Goal: Book appointment/travel/reservation

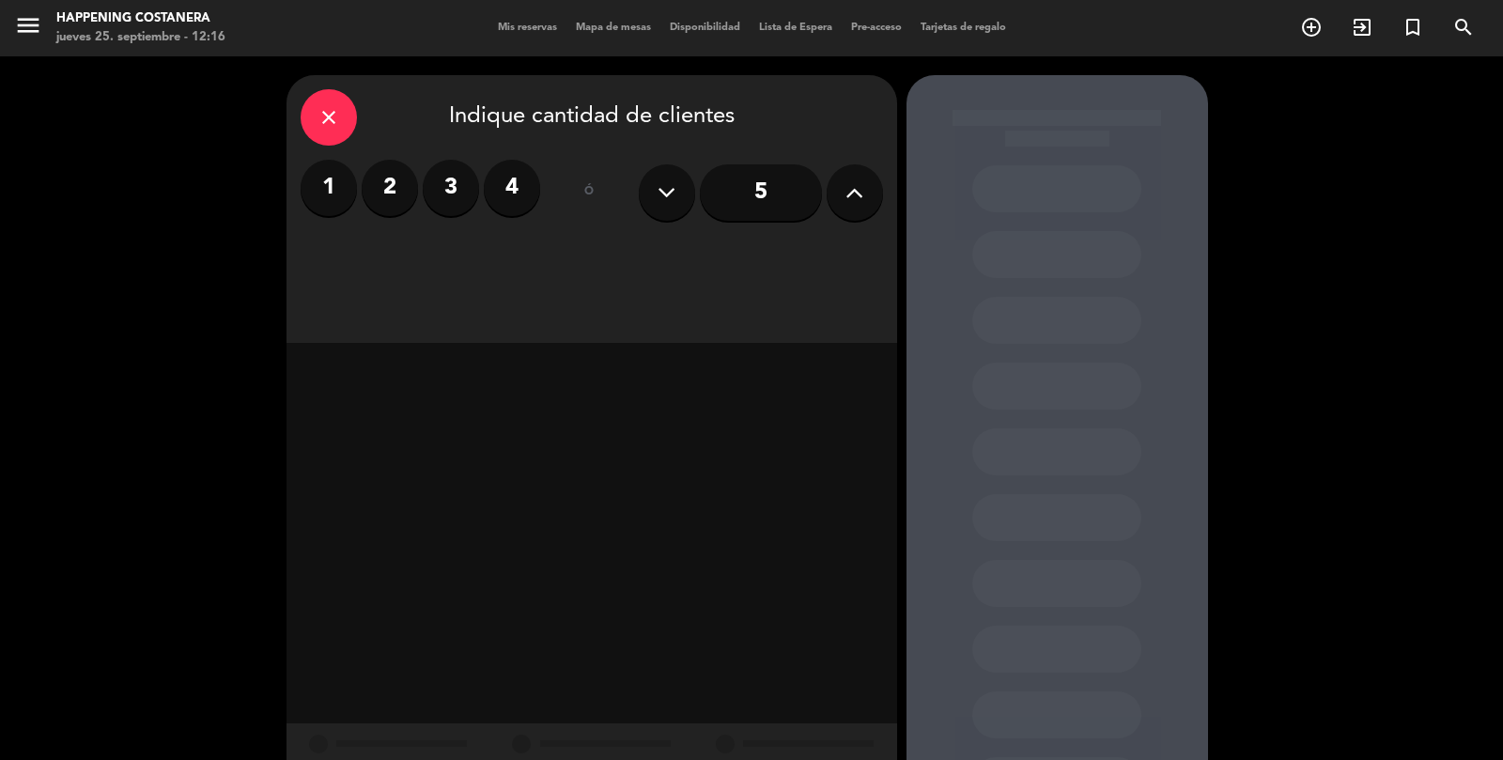
click at [334, 109] on icon "close" at bounding box center [329, 117] width 23 height 23
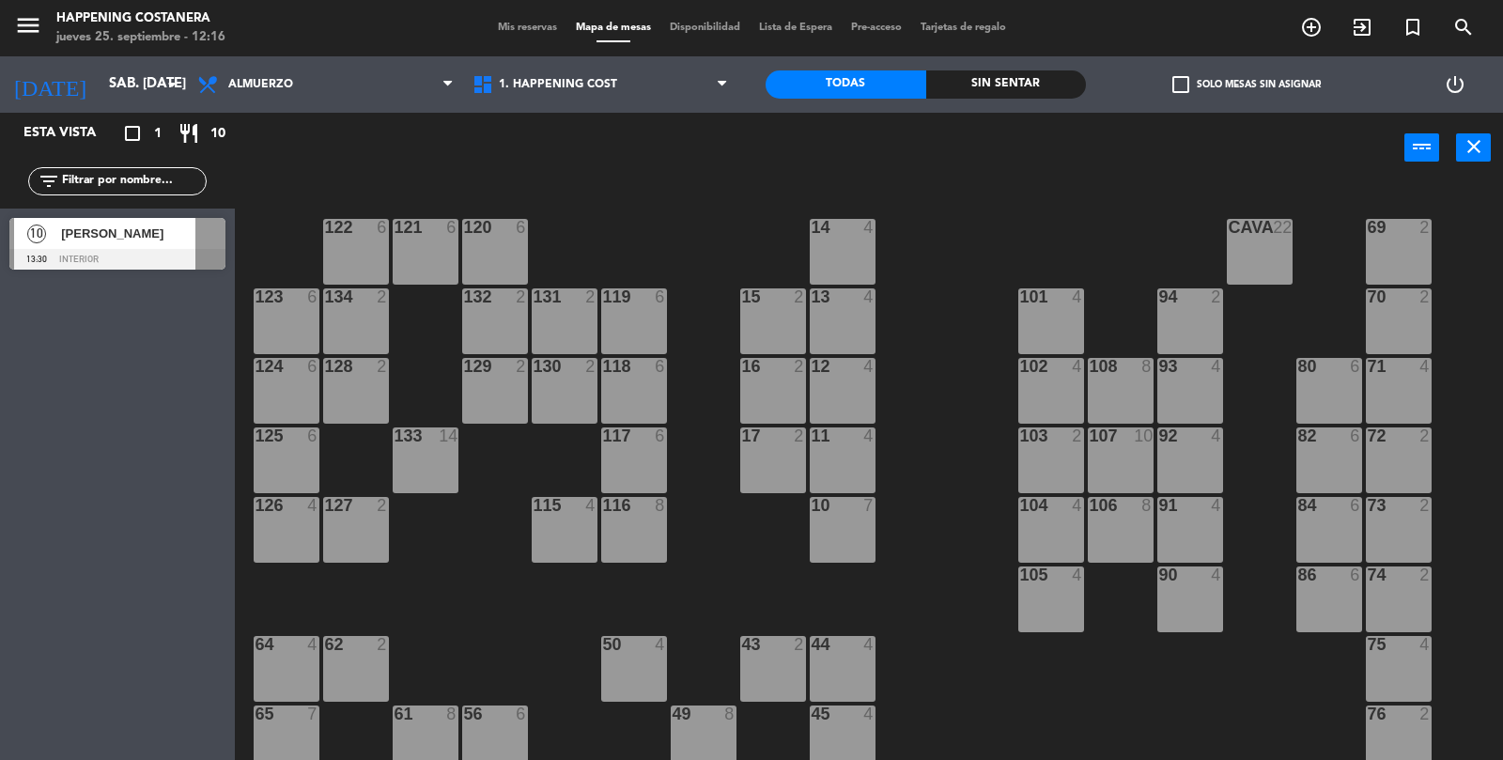
click at [123, 244] on div "[PERSON_NAME]" at bounding box center [127, 233] width 136 height 31
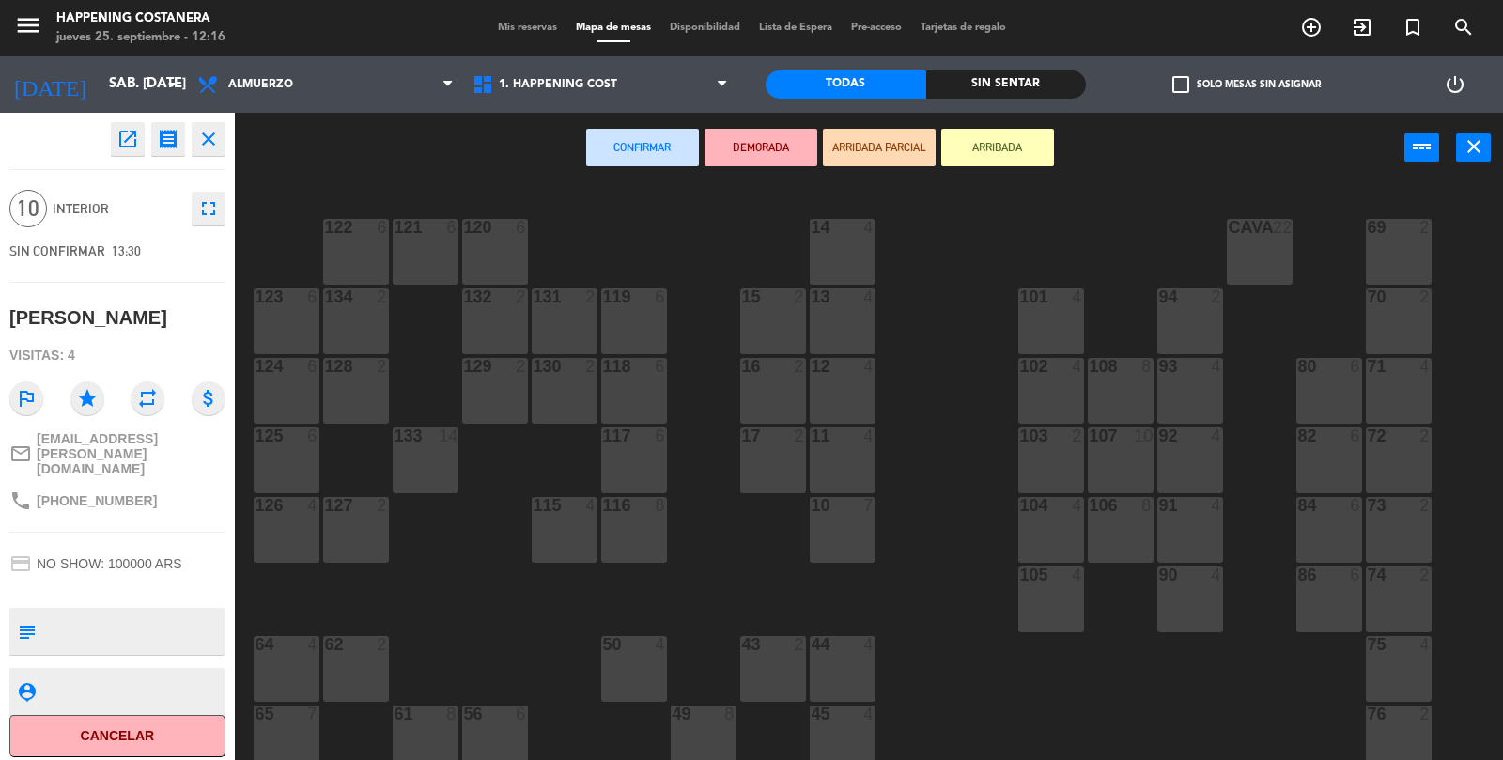
click at [54, 612] on textarea at bounding box center [132, 631] width 179 height 39
type textarea "primer piso"
click at [28, 681] on icon "person_pin" at bounding box center [26, 691] width 21 height 21
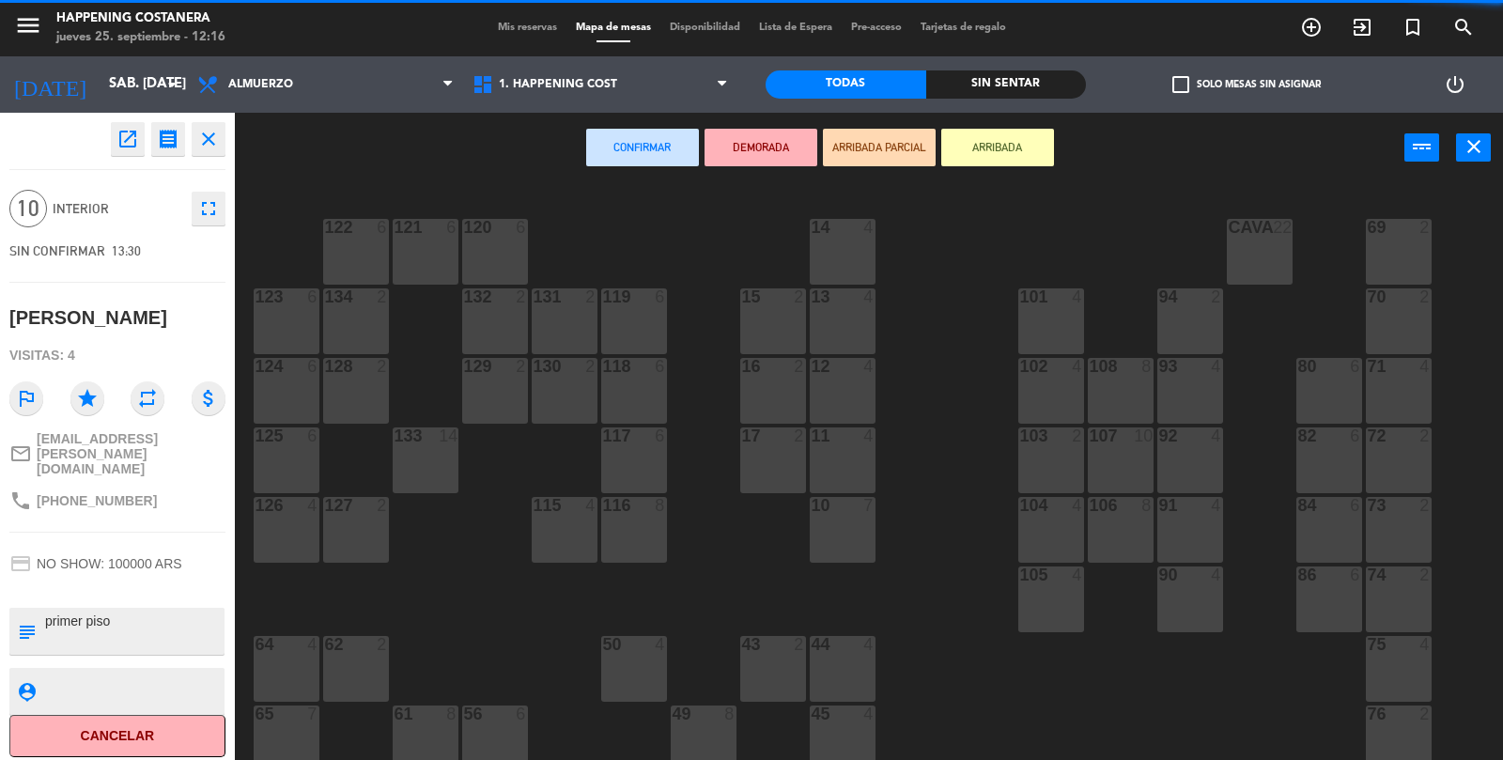
click at [45, 680] on textarea at bounding box center [132, 691] width 179 height 23
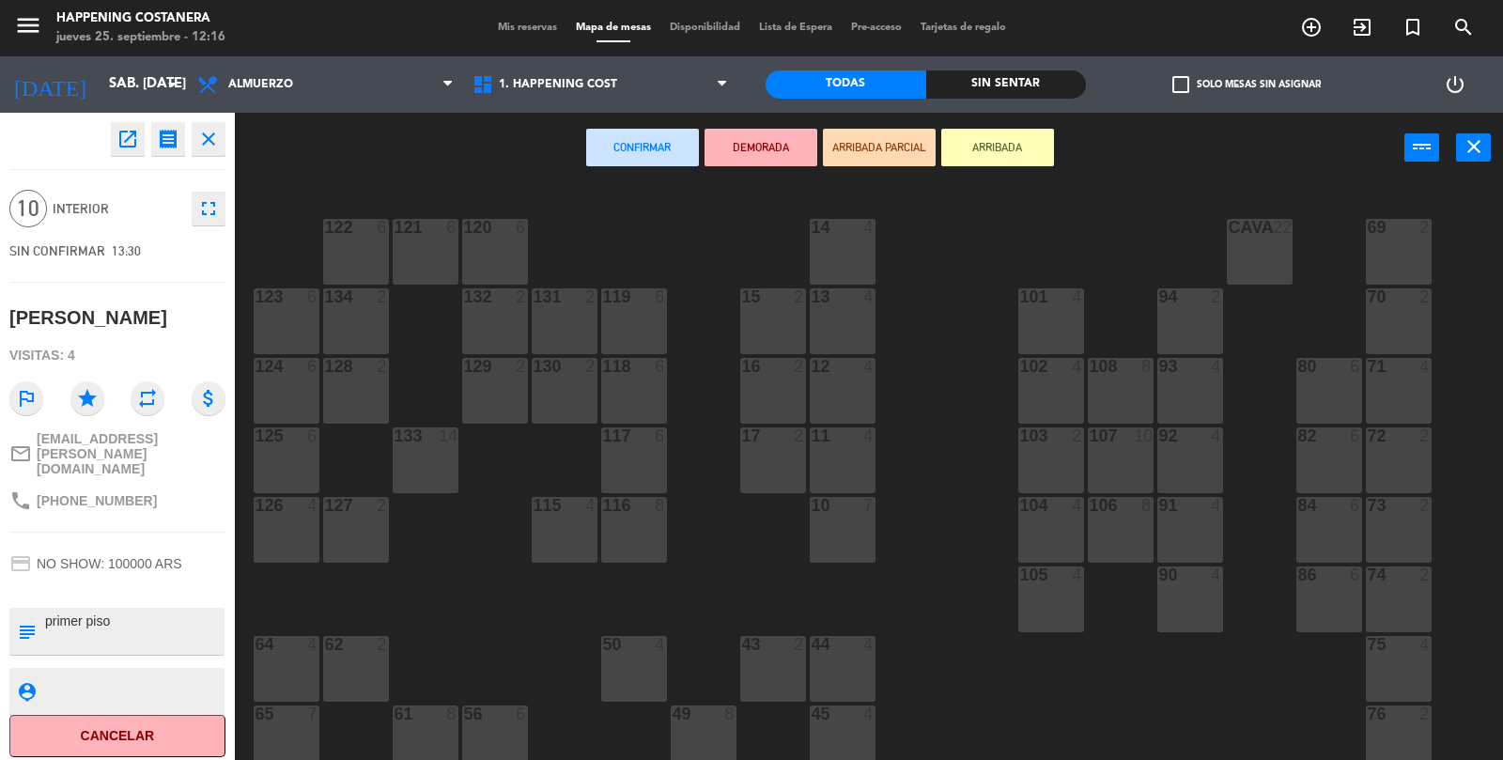
click at [986, 162] on button "ARRIBADA" at bounding box center [997, 148] width 113 height 38
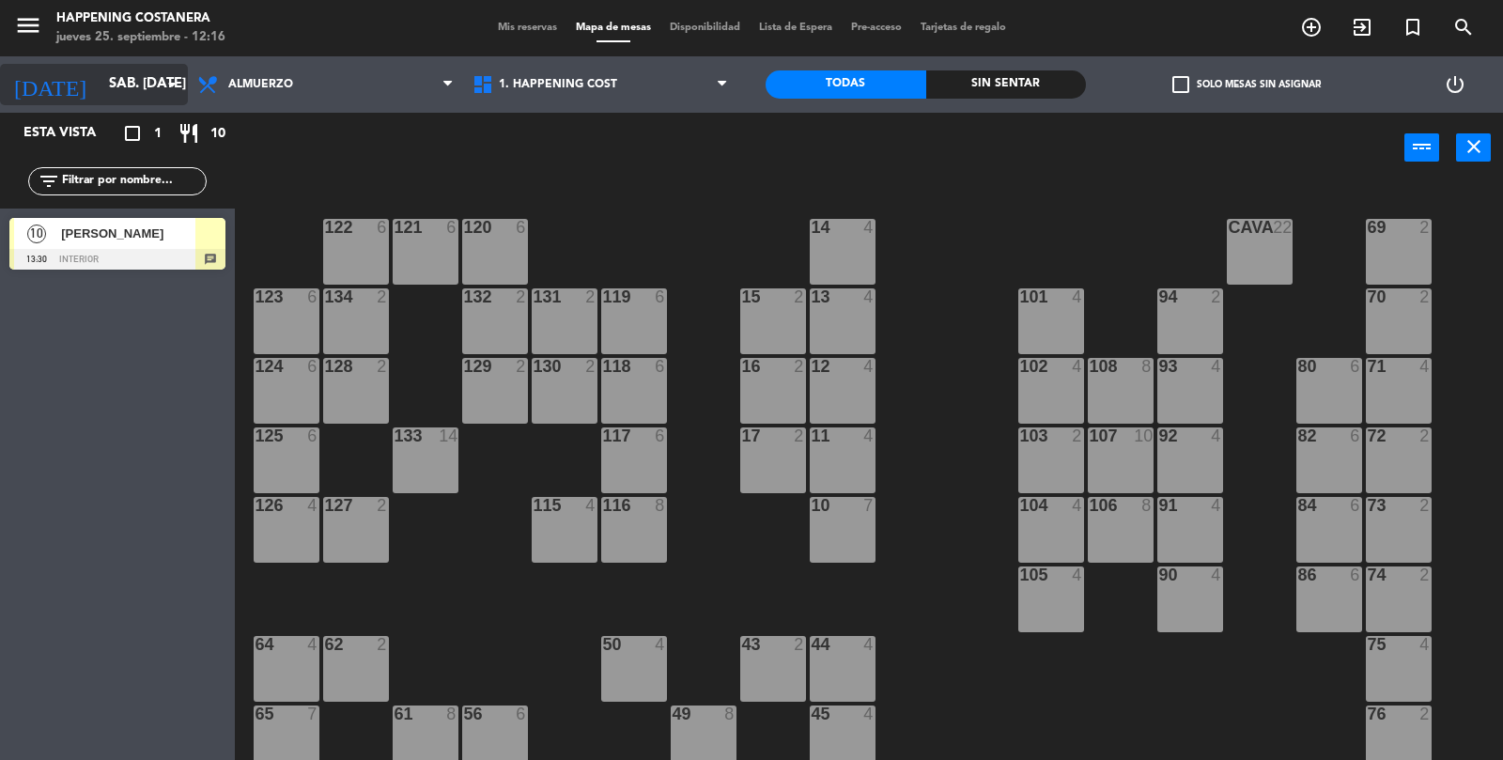
click at [148, 94] on input "sáb. [DATE]" at bounding box center [190, 85] width 181 height 36
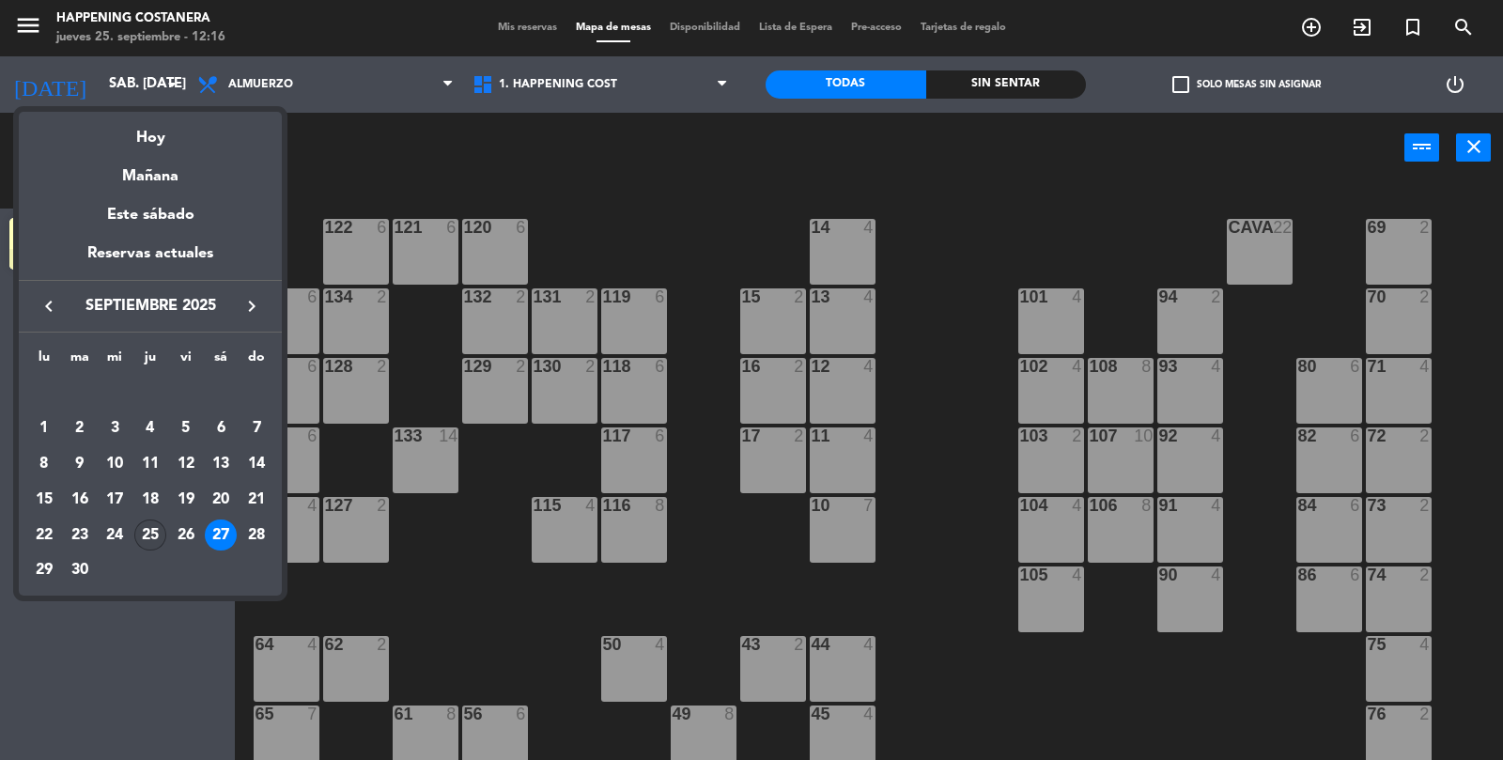
click at [157, 535] on div "25" at bounding box center [150, 536] width 32 height 32
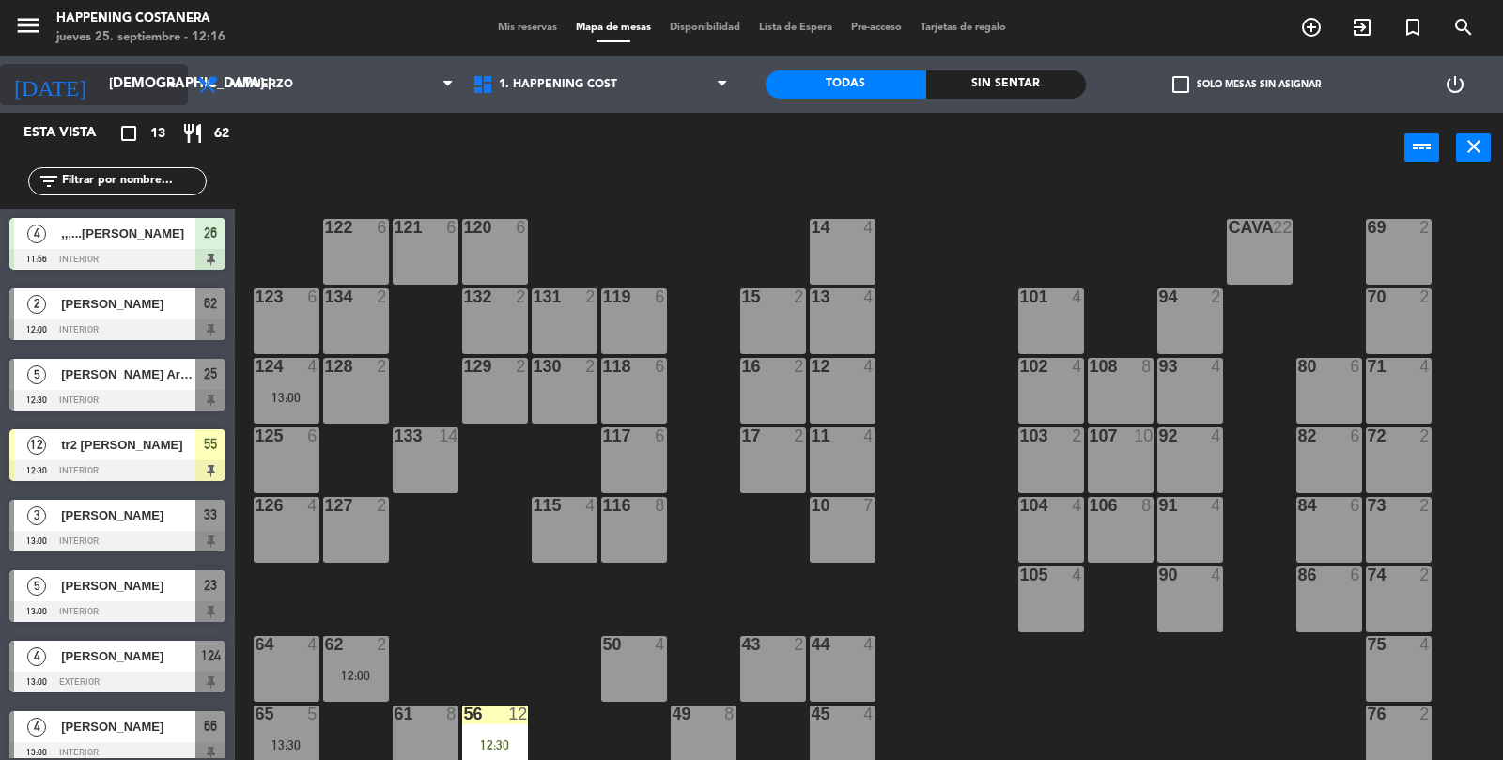
click at [128, 85] on input "[DEMOGRAPHIC_DATA] [DATE]" at bounding box center [190, 85] width 181 height 36
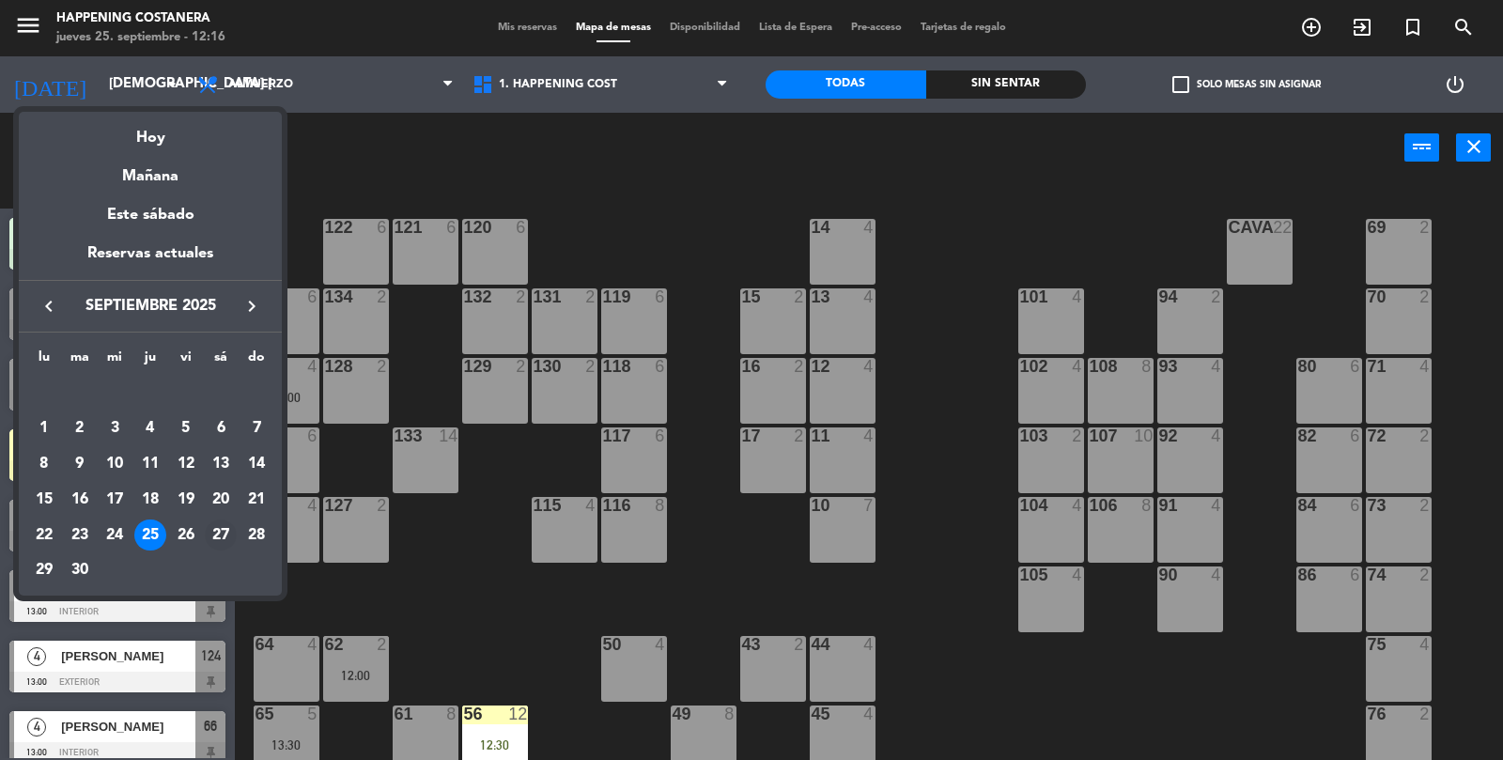
click at [228, 544] on div "27" at bounding box center [221, 536] width 32 height 32
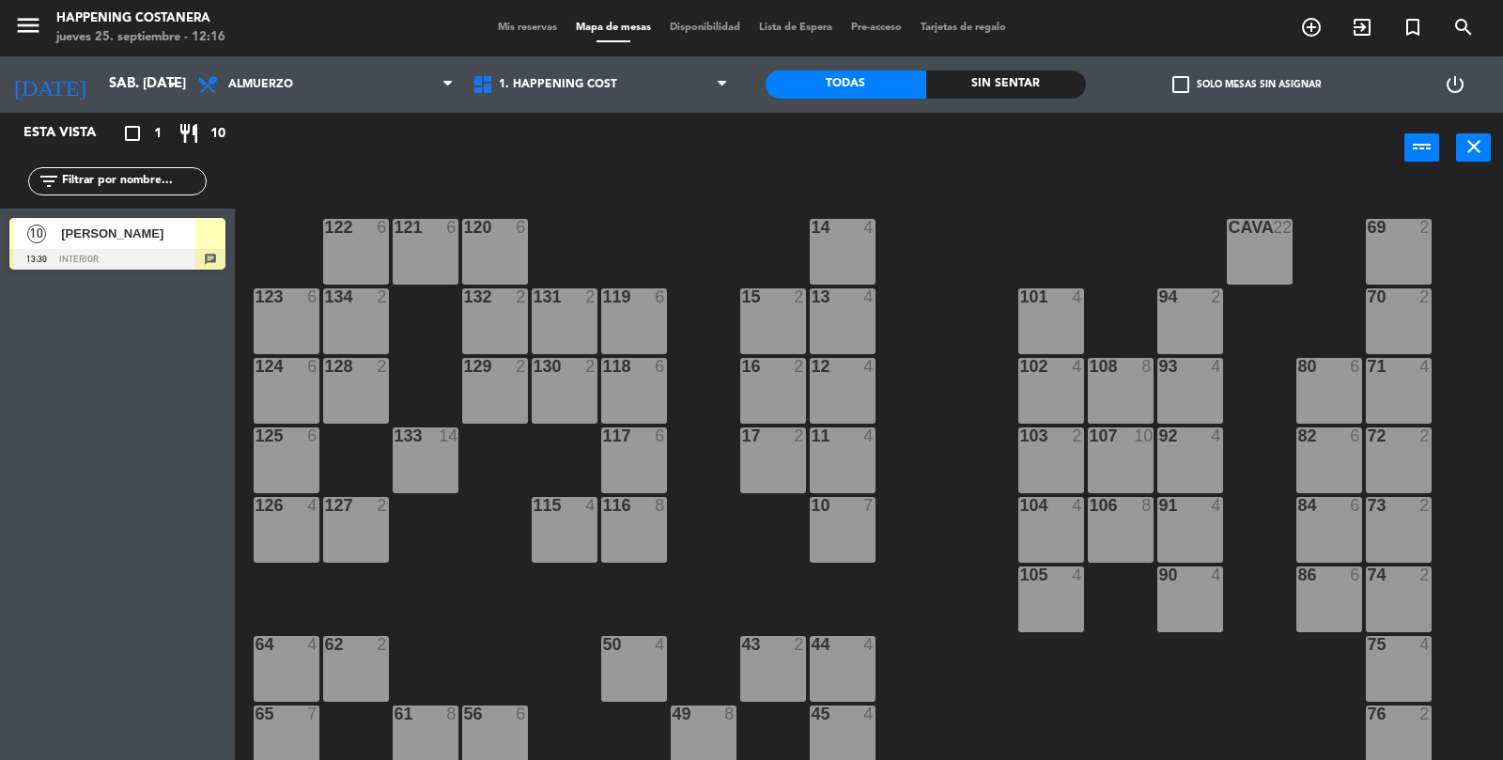
click at [122, 237] on span "[PERSON_NAME]" at bounding box center [128, 234] width 134 height 20
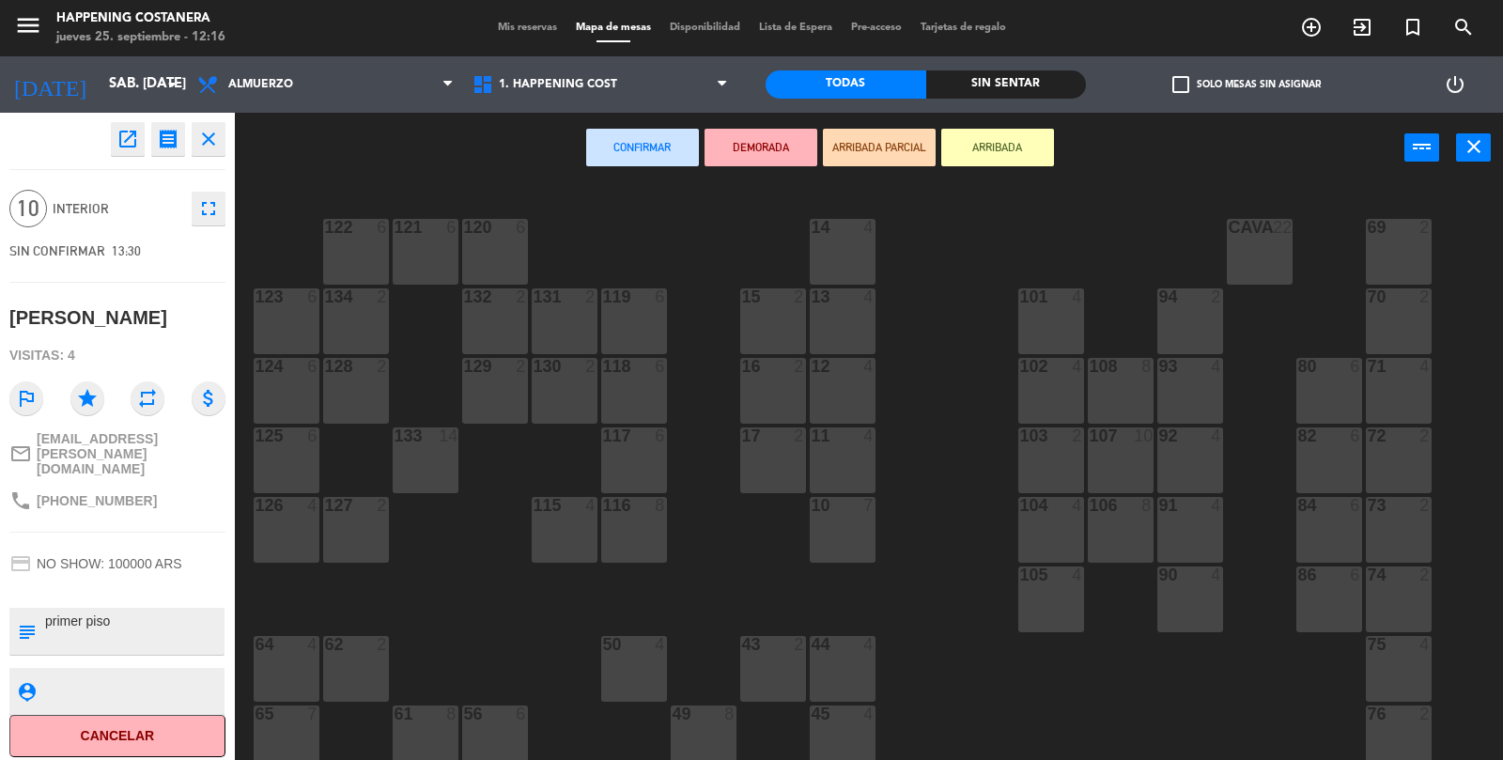
click at [1141, 453] on div "107 10" at bounding box center [1121, 460] width 66 height 66
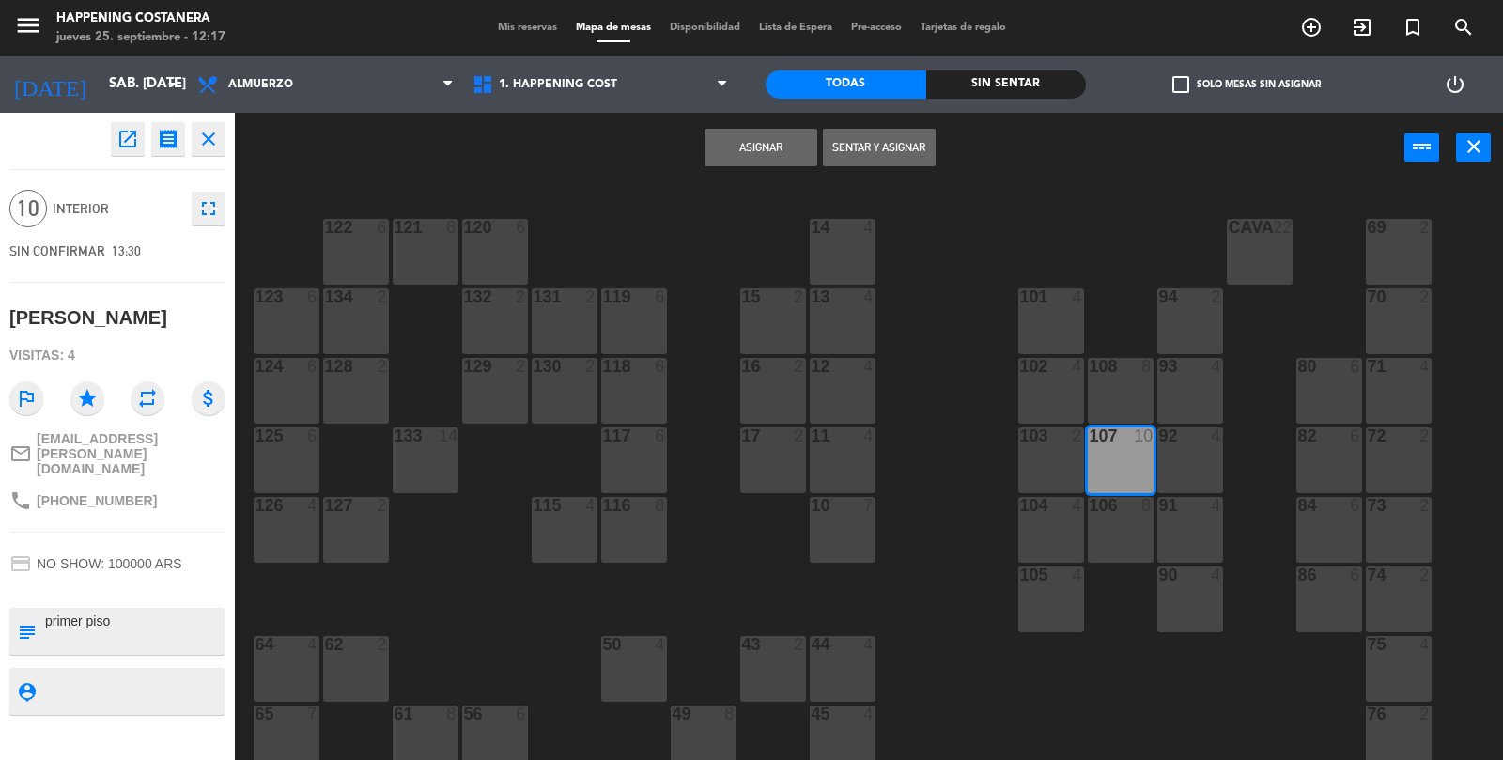
click at [771, 137] on button "Asignar" at bounding box center [761, 148] width 113 height 38
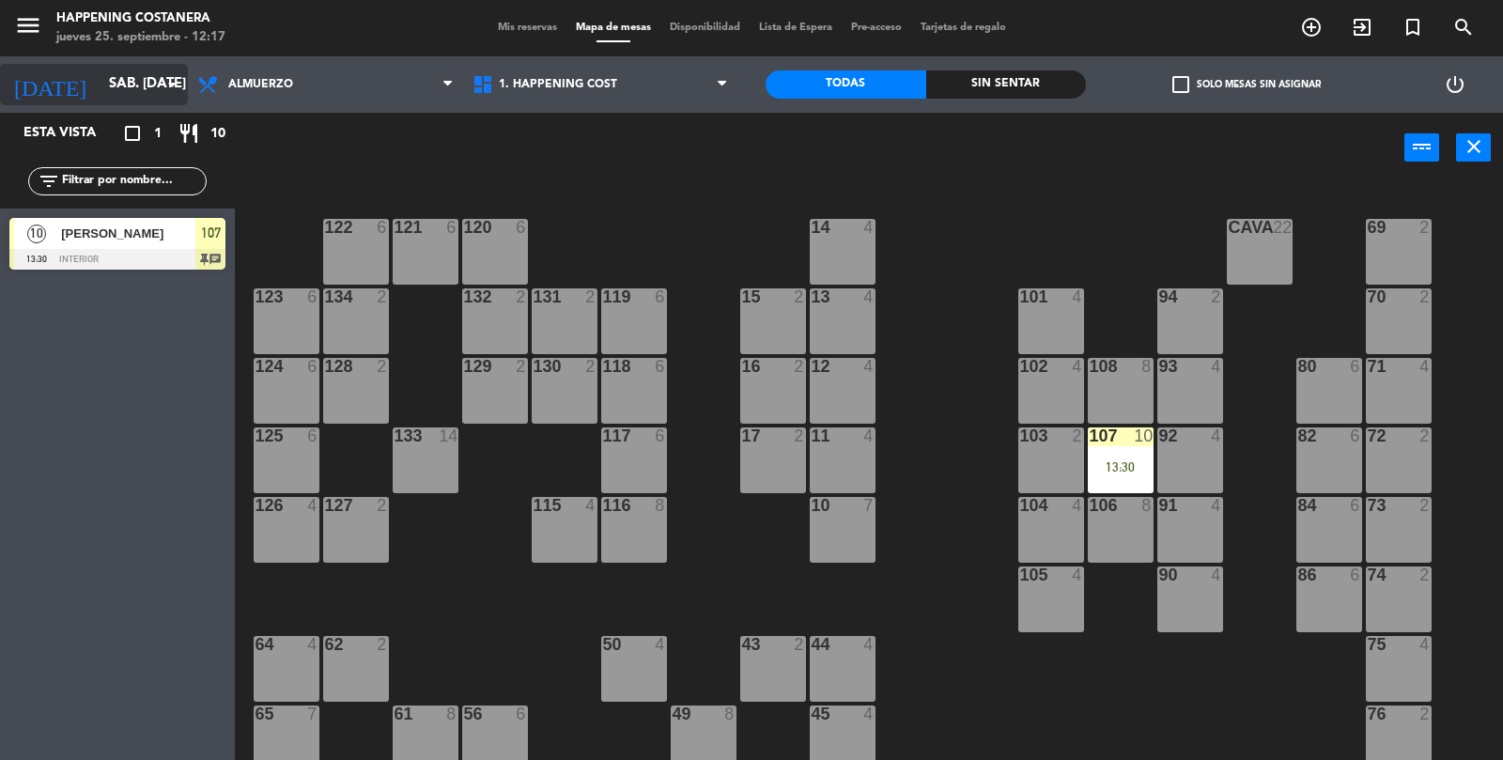
click at [112, 73] on input "sáb. [DATE]" at bounding box center [190, 85] width 181 height 36
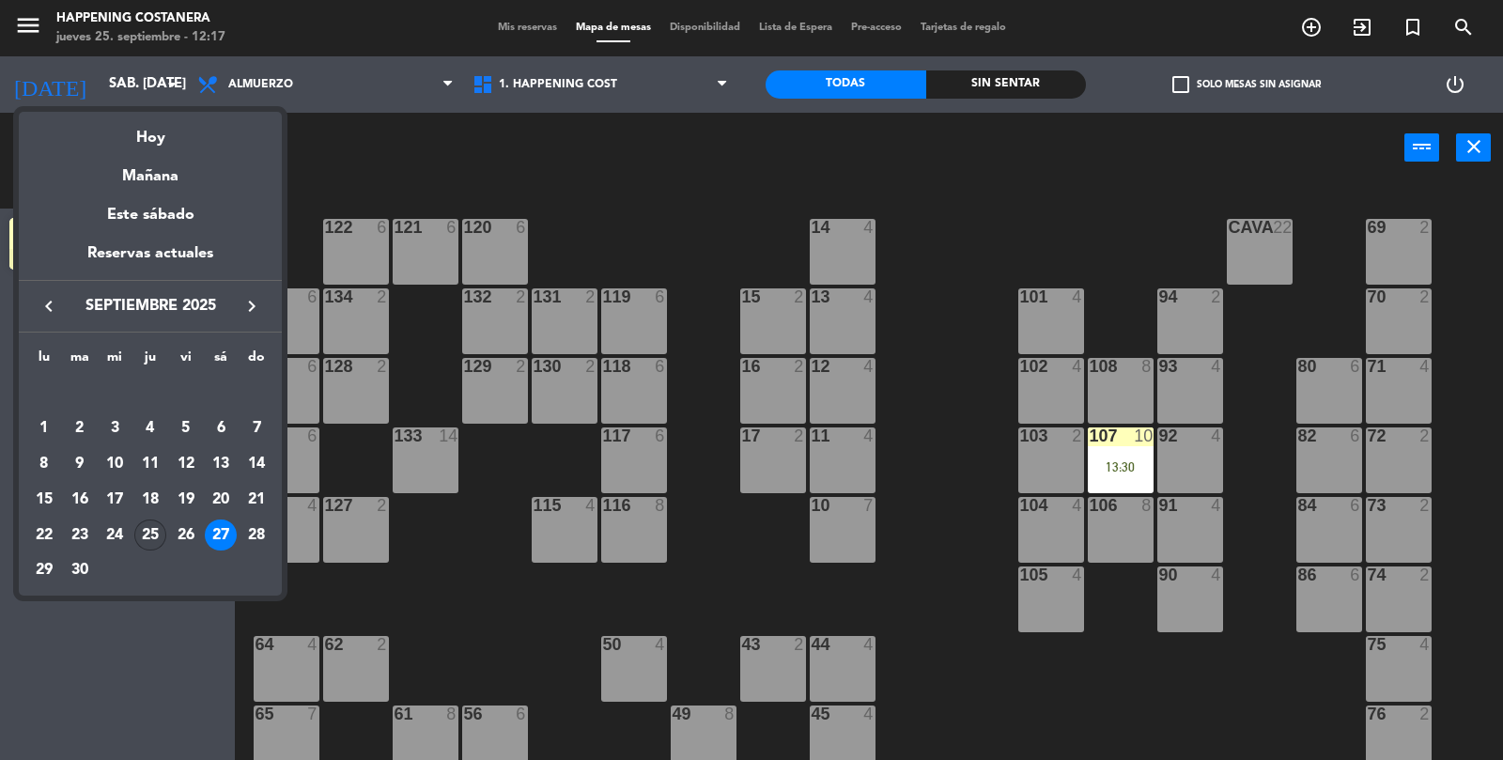
click at [154, 541] on div "25" at bounding box center [150, 536] width 32 height 32
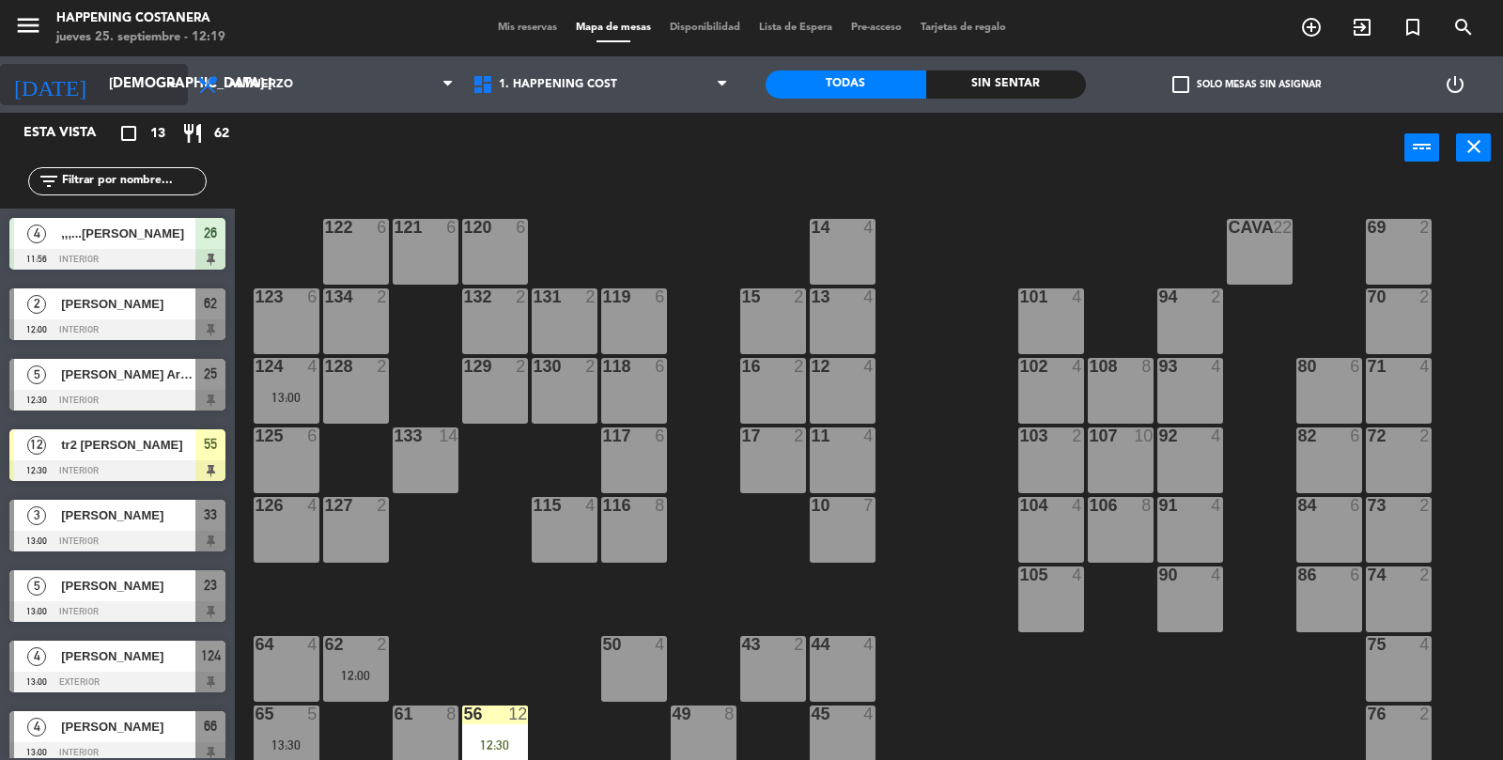
click at [132, 70] on input "[DEMOGRAPHIC_DATA] [DATE]" at bounding box center [190, 85] width 181 height 36
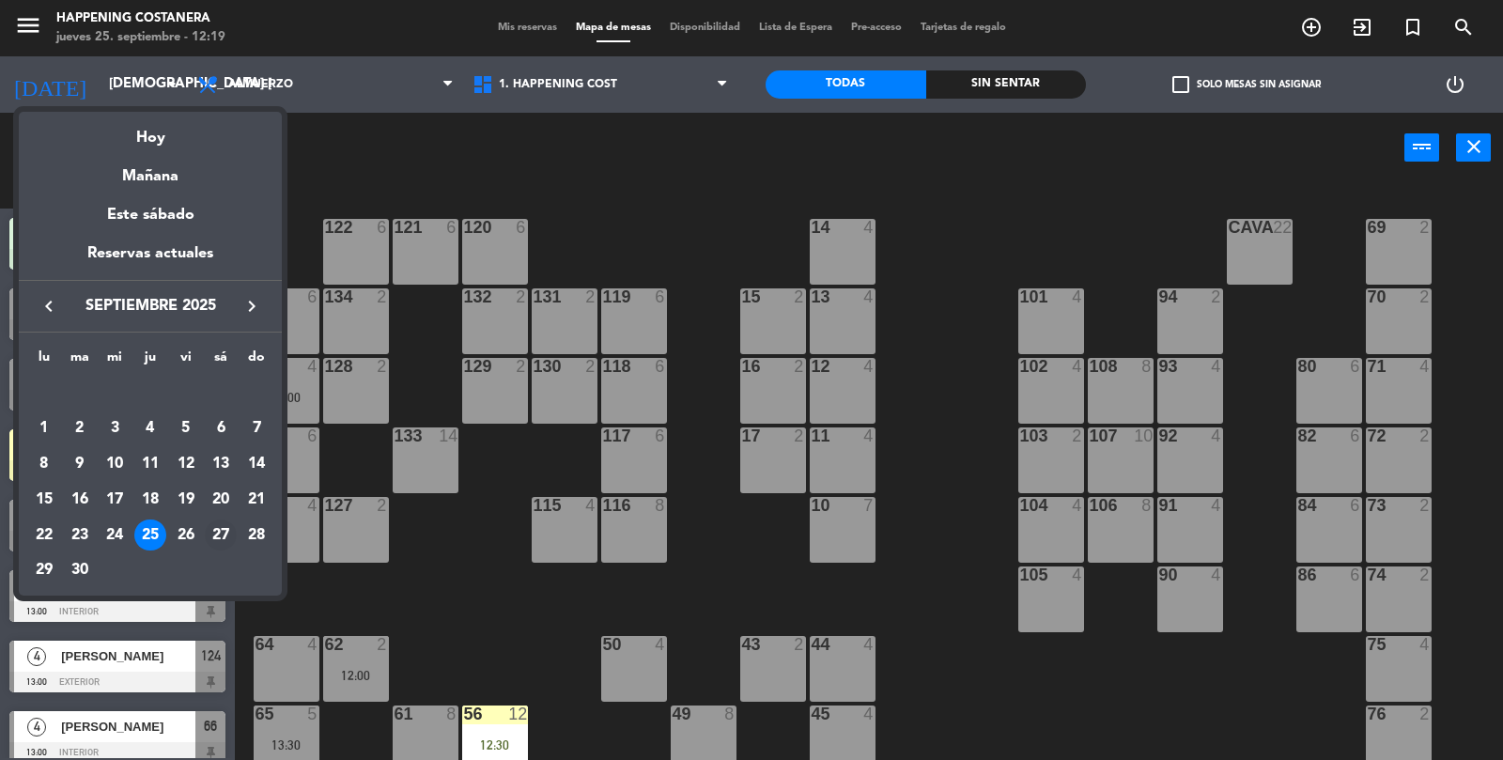
click at [233, 527] on div "27" at bounding box center [221, 536] width 32 height 32
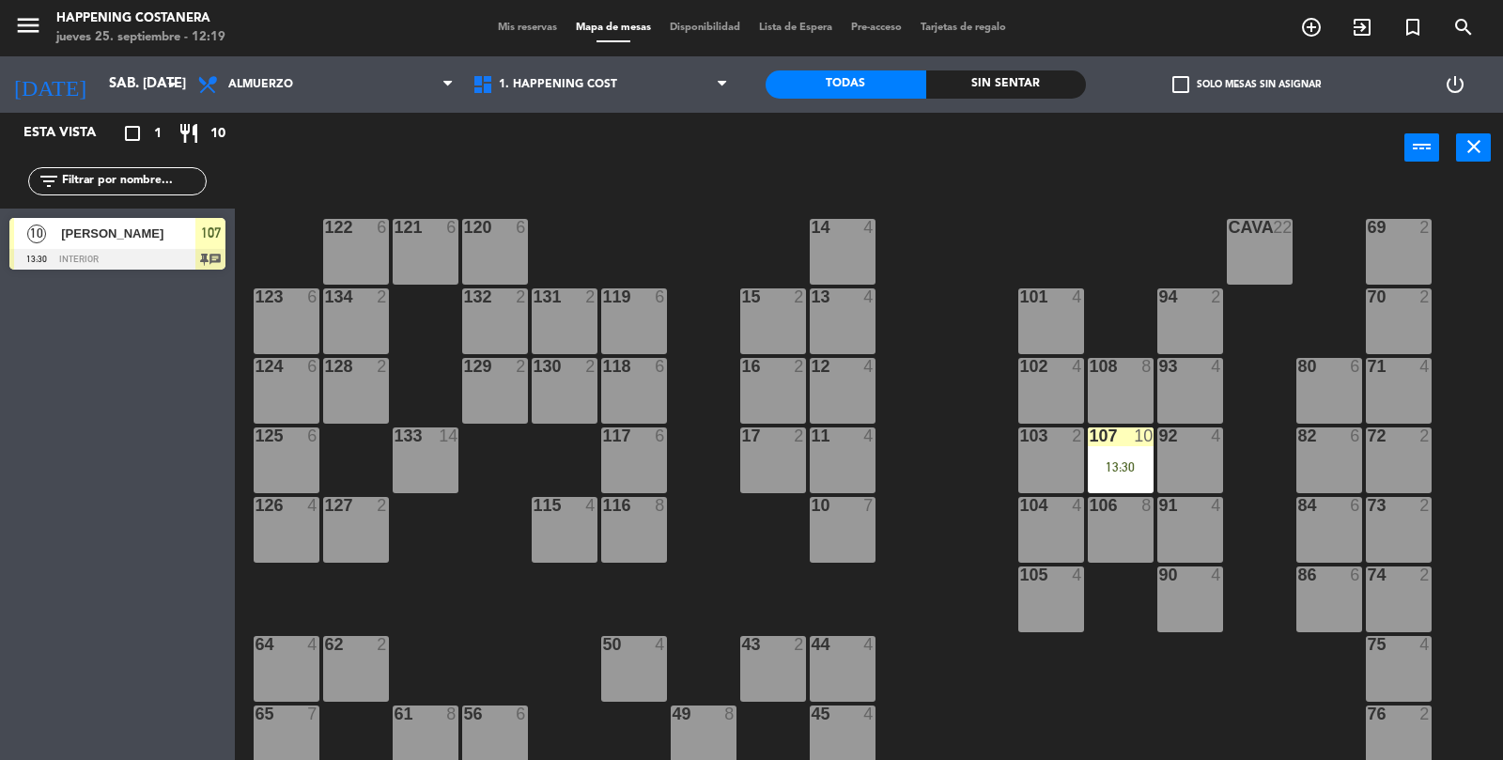
click at [1110, 460] on div "13:30" at bounding box center [1121, 466] width 66 height 13
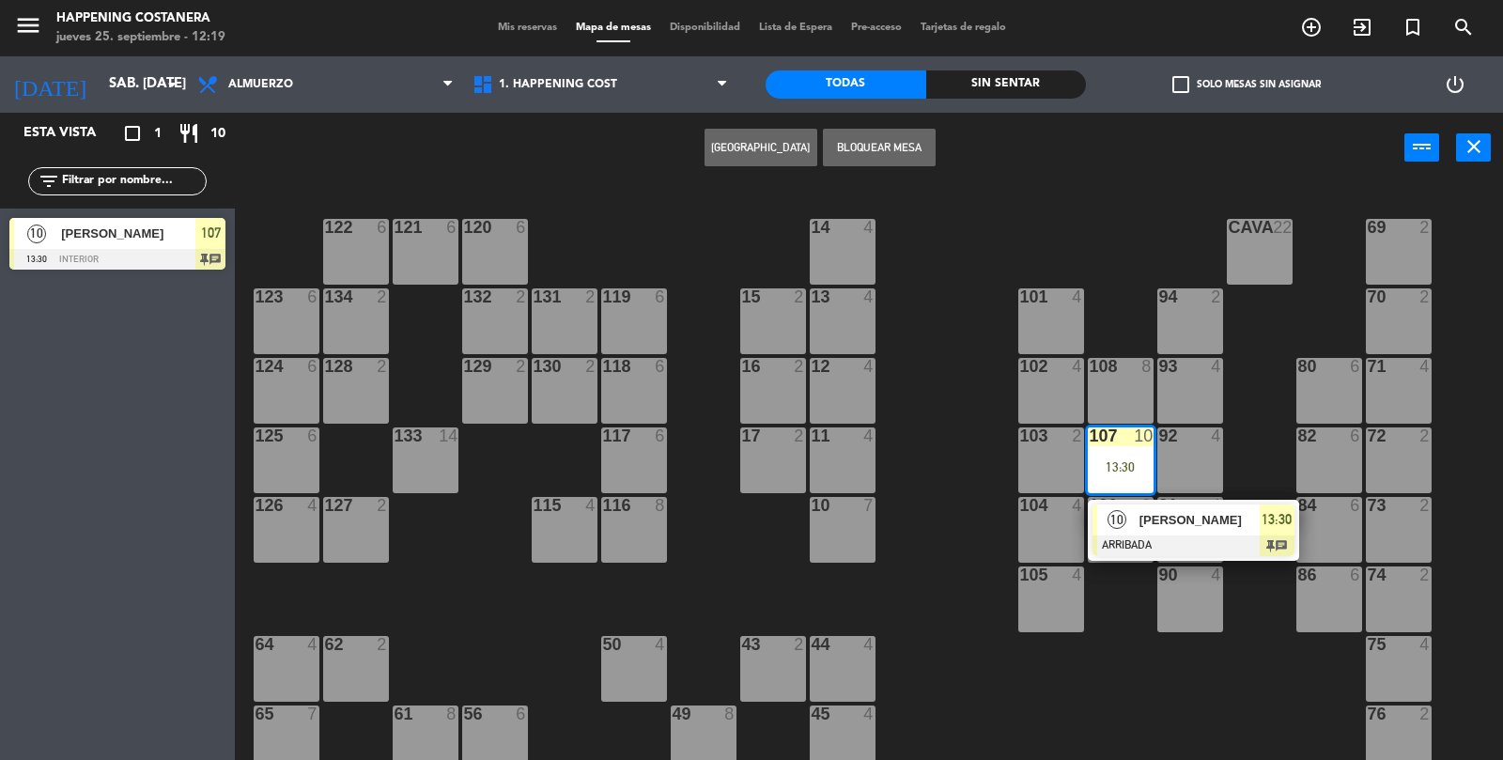
click at [1195, 541] on div at bounding box center [1194, 546] width 202 height 21
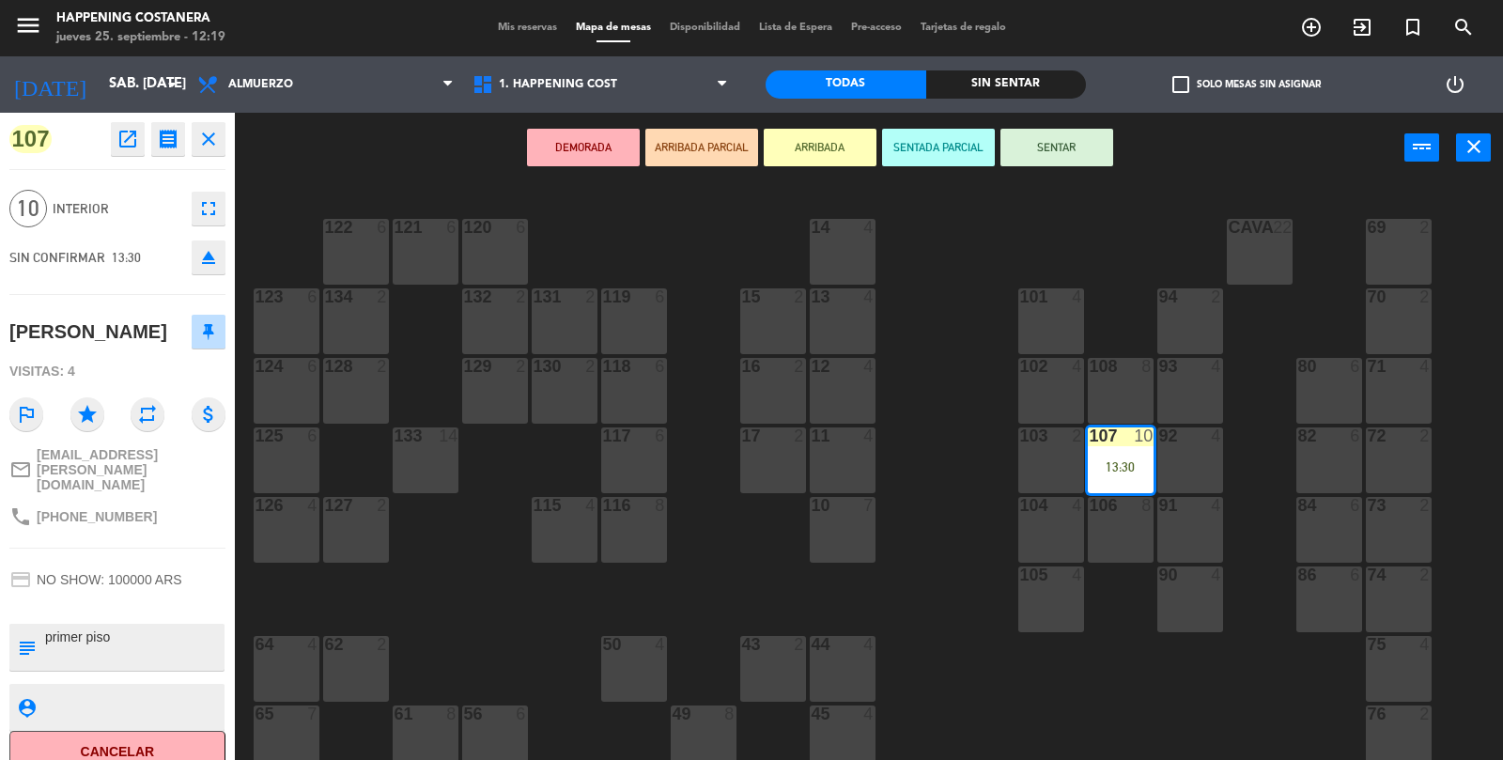
click at [121, 146] on icon "open_in_new" at bounding box center [127, 139] width 23 height 23
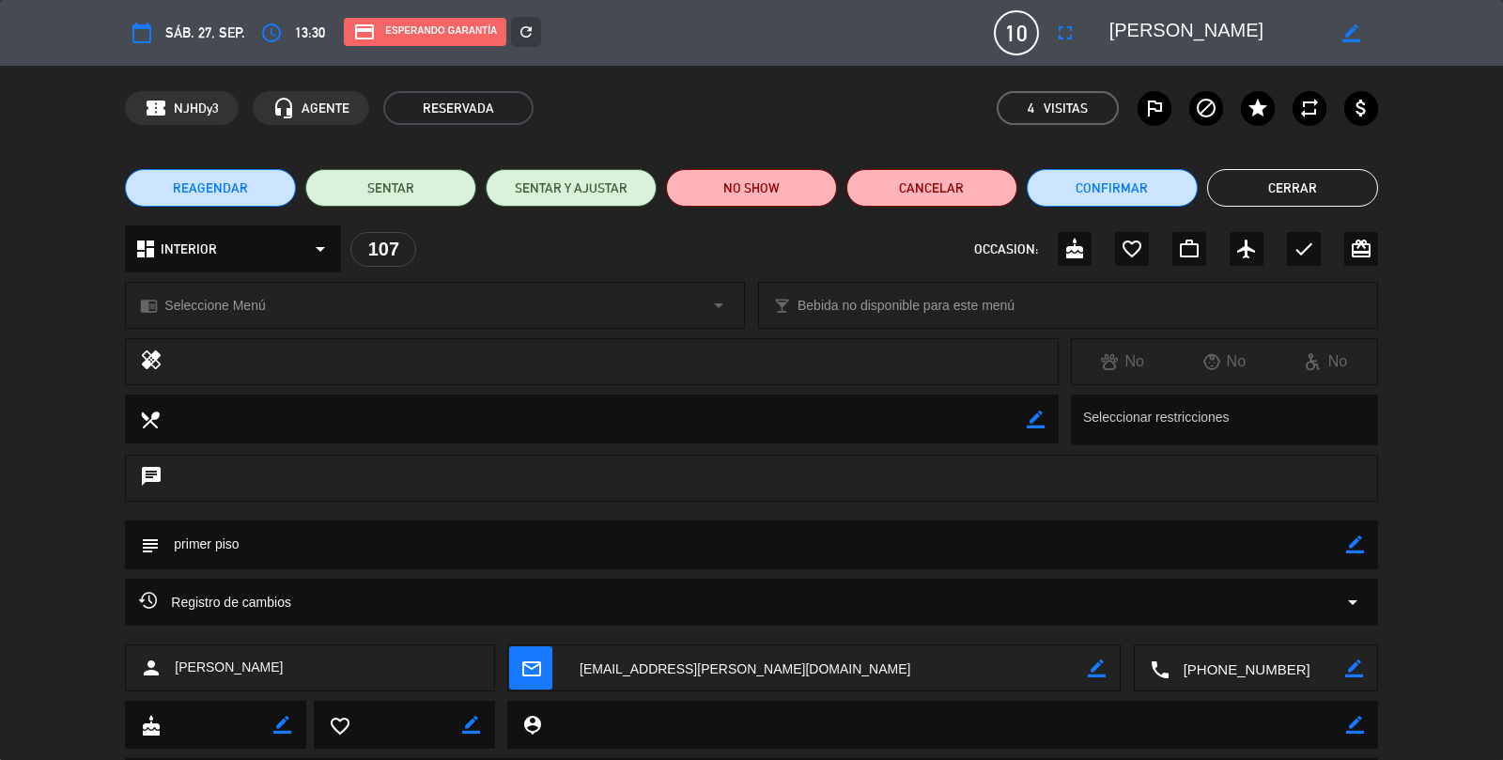
click at [1302, 182] on button "Cerrar" at bounding box center [1292, 188] width 171 height 38
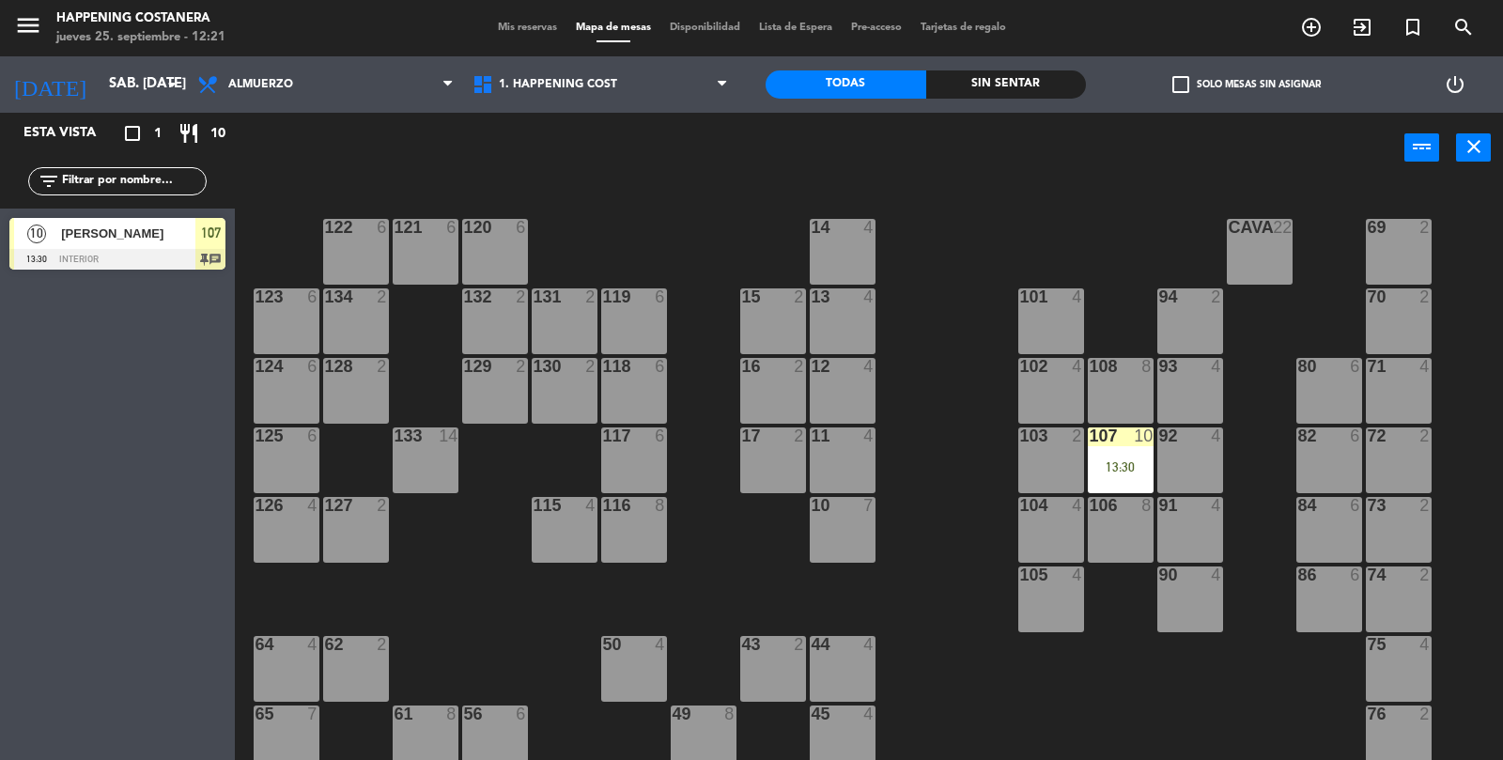
click at [938, 316] on div "69 2 122 6 121 6 120 6 14 4 CAVA 22 101 4 94 2 70 2 123 6 131 2 134 2 132 2 13 …" at bounding box center [876, 473] width 1253 height 577
click at [124, 94] on input "sáb. [DATE]" at bounding box center [190, 85] width 181 height 36
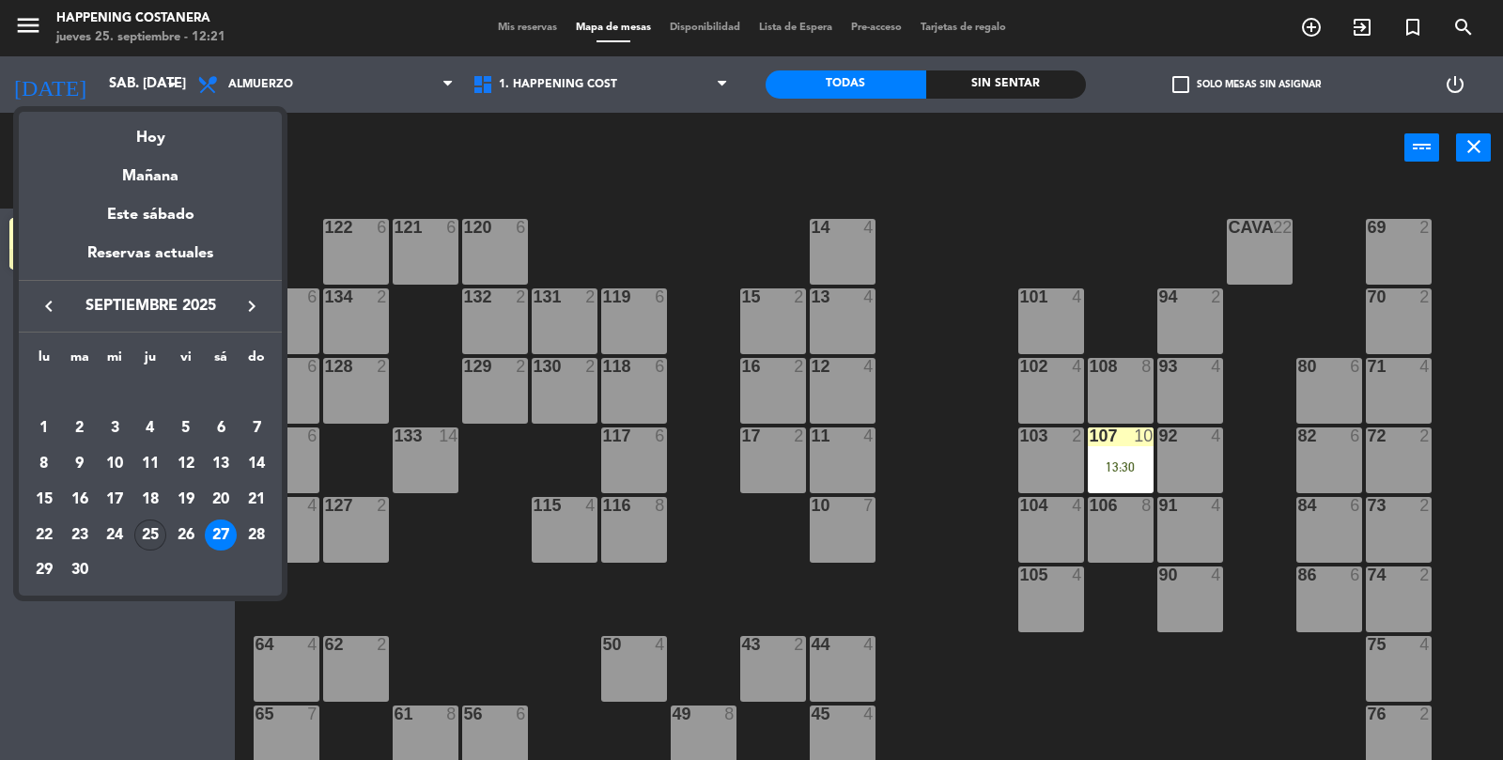
click at [166, 528] on td "25" at bounding box center [150, 536] width 36 height 36
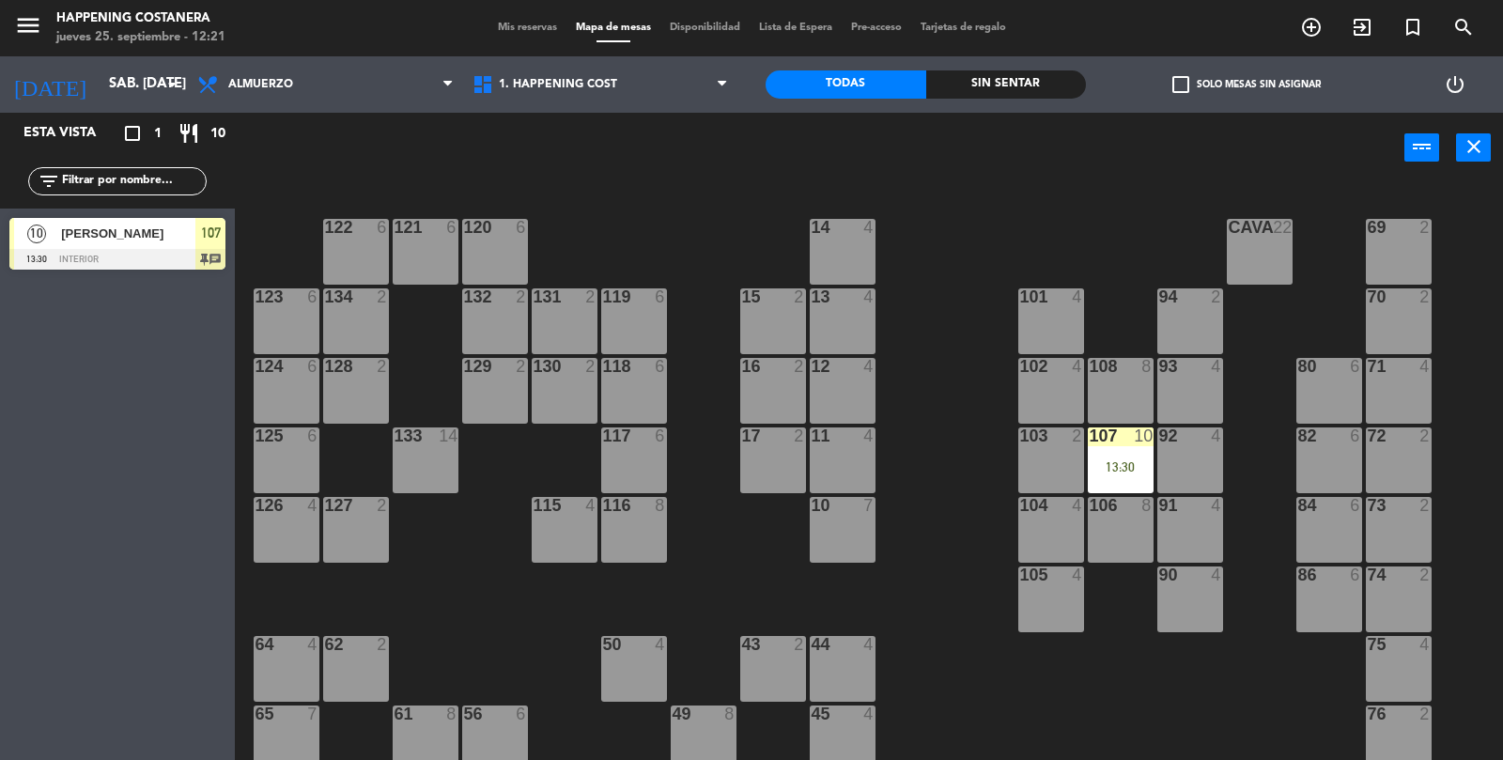
type input "[DEMOGRAPHIC_DATA] [DATE]"
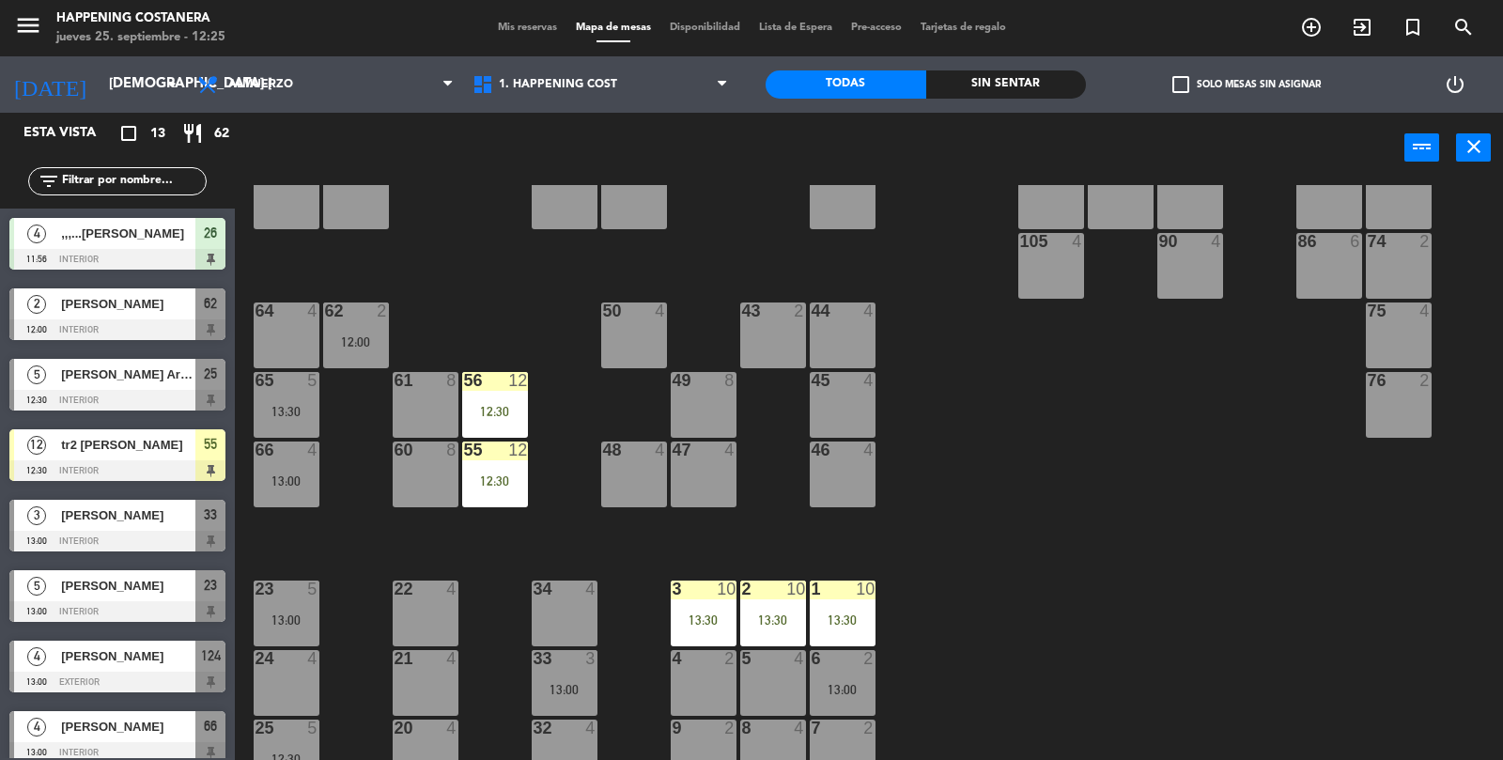
scroll to position [331, 0]
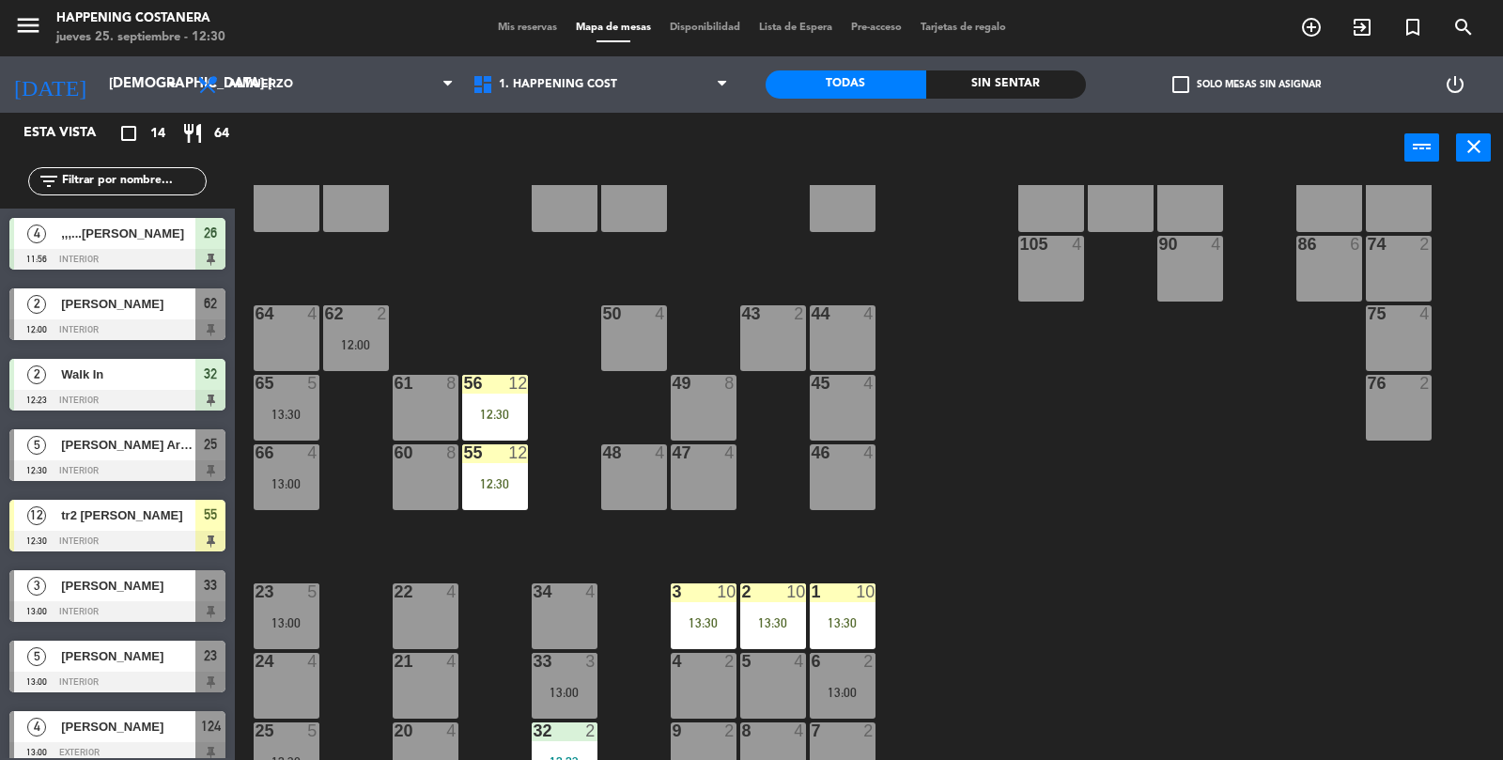
click at [1445, 611] on div "69 2 122 6 121 6 120 6 14 4 CAVA 22 101 4 94 2 70 2 123 6 131 2 134 2 132 2 13 …" at bounding box center [876, 473] width 1253 height 577
click at [1424, 614] on div "69 2 122 6 121 6 120 6 14 4 CAVA 22 101 4 94 2 70 2 123 6 131 2 134 2 132 2 13 …" at bounding box center [876, 473] width 1253 height 577
click at [1437, 617] on div "69 2 122 6 121 6 120 6 14 4 CAVA 22 101 4 94 2 70 2 123 6 131 2 134 2 132 2 13 …" at bounding box center [876, 473] width 1253 height 577
click at [1436, 627] on div "69 2 122 6 121 6 120 6 14 4 CAVA 22 101 4 94 2 70 2 123 6 131 2 134 2 132 2 13 …" at bounding box center [876, 473] width 1253 height 577
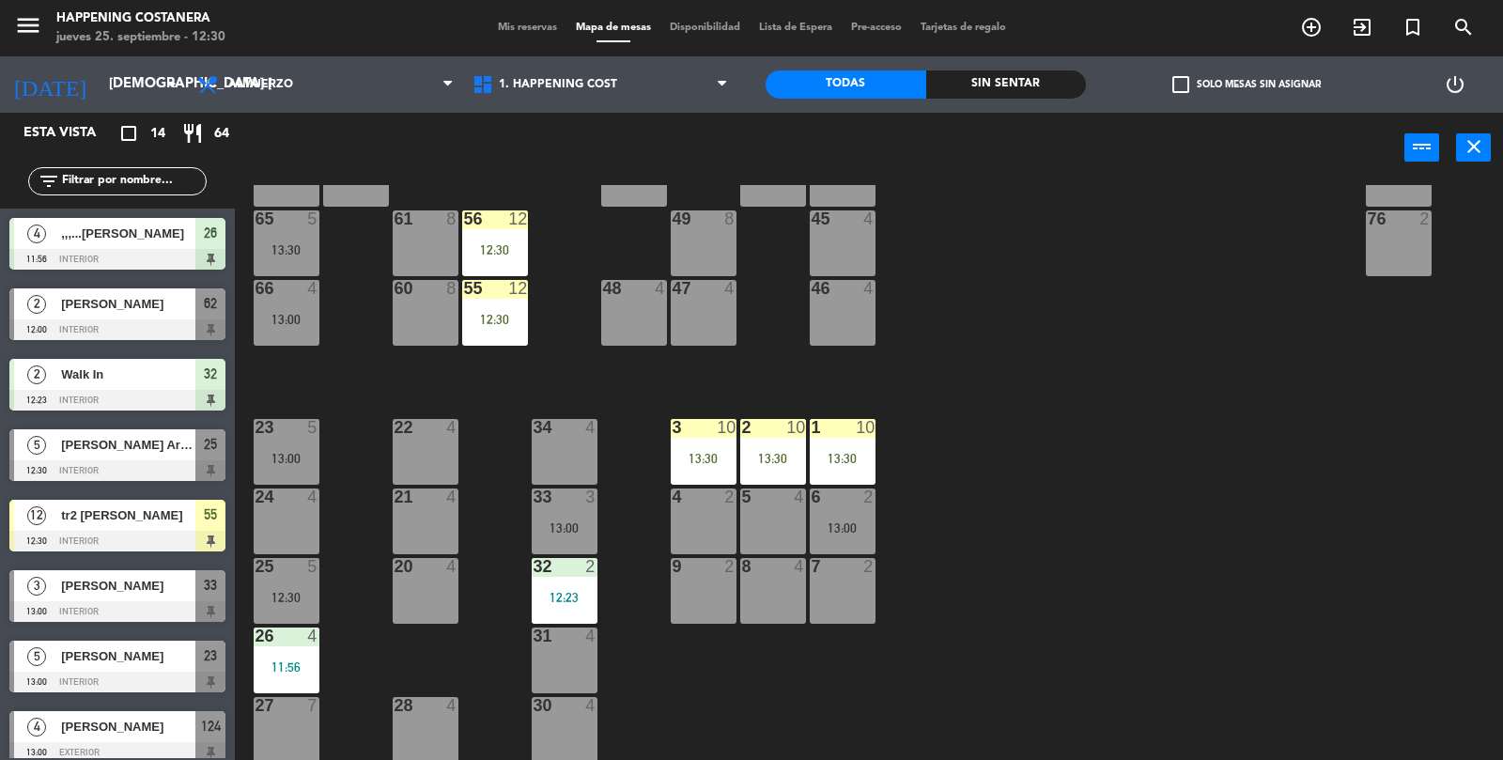
click at [1380, 695] on div "69 2 122 6 121 6 120 6 14 4 CAVA 22 101 4 94 2 70 2 123 6 131 2 134 2 132 2 13 …" at bounding box center [876, 473] width 1253 height 577
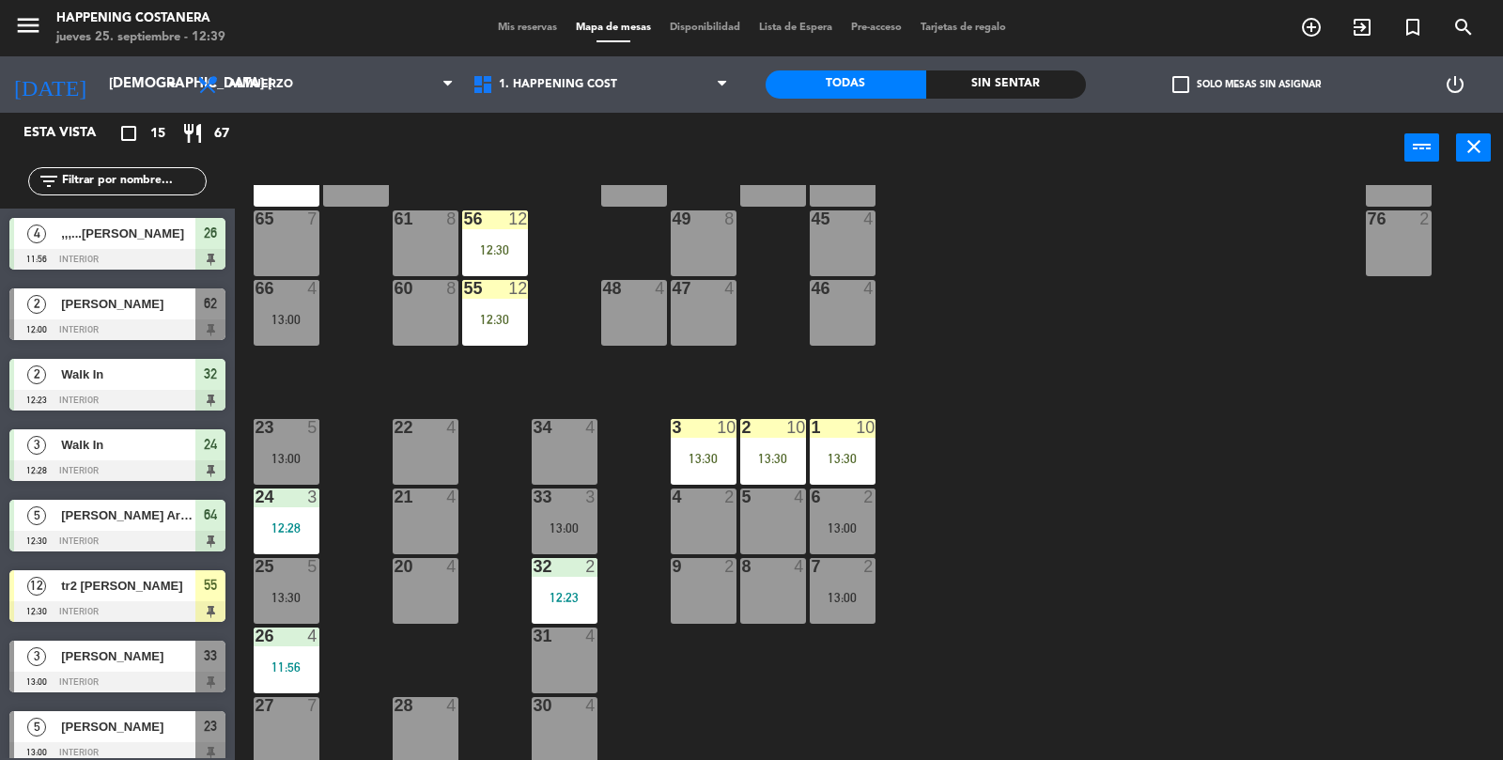
click at [1233, 522] on div "69 2 122 6 121 6 120 4 13:30 14 4 CAVA 22 101 4 94 2 70 2 123 6 131 2 134 2 132…" at bounding box center [876, 473] width 1253 height 577
click at [1308, 34] on icon "add_circle_outline" at bounding box center [1311, 27] width 23 height 23
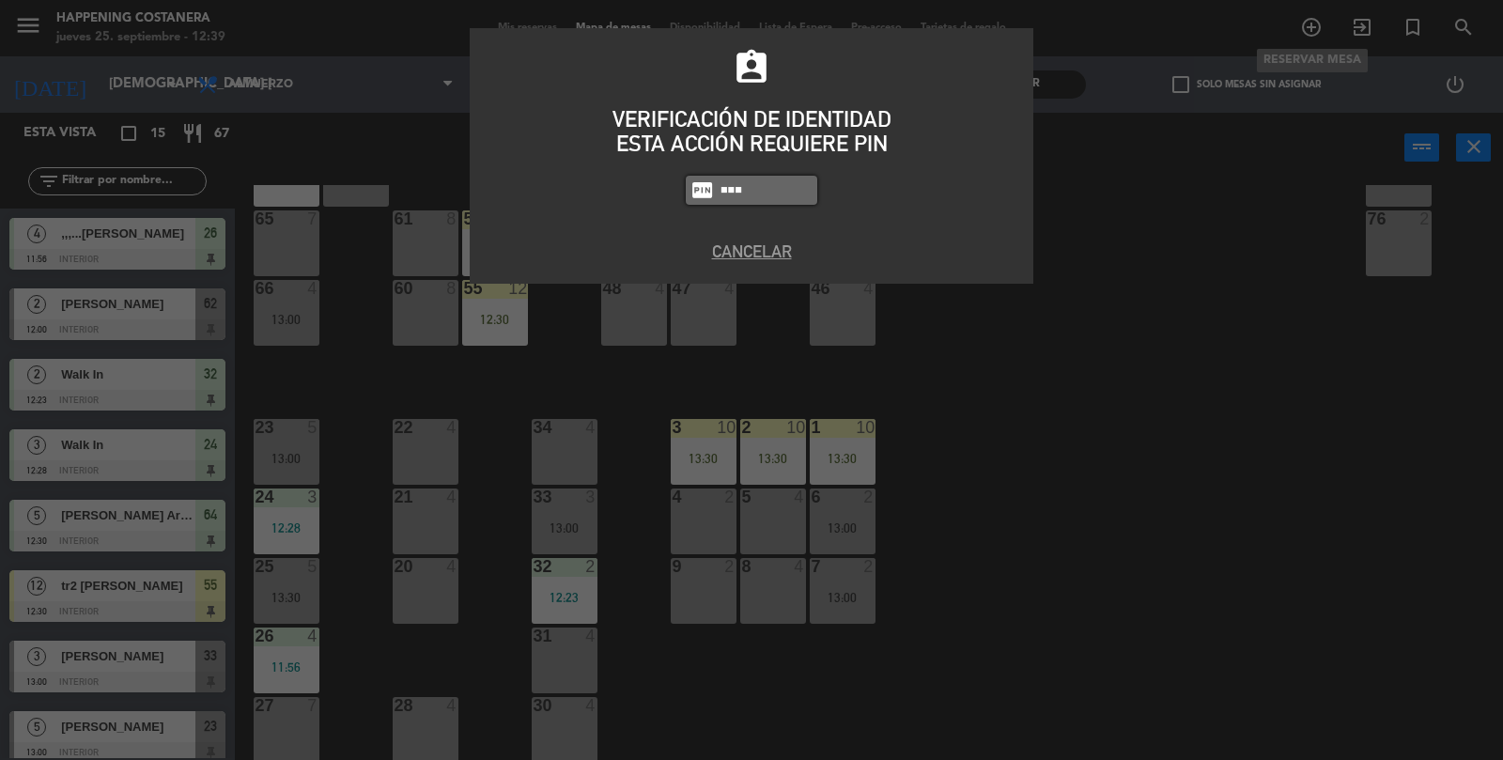
type input "9660"
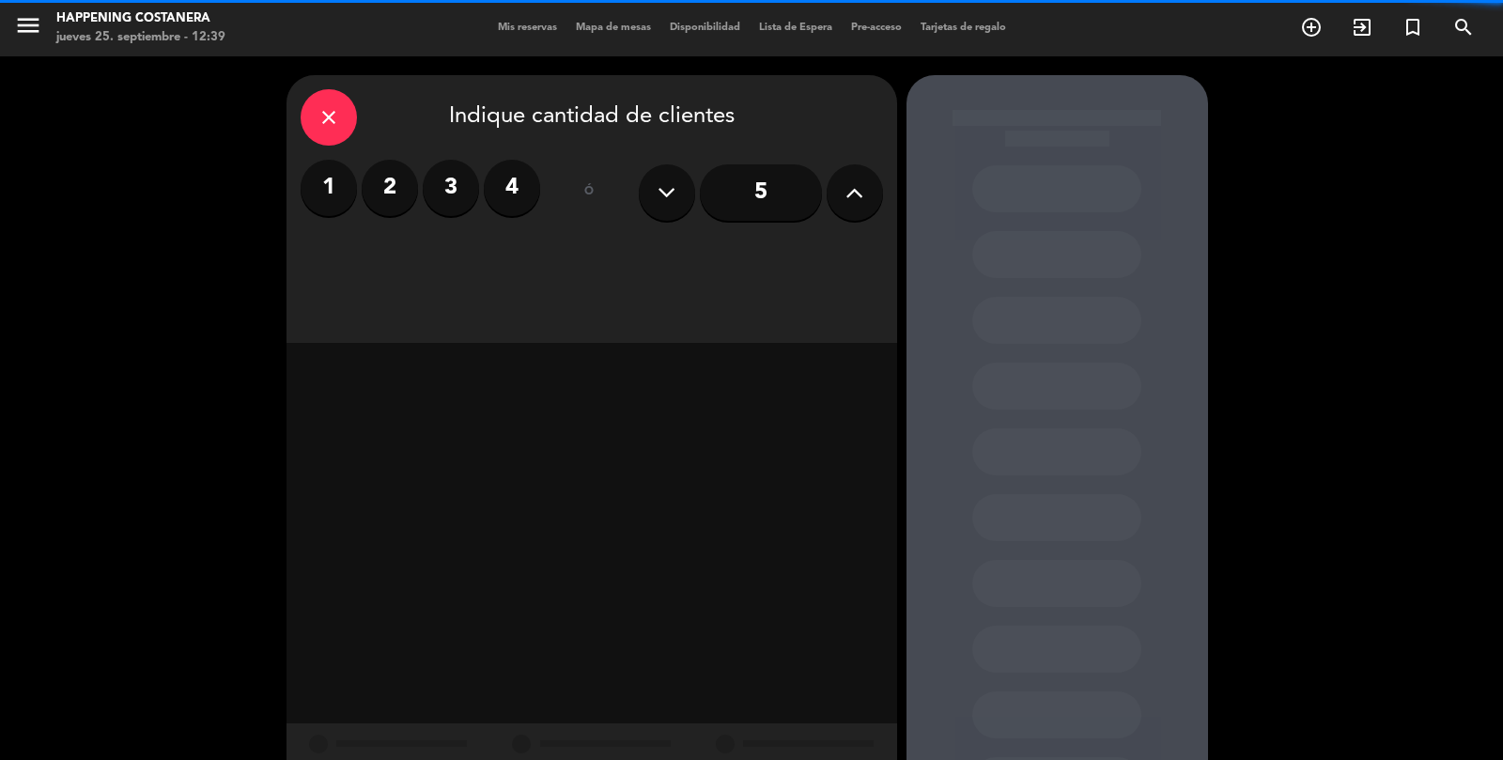
click at [449, 169] on label "3" at bounding box center [451, 188] width 56 height 56
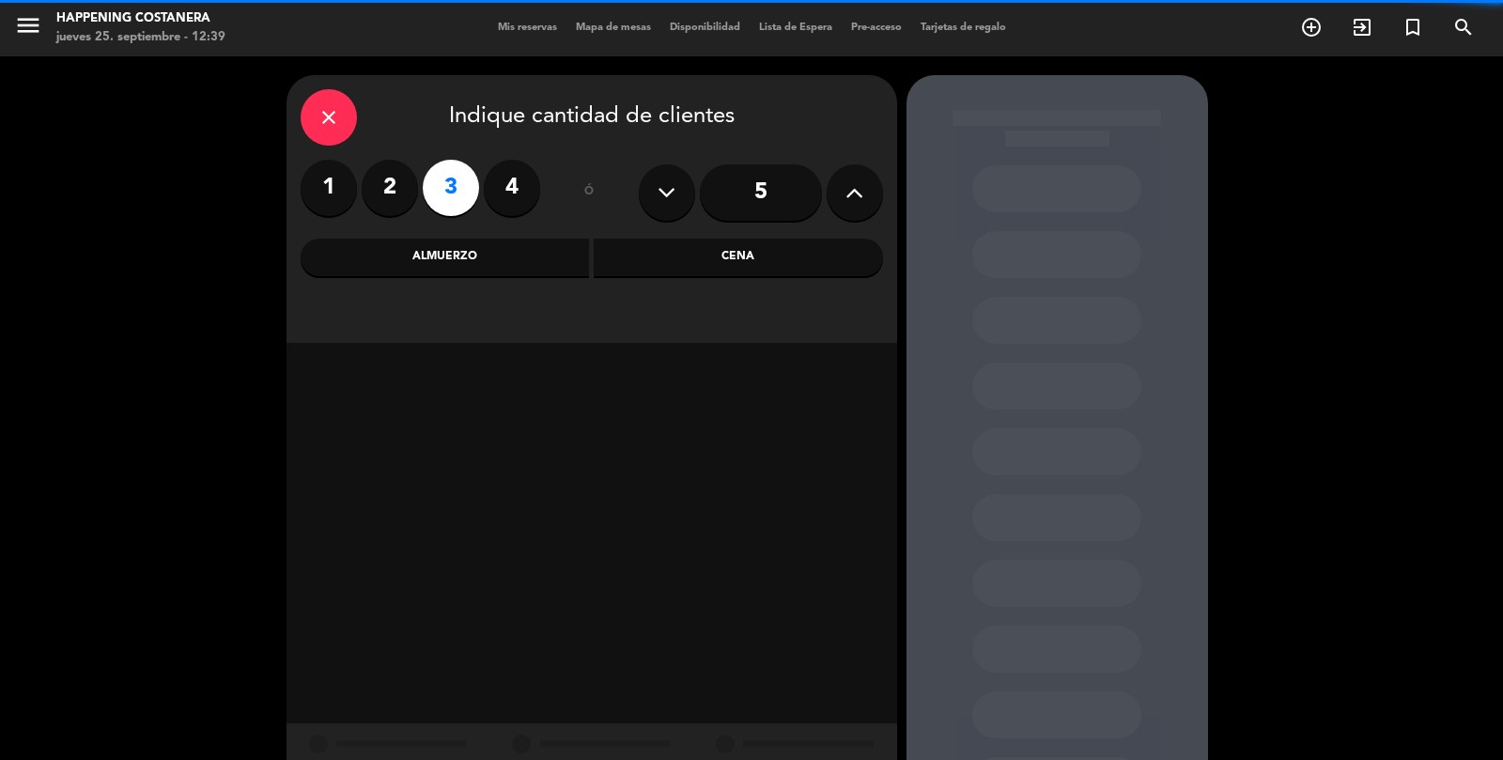
click at [698, 260] on div "Cena" at bounding box center [738, 258] width 289 height 38
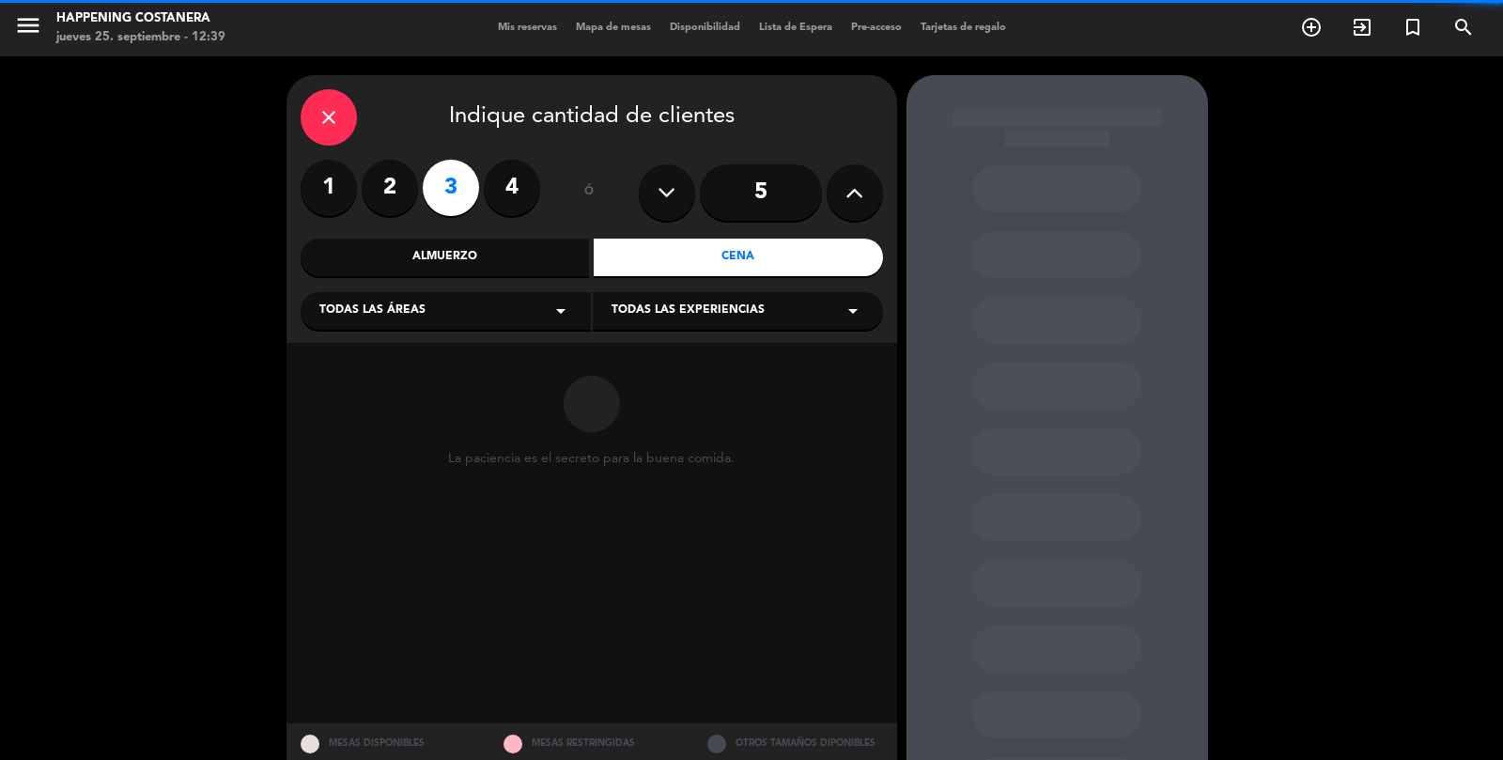
click at [423, 325] on div "Todas las áreas arrow_drop_down" at bounding box center [446, 311] width 290 height 38
click at [328, 420] on div "INTERIOR" at bounding box center [445, 413] width 253 height 19
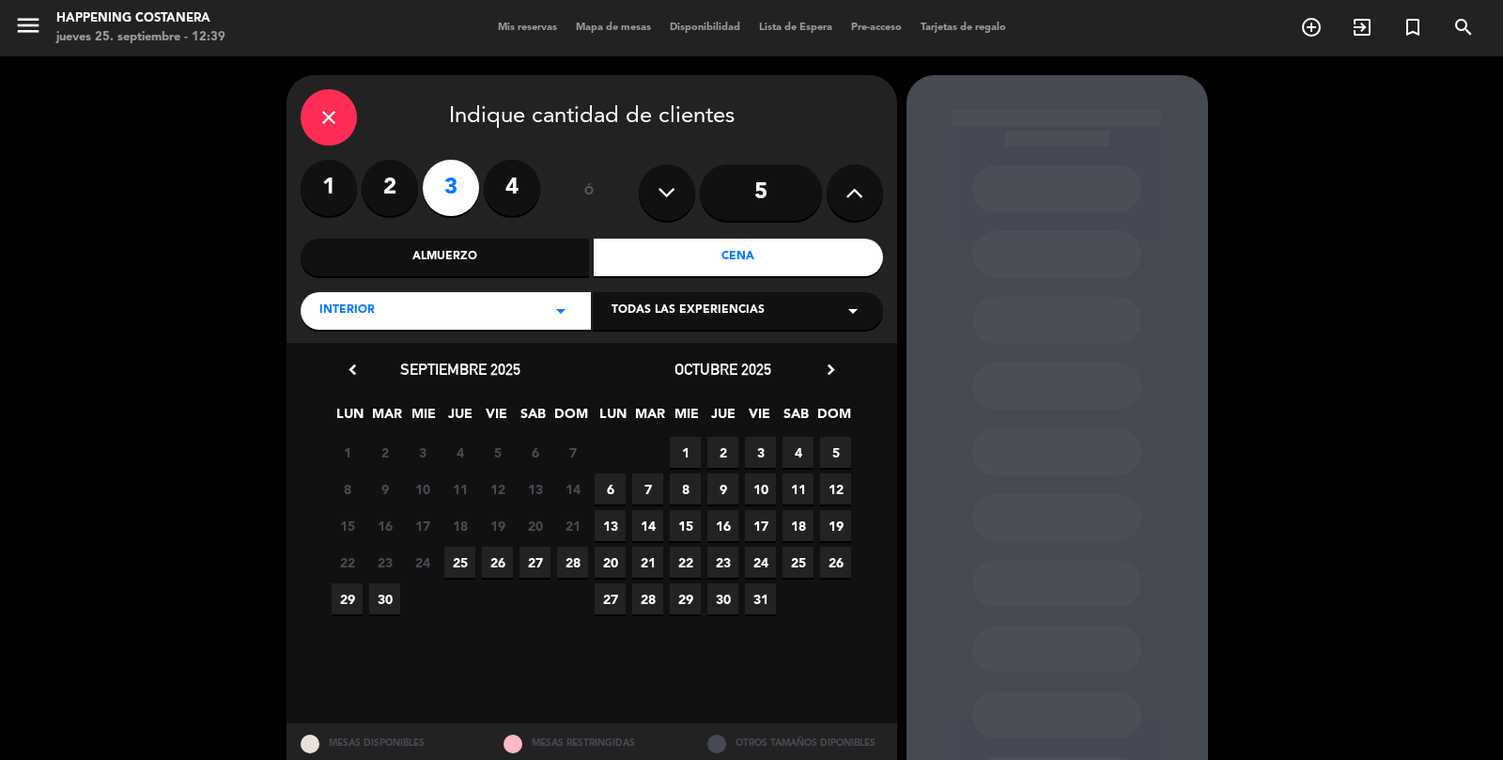
click at [458, 571] on span "25" at bounding box center [459, 562] width 31 height 31
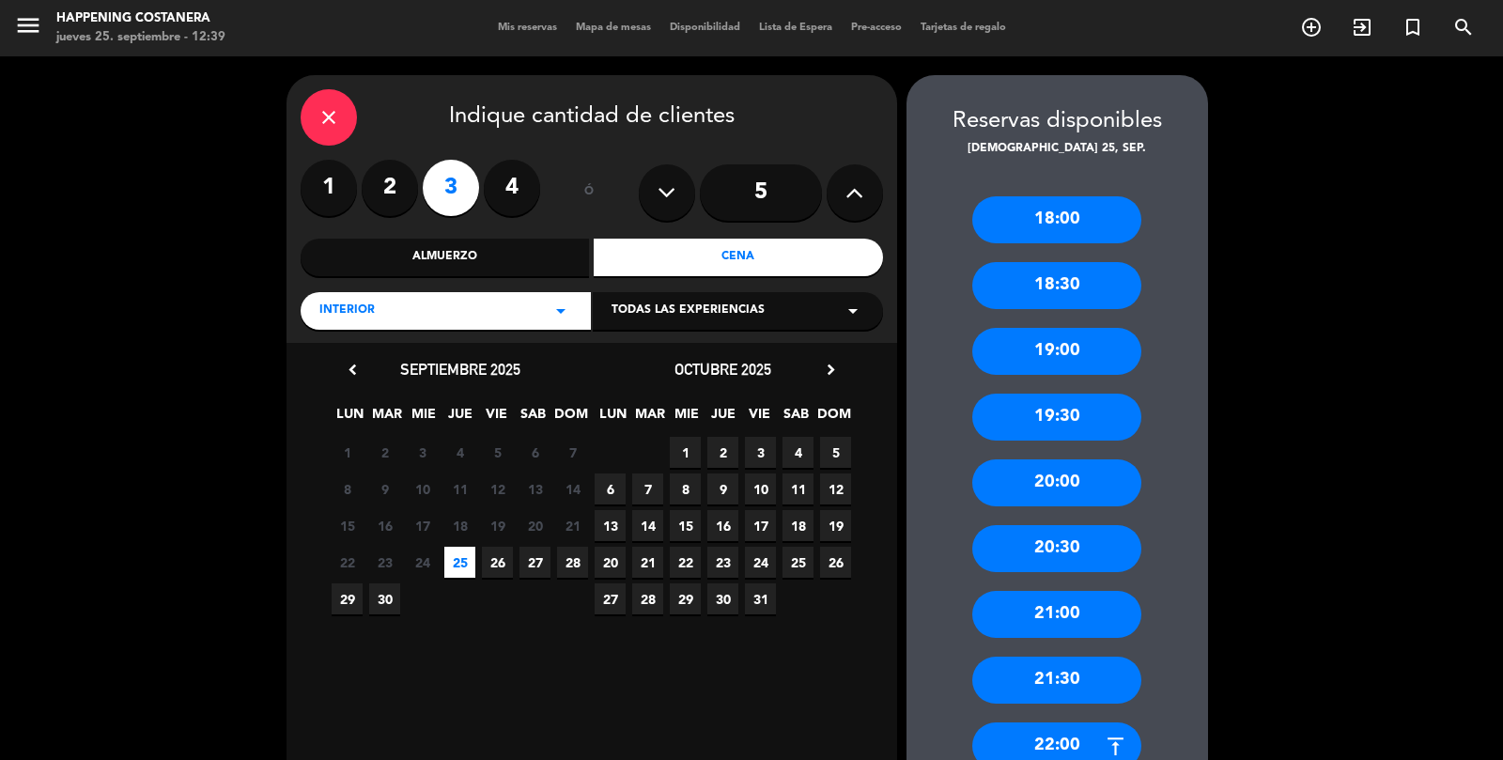
click at [1052, 563] on div "20:30" at bounding box center [1056, 548] width 169 height 47
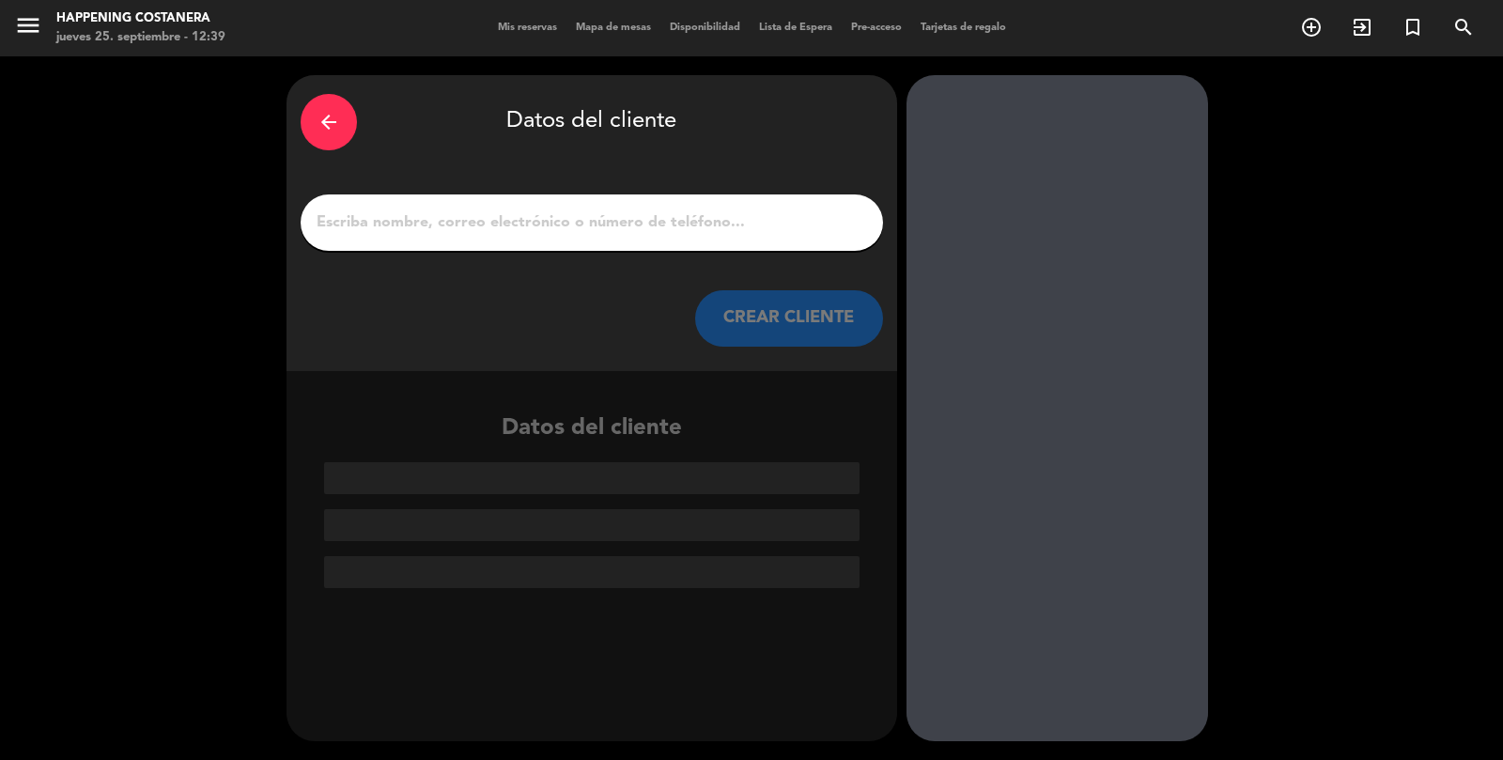
click at [478, 231] on input "1" at bounding box center [592, 223] width 554 height 26
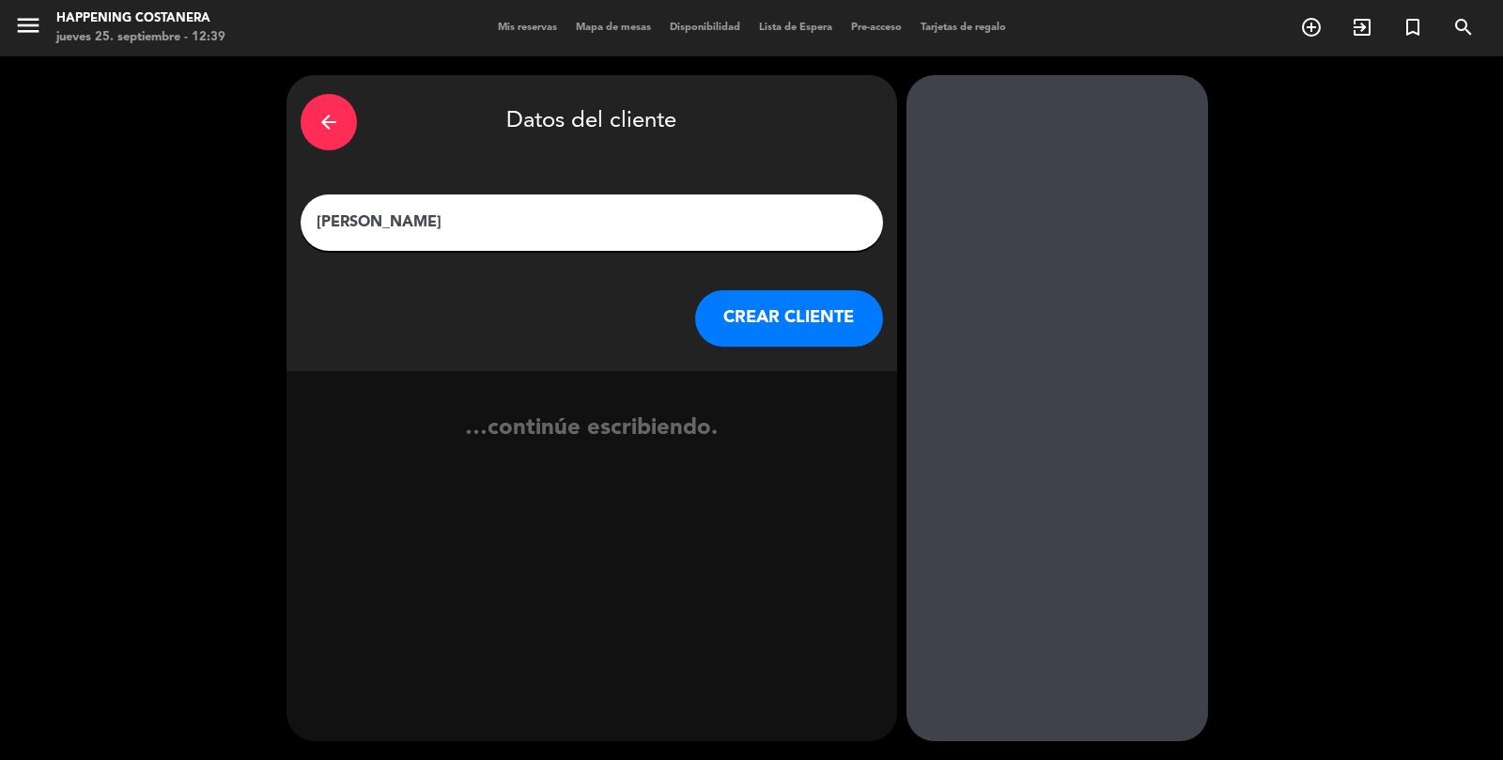
type input "[PERSON_NAME]"
click at [763, 295] on button "CREAR CLIENTE" at bounding box center [789, 318] width 188 height 56
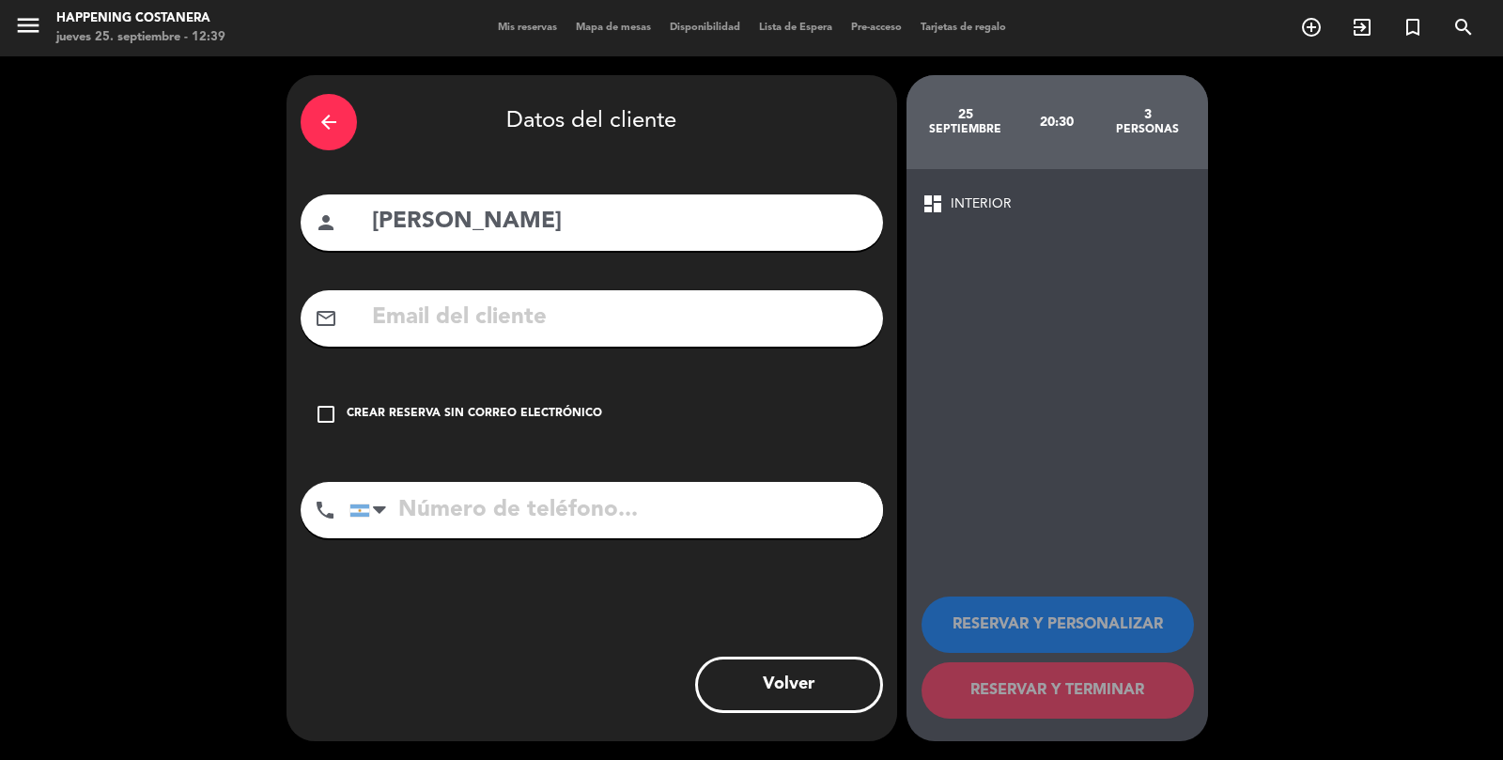
click at [332, 455] on div "arrow_back Datos del cliente person [PERSON_NAME] mail_outline check_box_outlin…" at bounding box center [592, 408] width 611 height 666
click at [319, 403] on icon "check_box_outline_blank" at bounding box center [326, 414] width 23 height 23
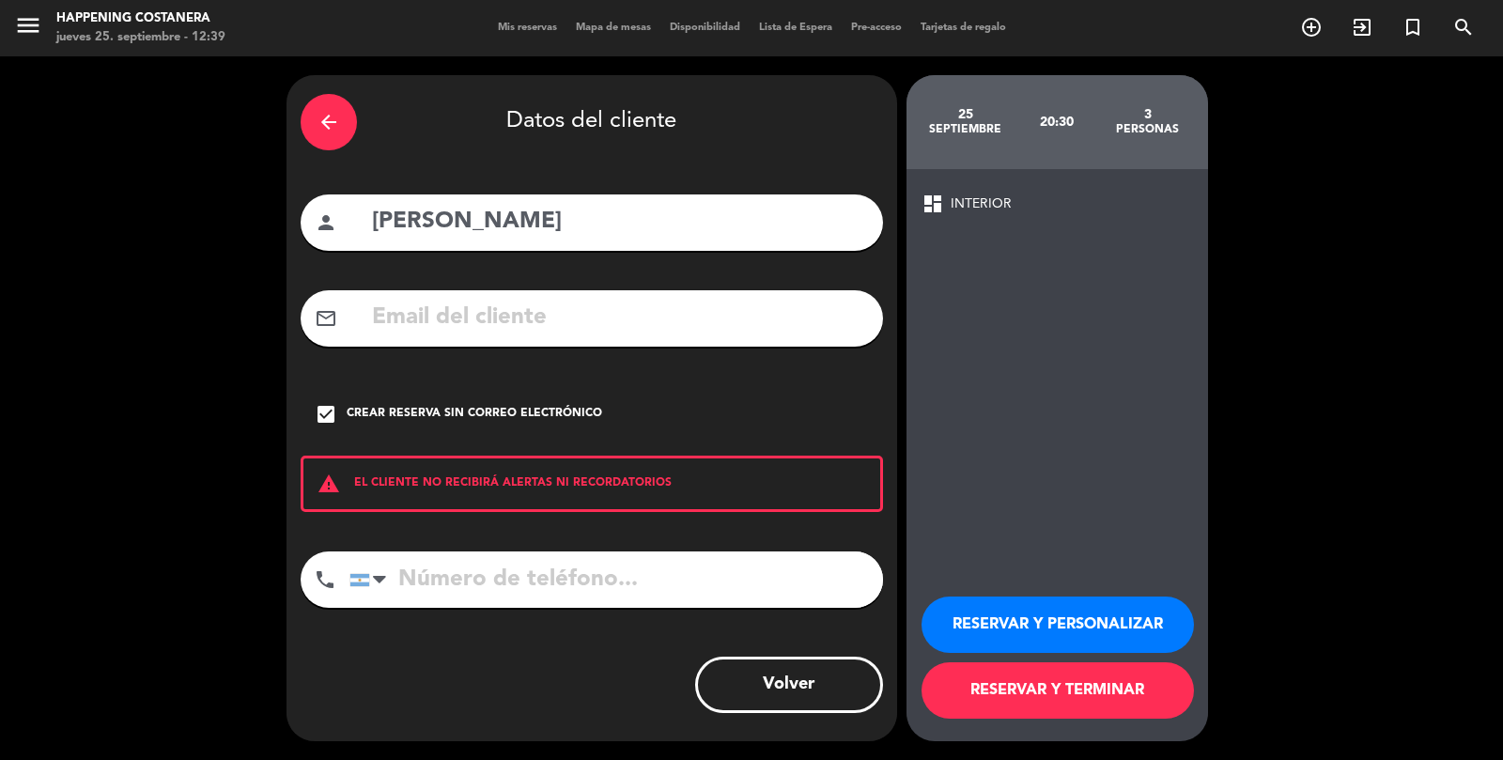
scroll to position [0, 0]
click at [1056, 653] on button "RESERVAR Y PERSONALIZAR" at bounding box center [1058, 625] width 272 height 56
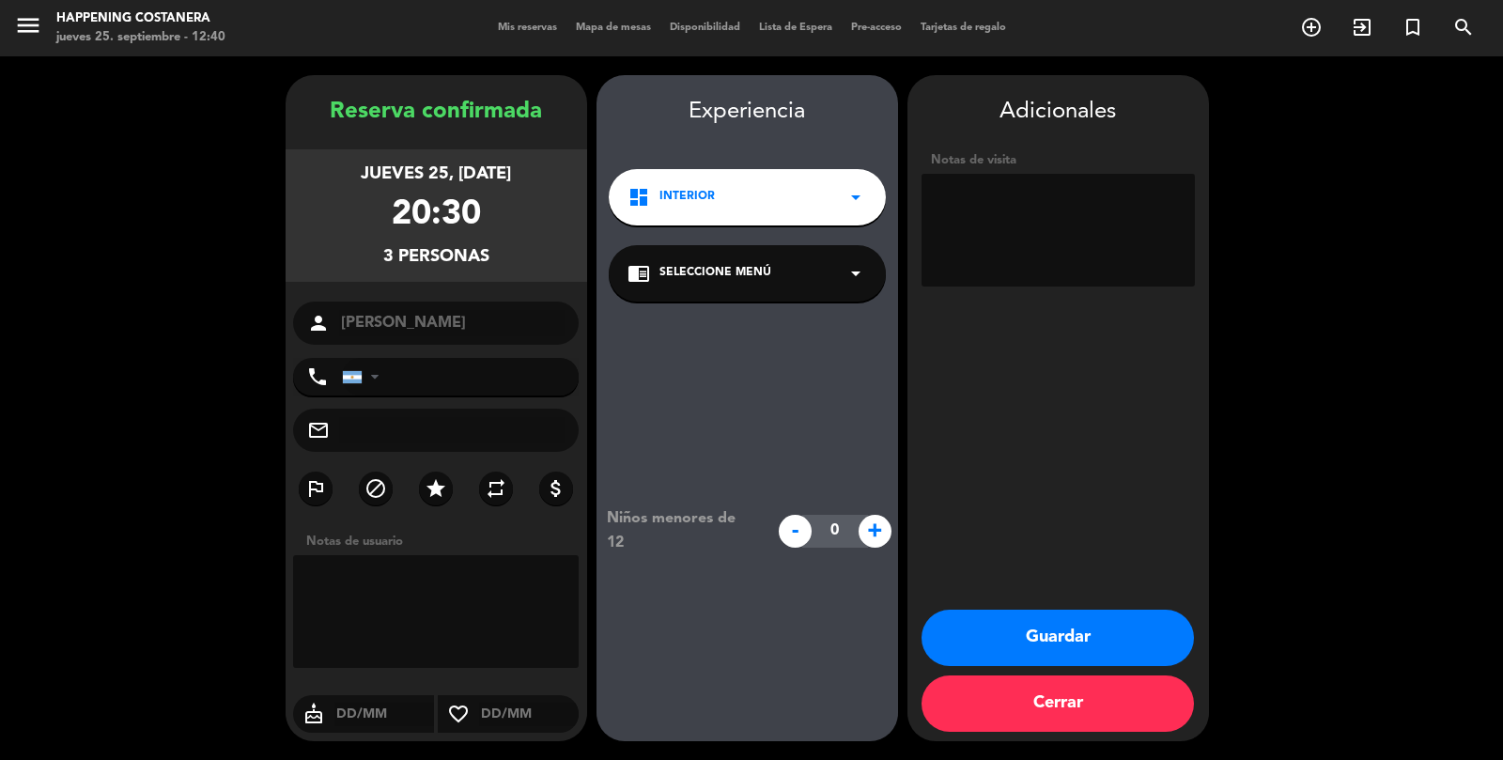
click at [1042, 208] on textarea at bounding box center [1058, 230] width 273 height 113
type textarea "le gusta del lado de las 30, x [PERSON_NAME]"
click at [1099, 666] on button "Guardar" at bounding box center [1058, 638] width 272 height 56
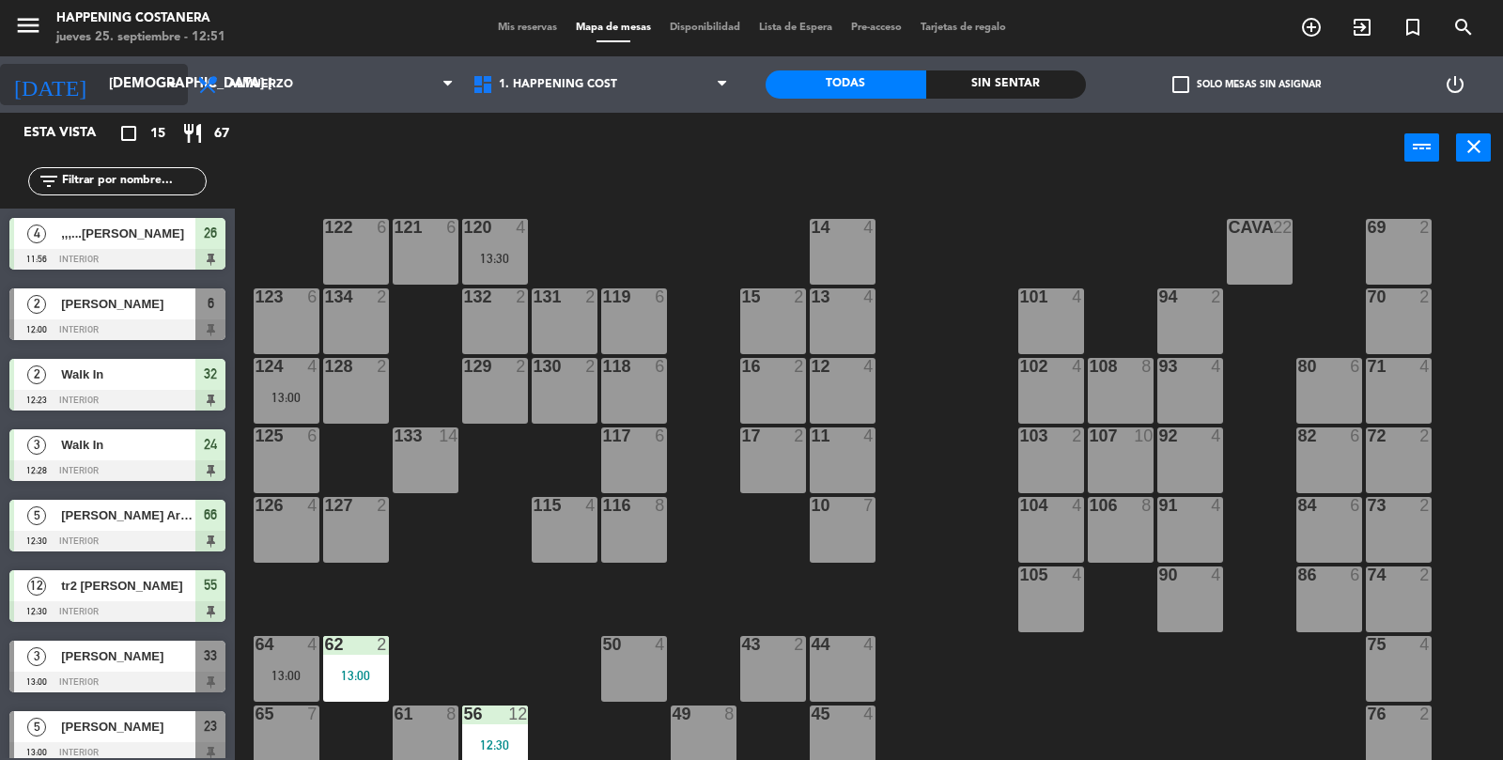
click at [132, 75] on input "[DEMOGRAPHIC_DATA] [DATE]" at bounding box center [190, 85] width 181 height 36
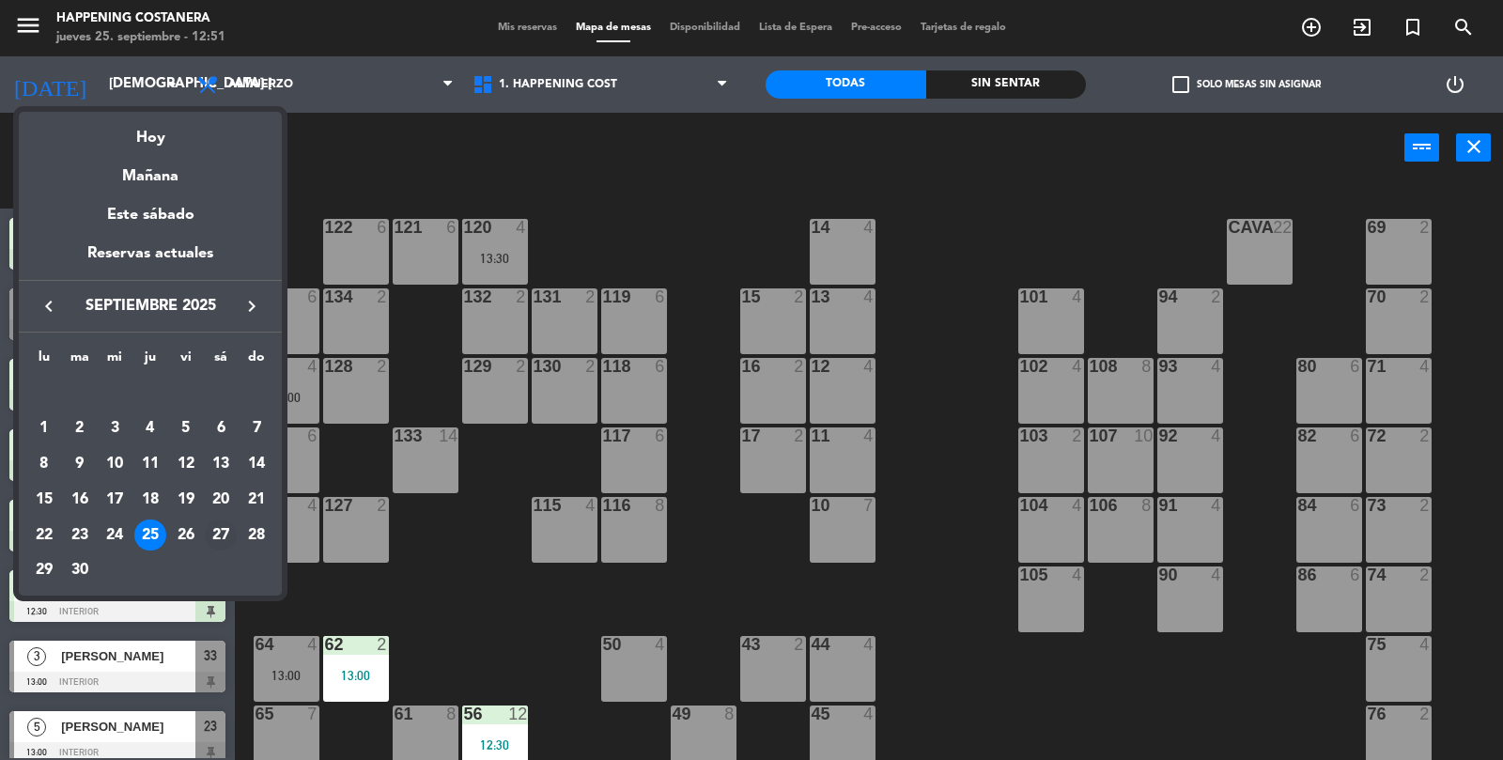
click at [230, 533] on div "27" at bounding box center [221, 536] width 32 height 32
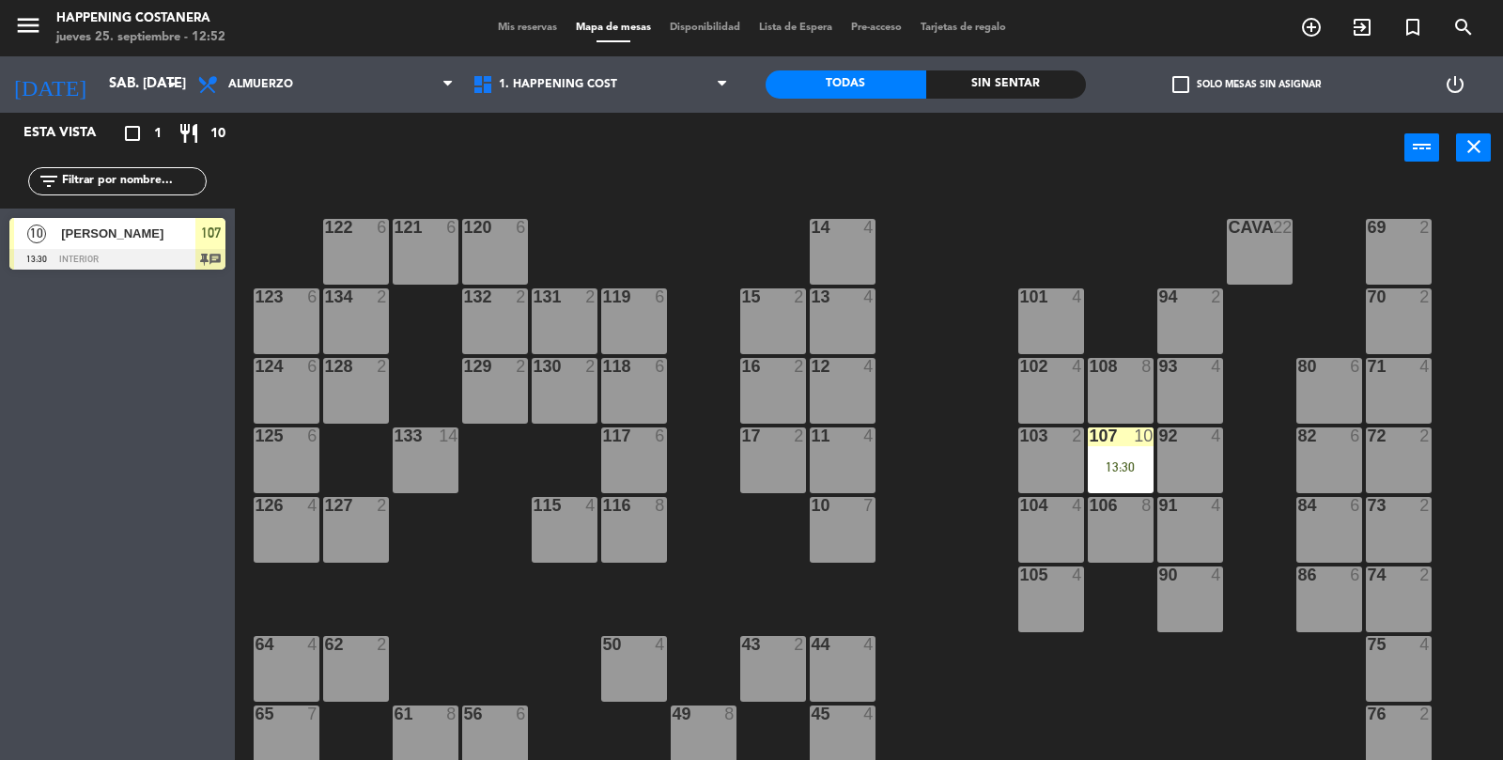
click at [132, 237] on span "[PERSON_NAME]" at bounding box center [128, 234] width 134 height 20
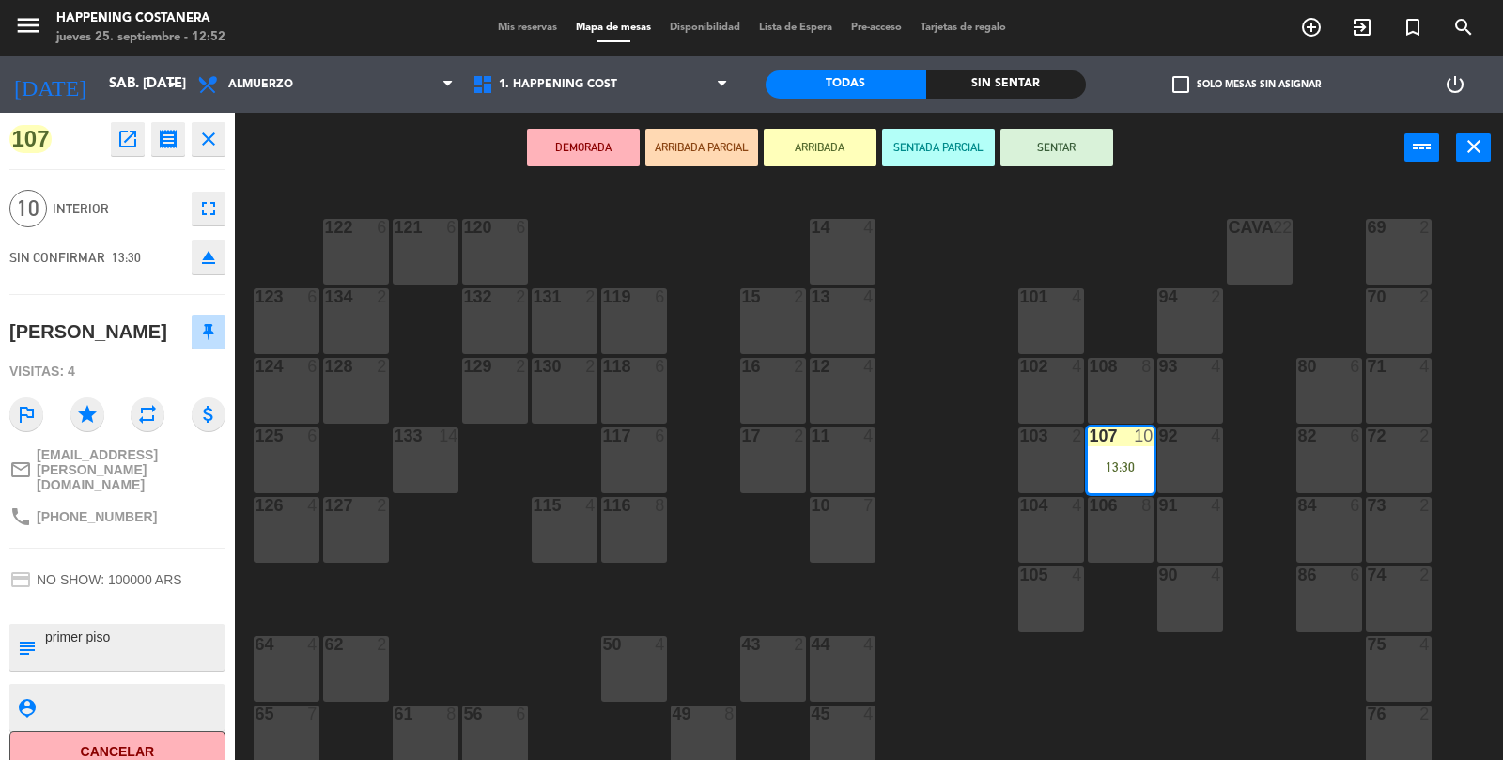
click at [139, 132] on button "open_in_new" at bounding box center [128, 139] width 34 height 34
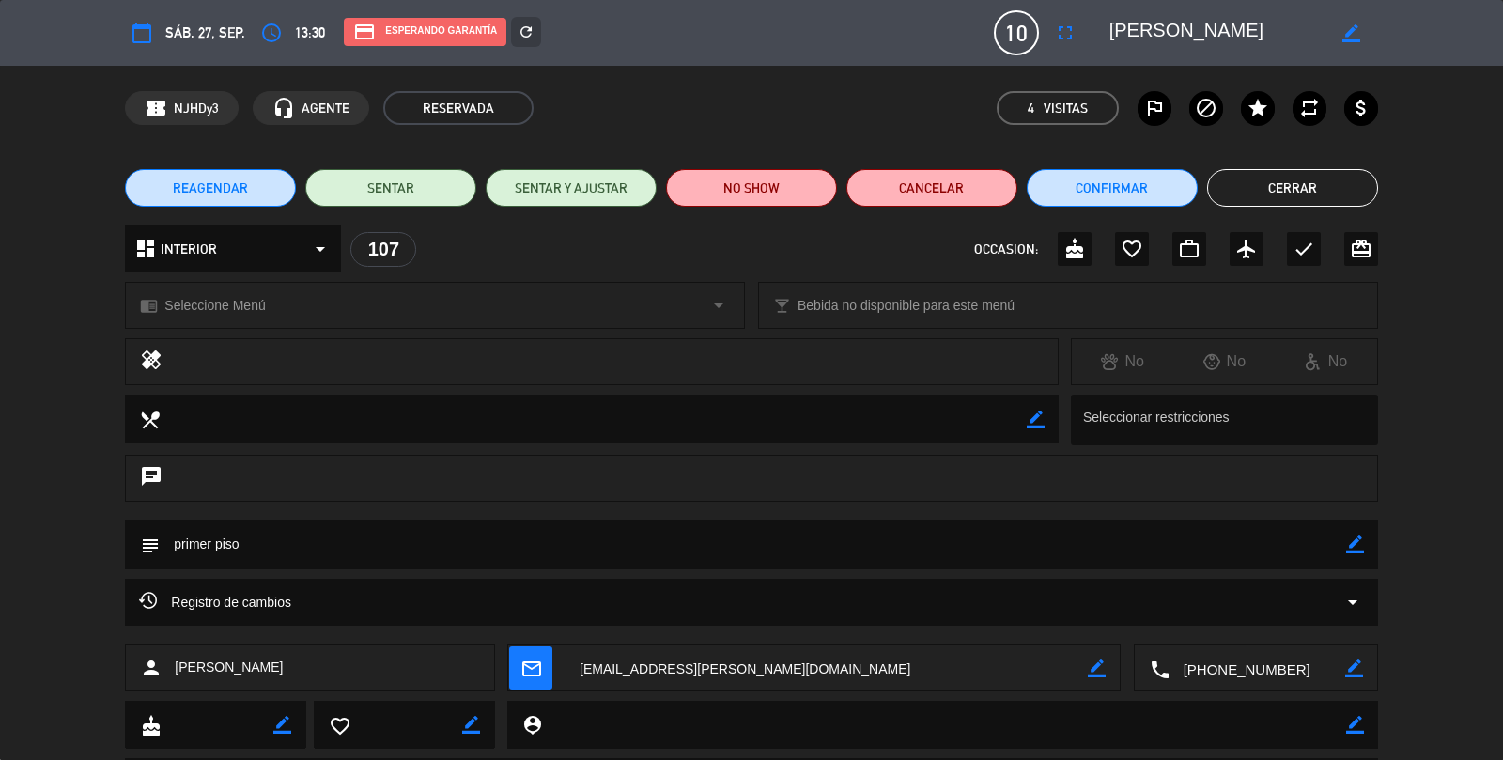
click at [1311, 205] on button "Cerrar" at bounding box center [1292, 188] width 171 height 38
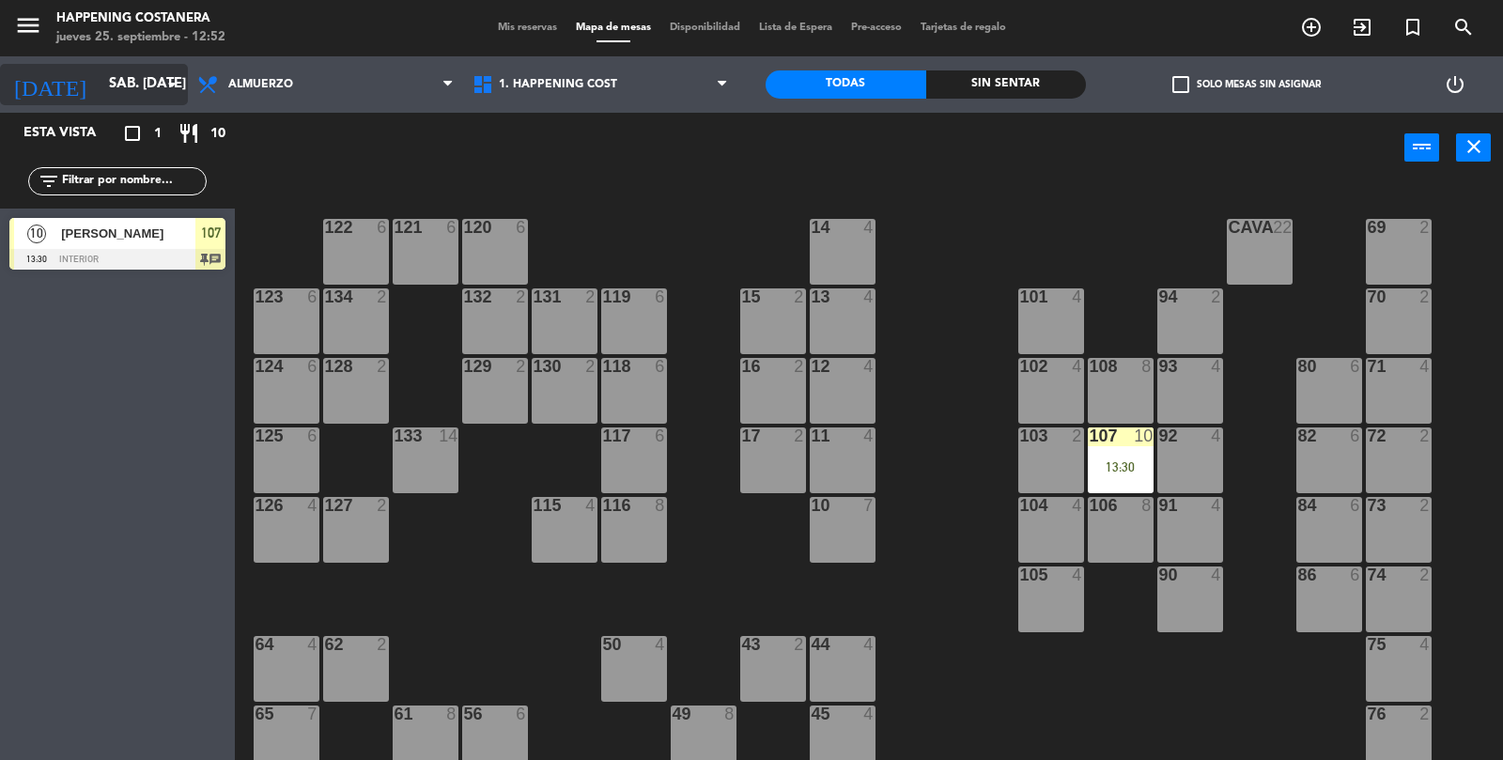
click at [118, 86] on input "sáb. [DATE]" at bounding box center [190, 85] width 181 height 36
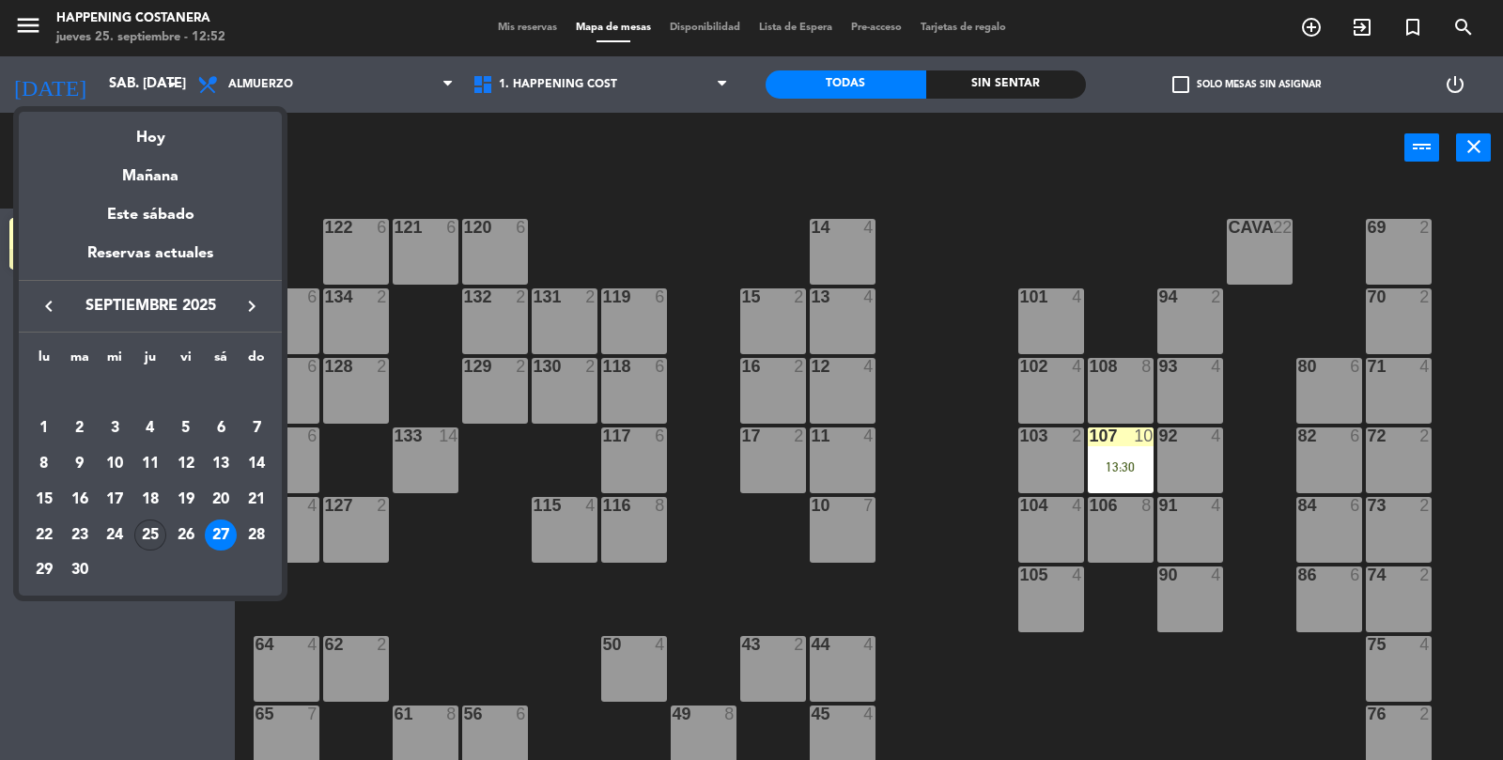
click at [160, 524] on div "25" at bounding box center [150, 536] width 32 height 32
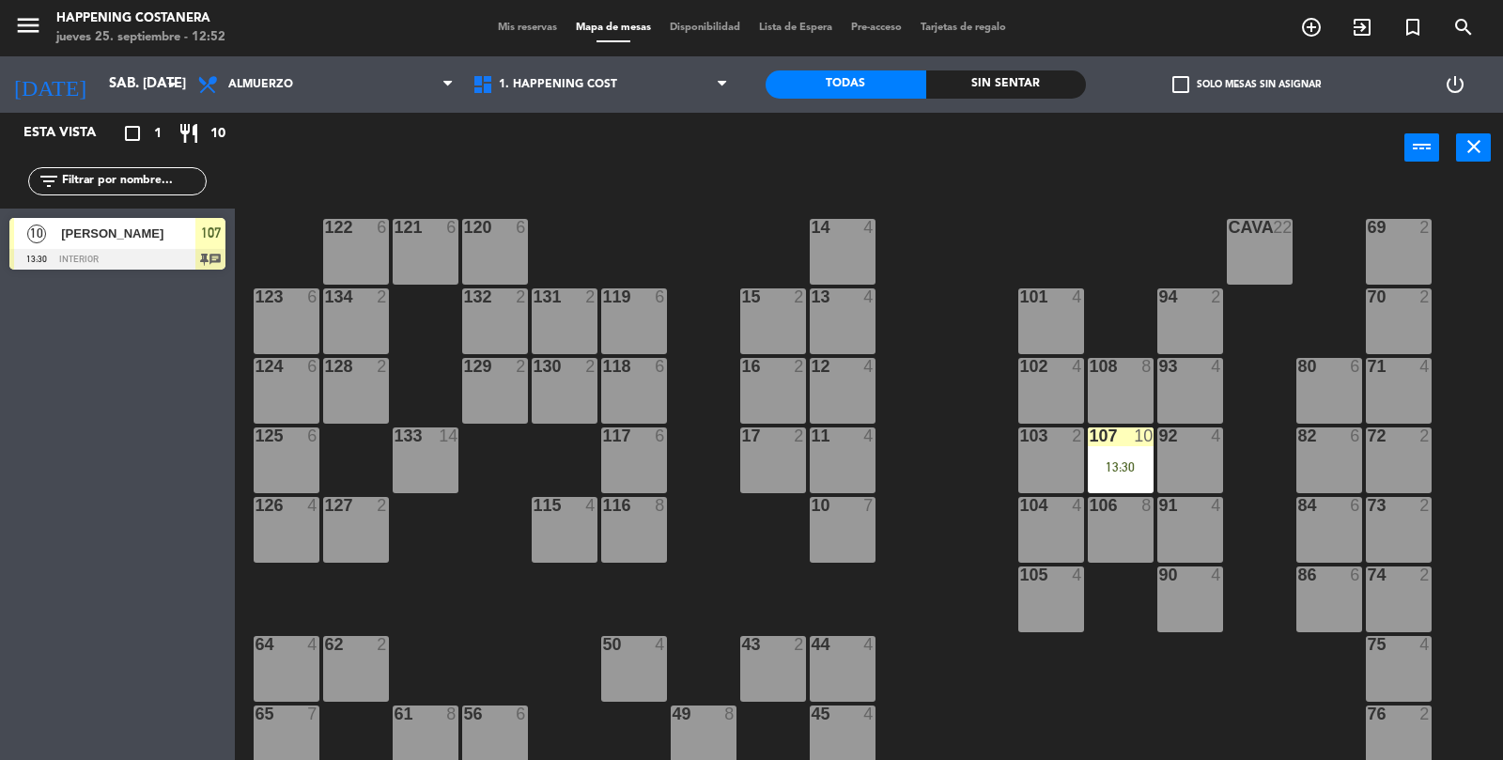
type input "[DEMOGRAPHIC_DATA] [DATE]"
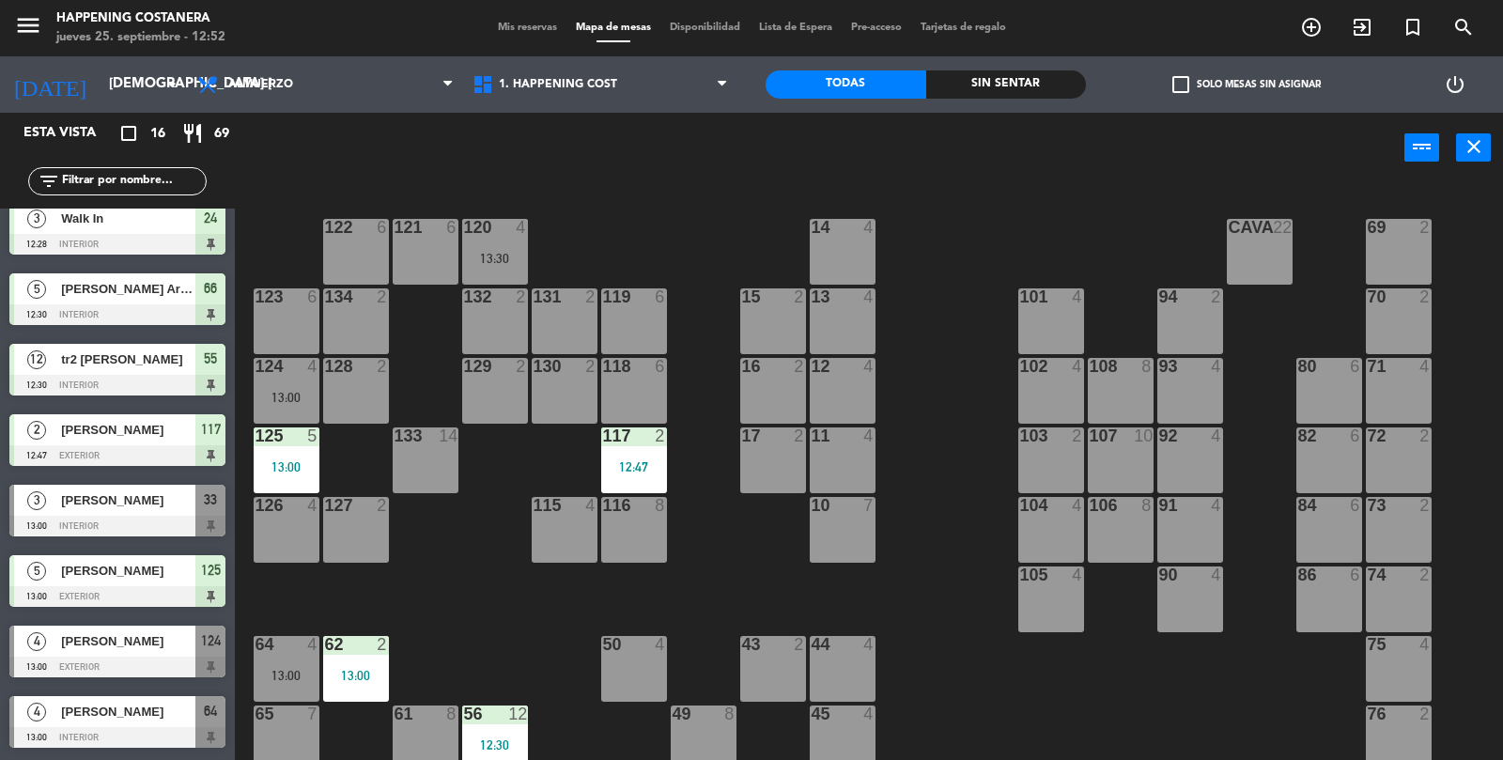
scroll to position [577, 0]
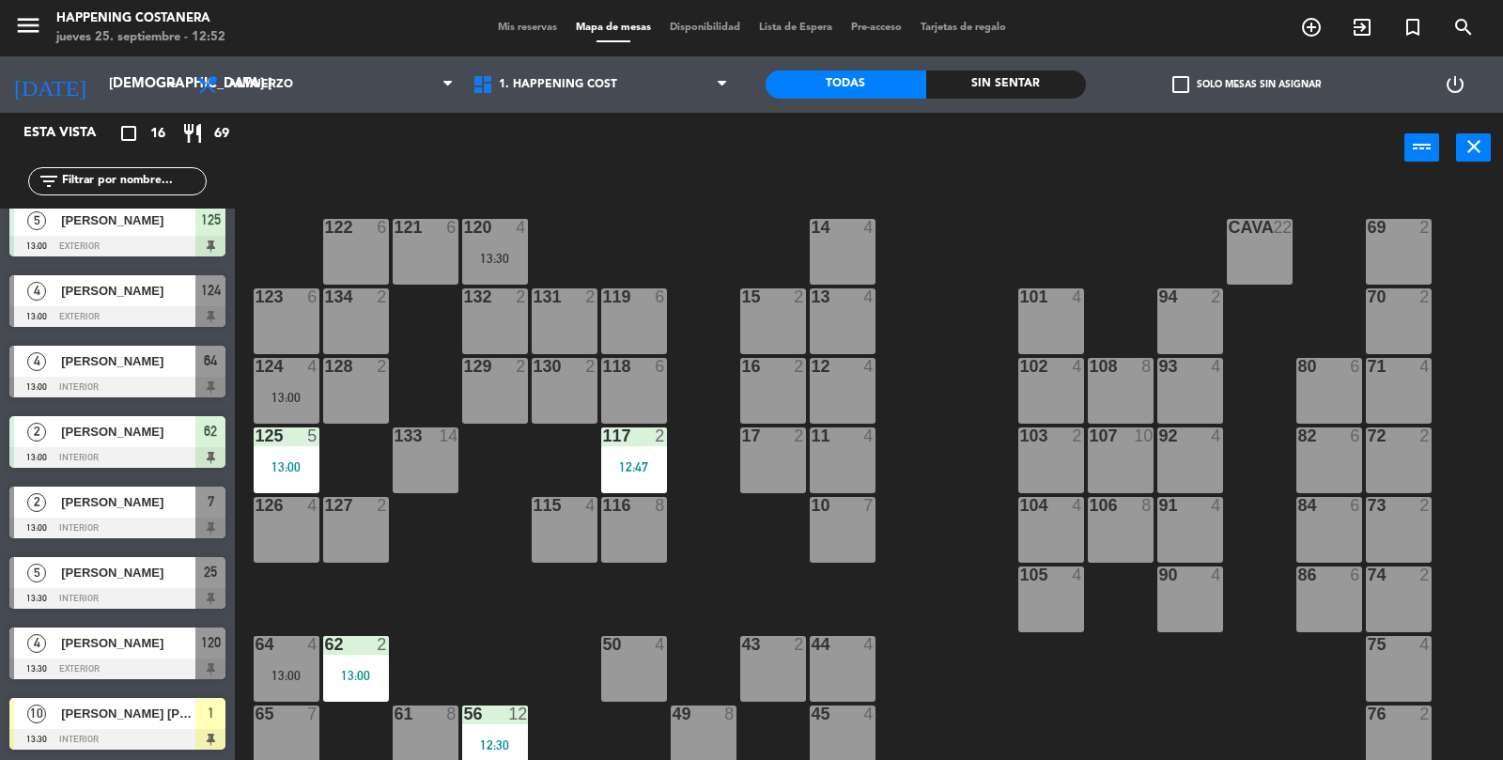
click at [287, 453] on div "125 5 13:00" at bounding box center [287, 460] width 66 height 66
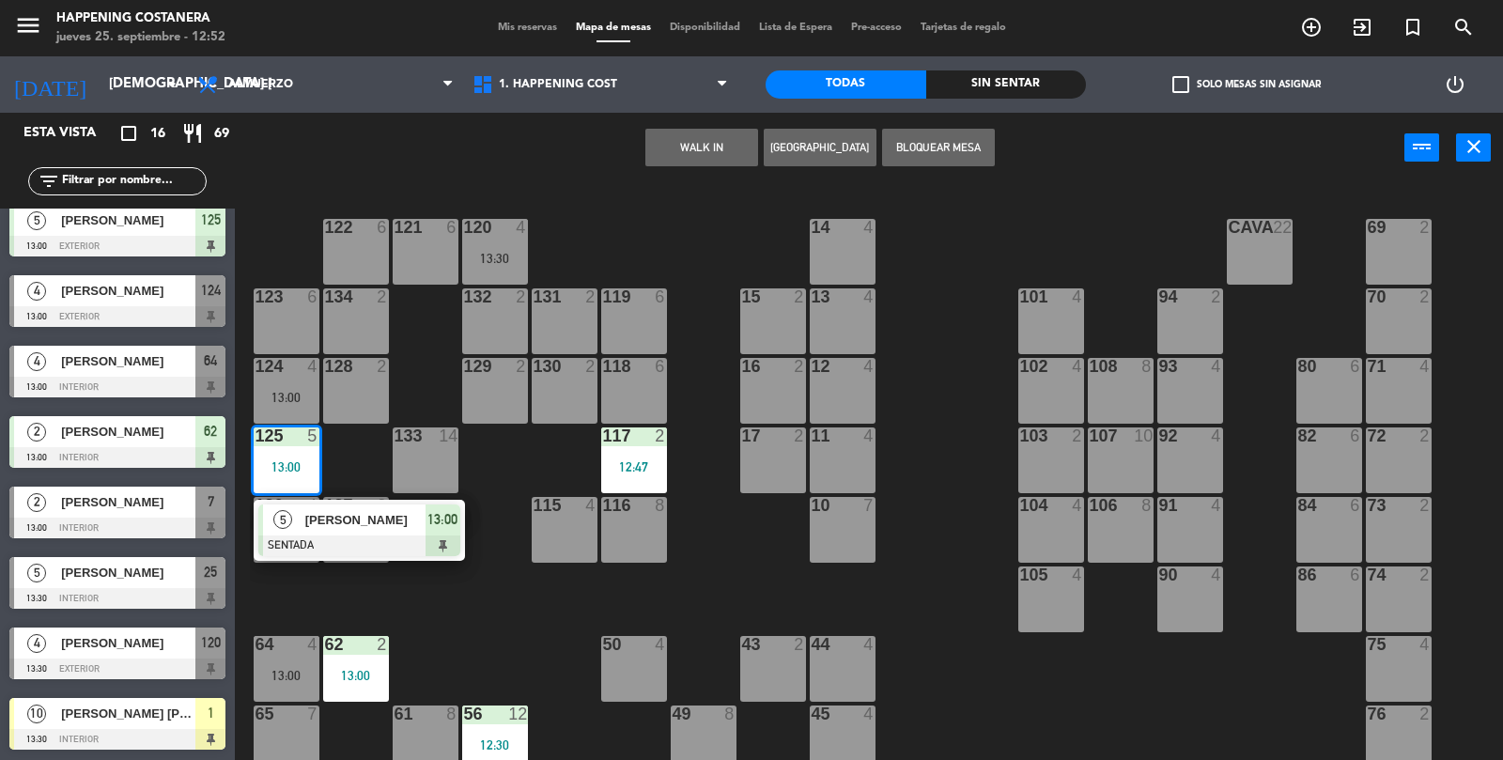
click at [971, 381] on div "69 2 122 6 121 6 120 4 13:30 14 4 CAVA 22 101 4 94 2 70 2 123 6 131 2 134 2 132…" at bounding box center [876, 473] width 1253 height 577
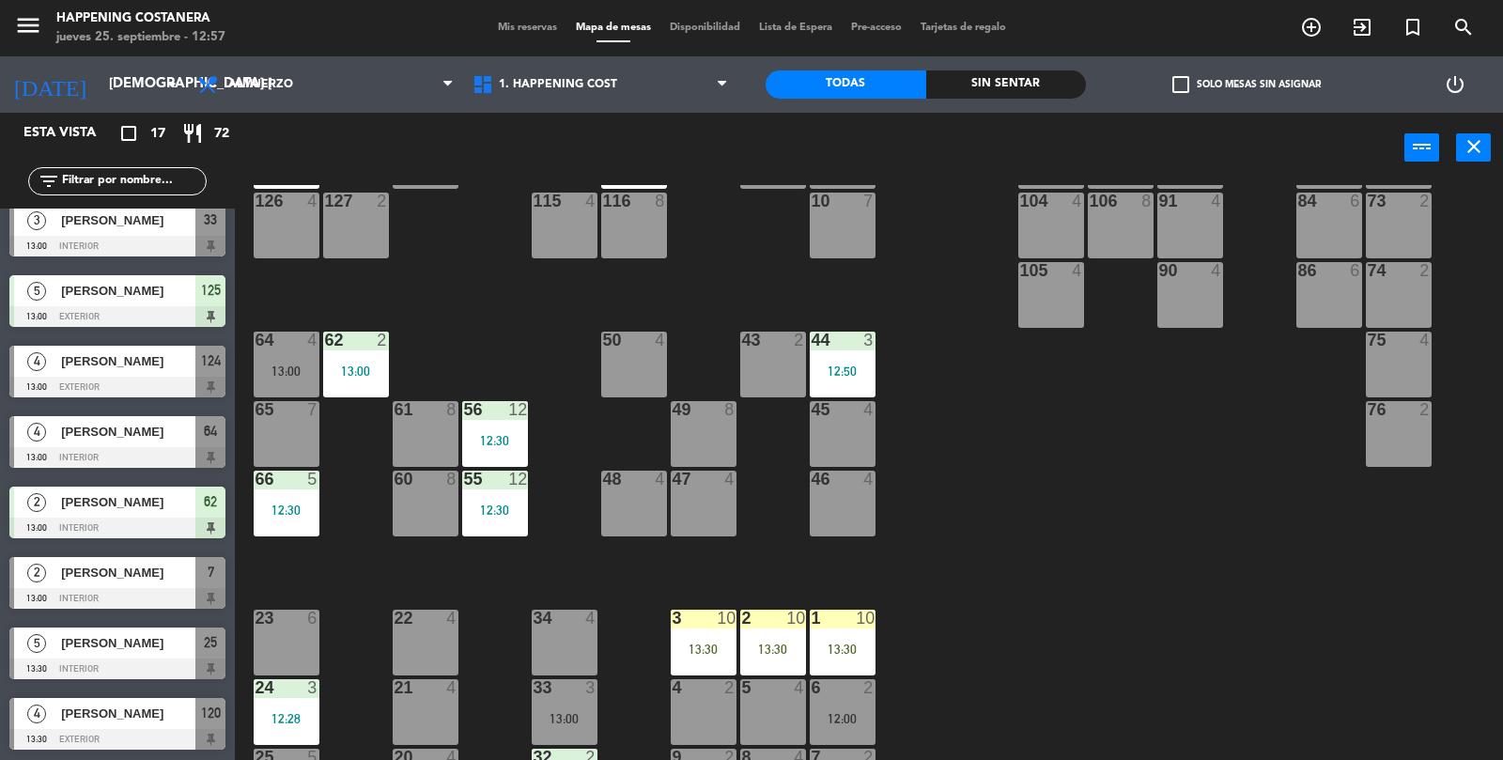
scroll to position [495, 0]
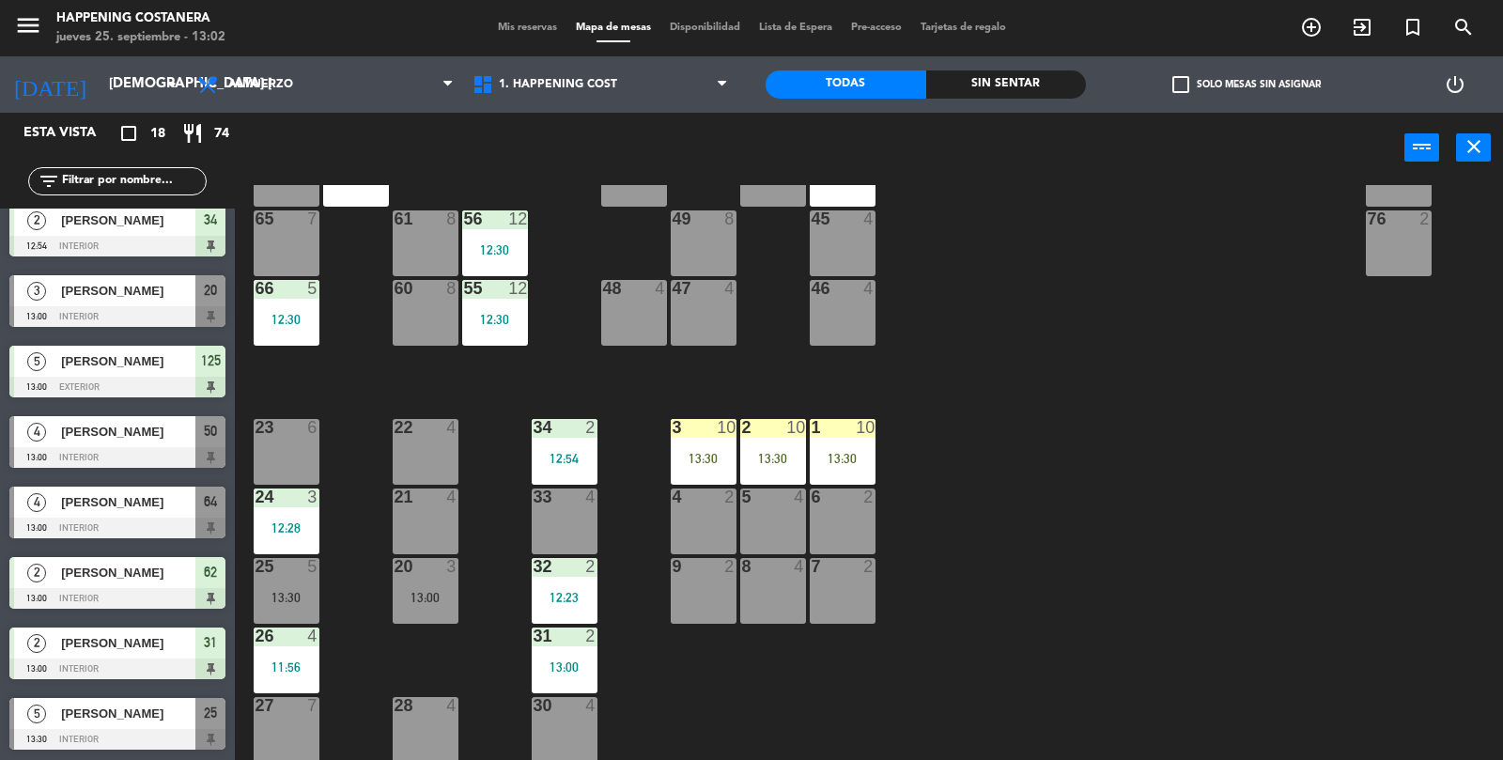
click at [124, 182] on input "text" at bounding box center [133, 181] width 146 height 21
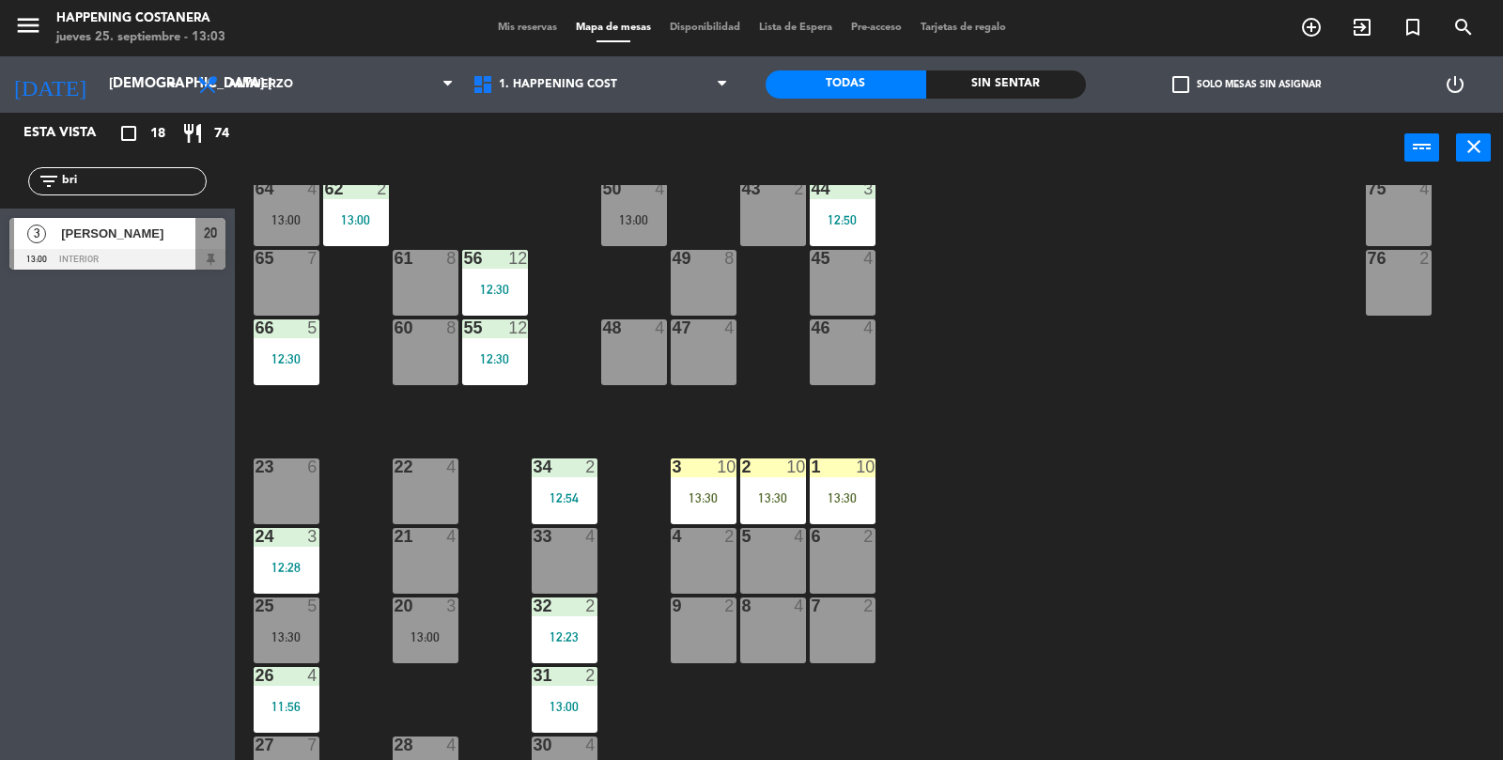
scroll to position [428, 0]
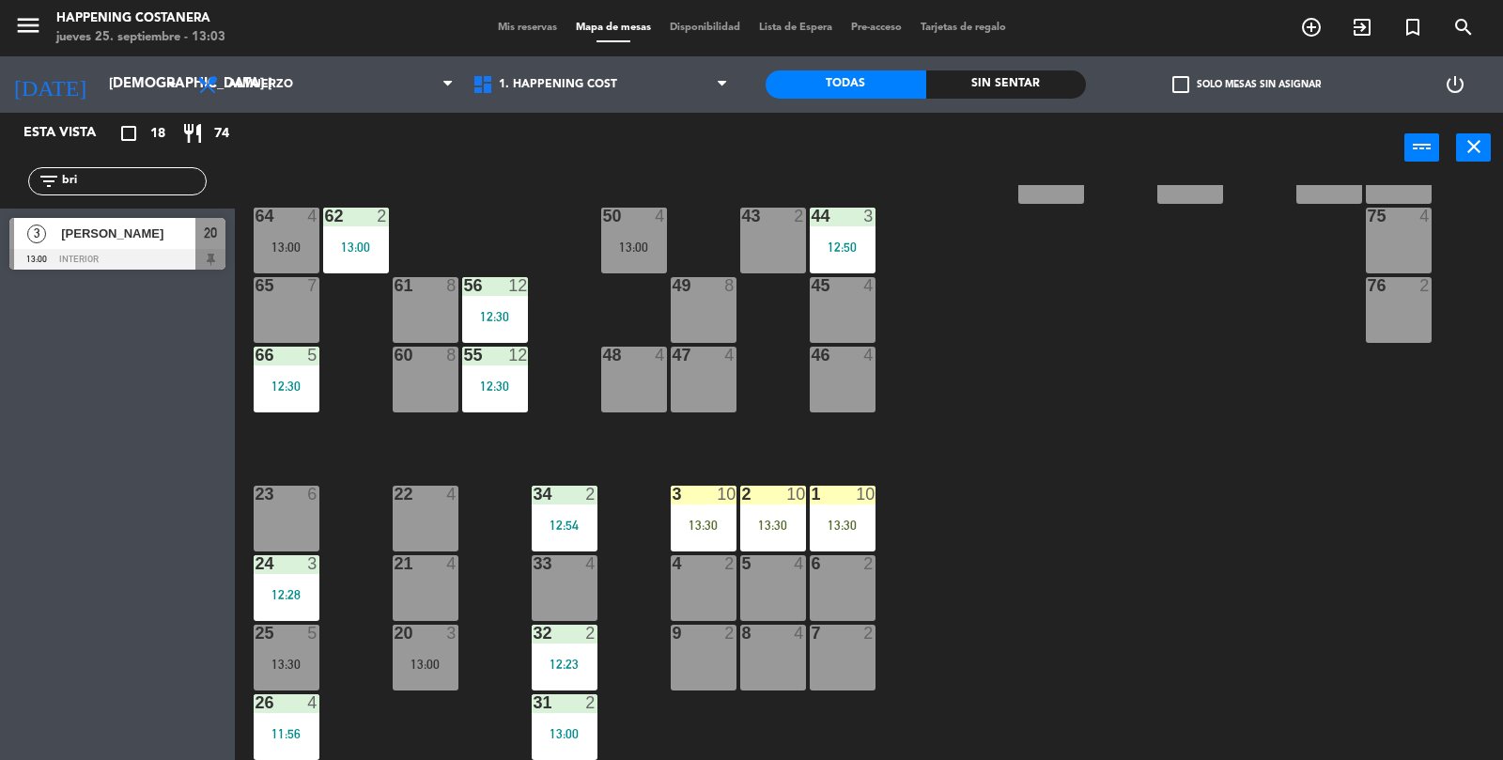
click at [147, 174] on input "bri" at bounding box center [133, 181] width 146 height 21
click at [1195, 476] on div "69 2 122 6 121 6 120 4 13:30 14 4 CAVA 22 101 4 94 2 70 2 123 6 131 2 134 2 132…" at bounding box center [876, 473] width 1253 height 577
click at [118, 179] on input "bri" at bounding box center [133, 181] width 146 height 21
type input "b"
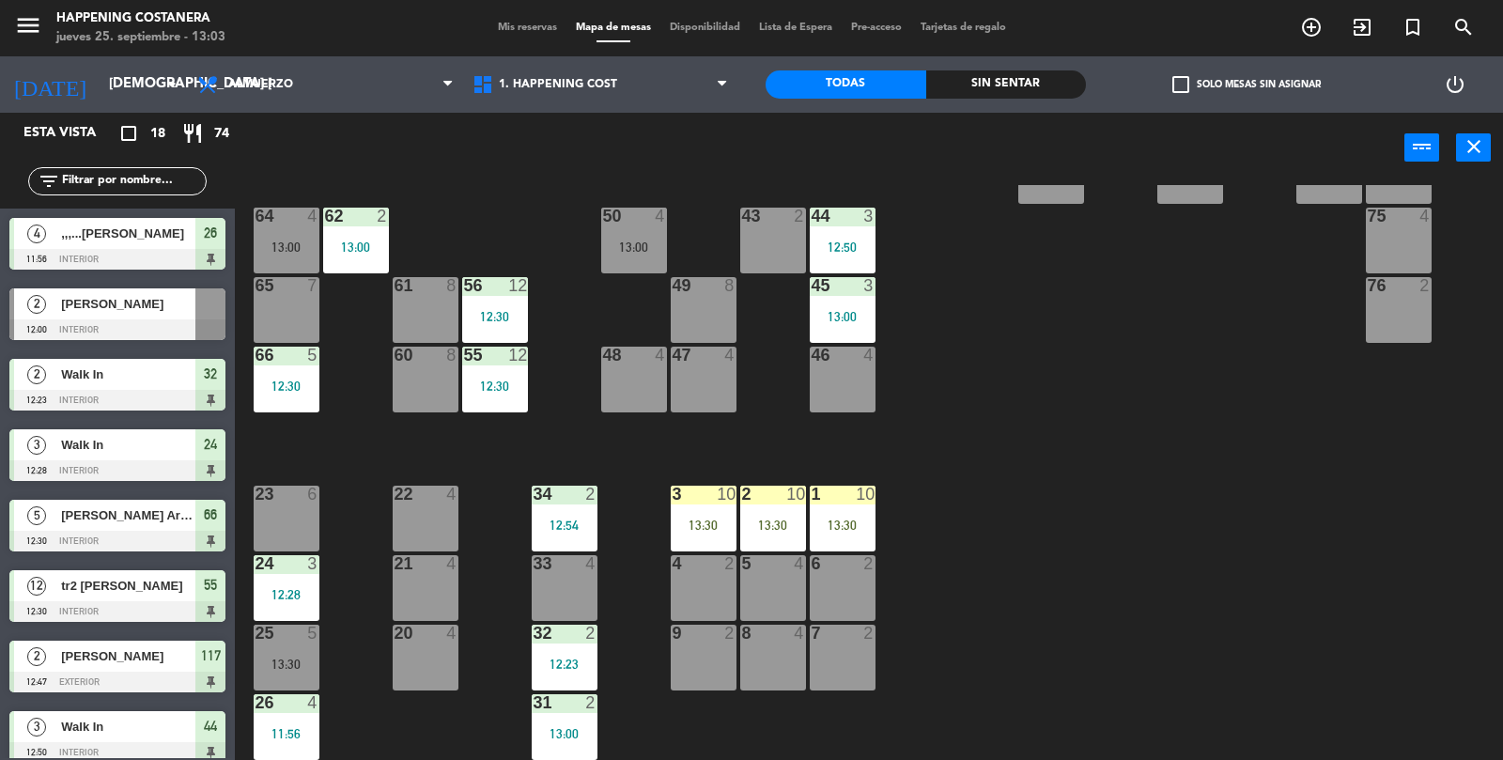
scroll to position [719, 0]
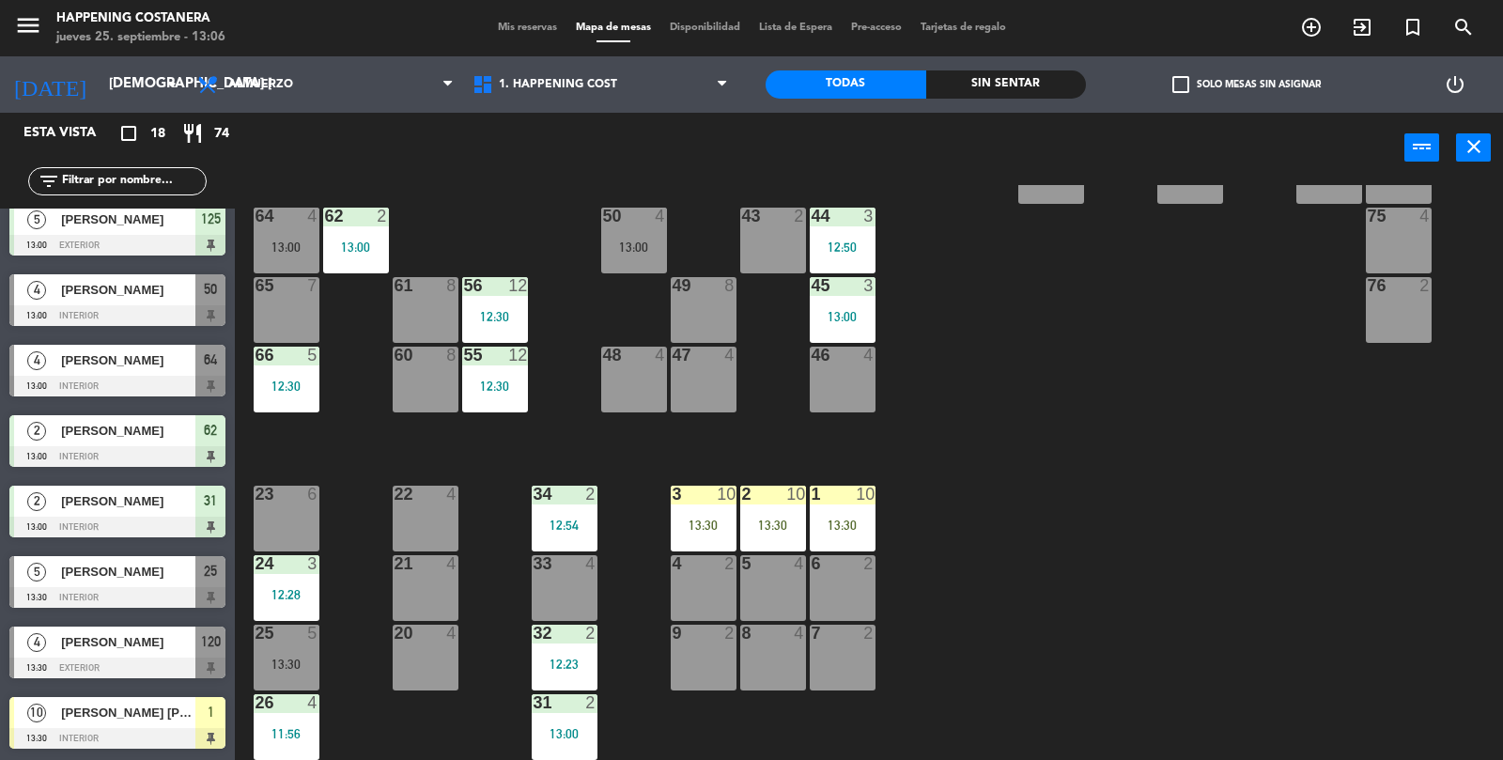
click at [1203, 493] on div "69 2 122 6 121 6 120 4 13:30 14 4 CAVA 22 101 4 94 2 70 2 123 6 131 2 134 2 132…" at bounding box center [876, 473] width 1253 height 577
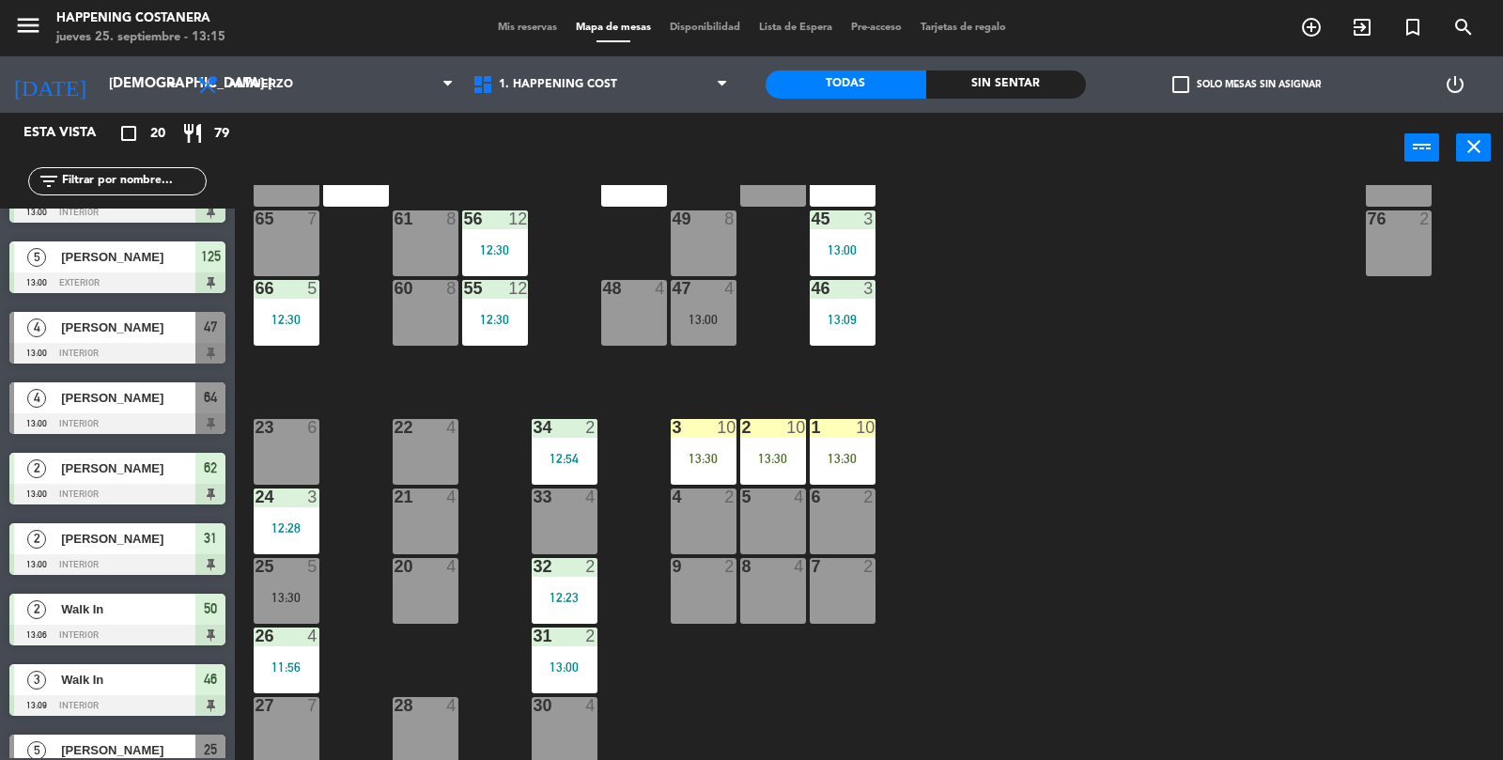
scroll to position [674, 0]
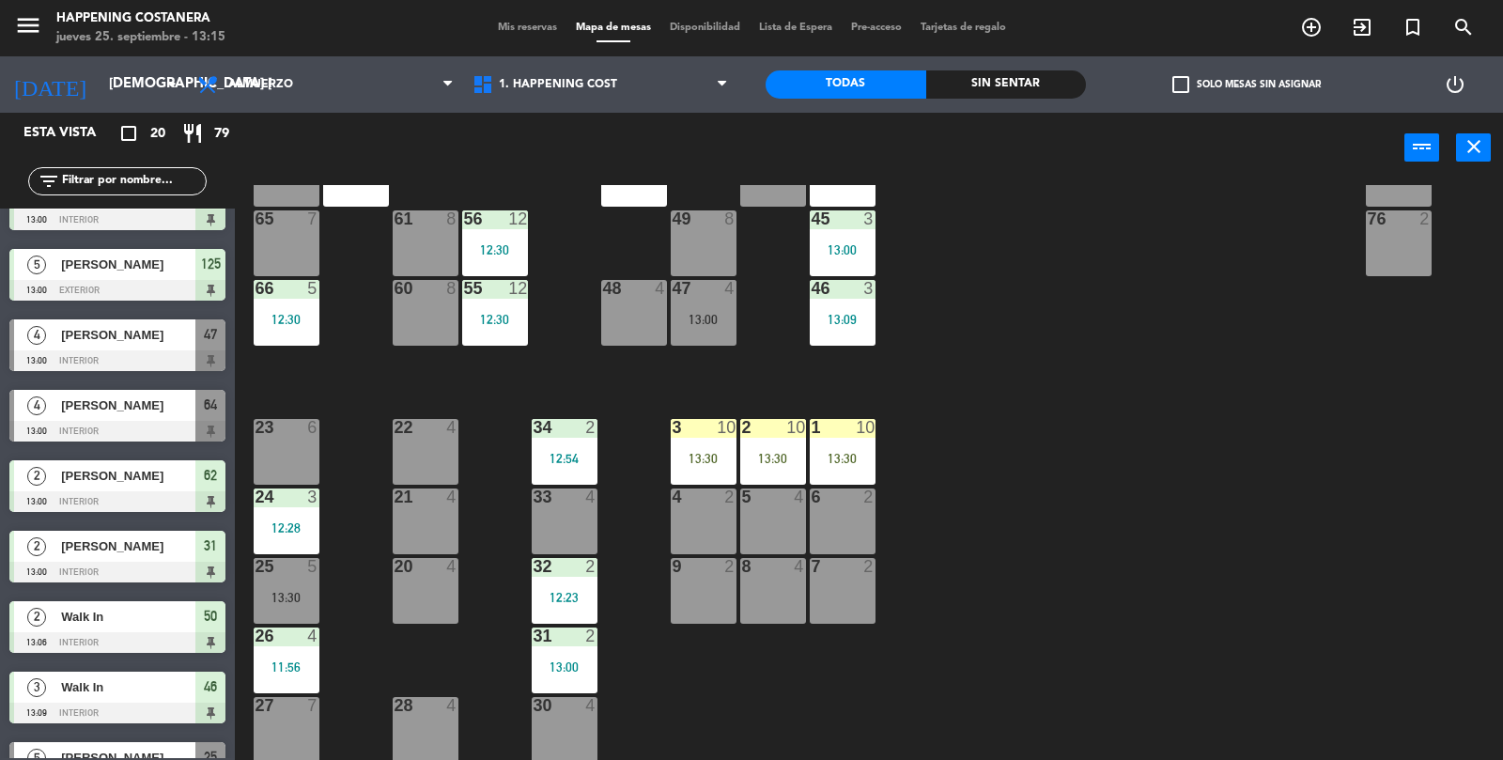
click at [847, 531] on div "6 2" at bounding box center [843, 522] width 66 height 66
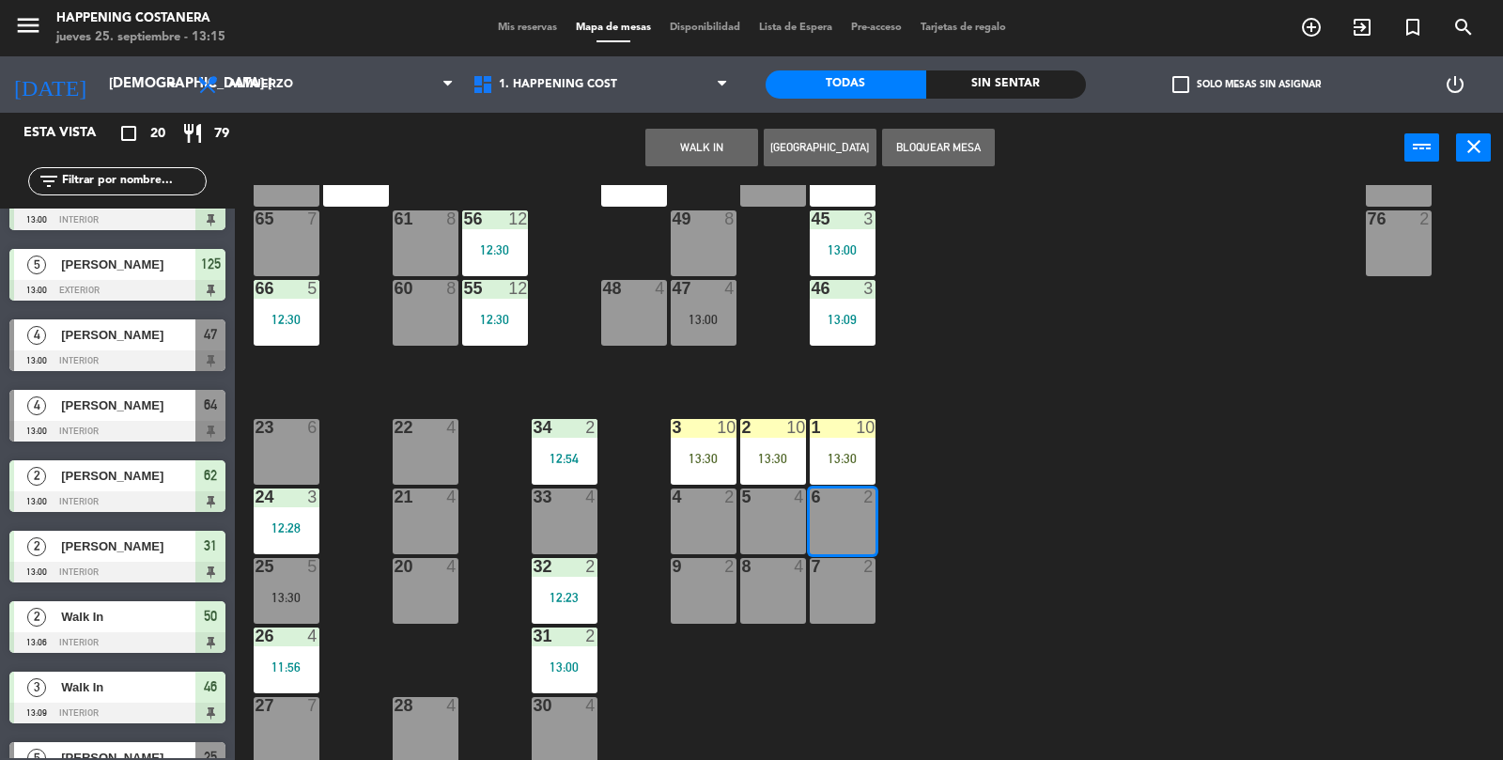
click at [720, 150] on button "WALK IN" at bounding box center [701, 148] width 113 height 38
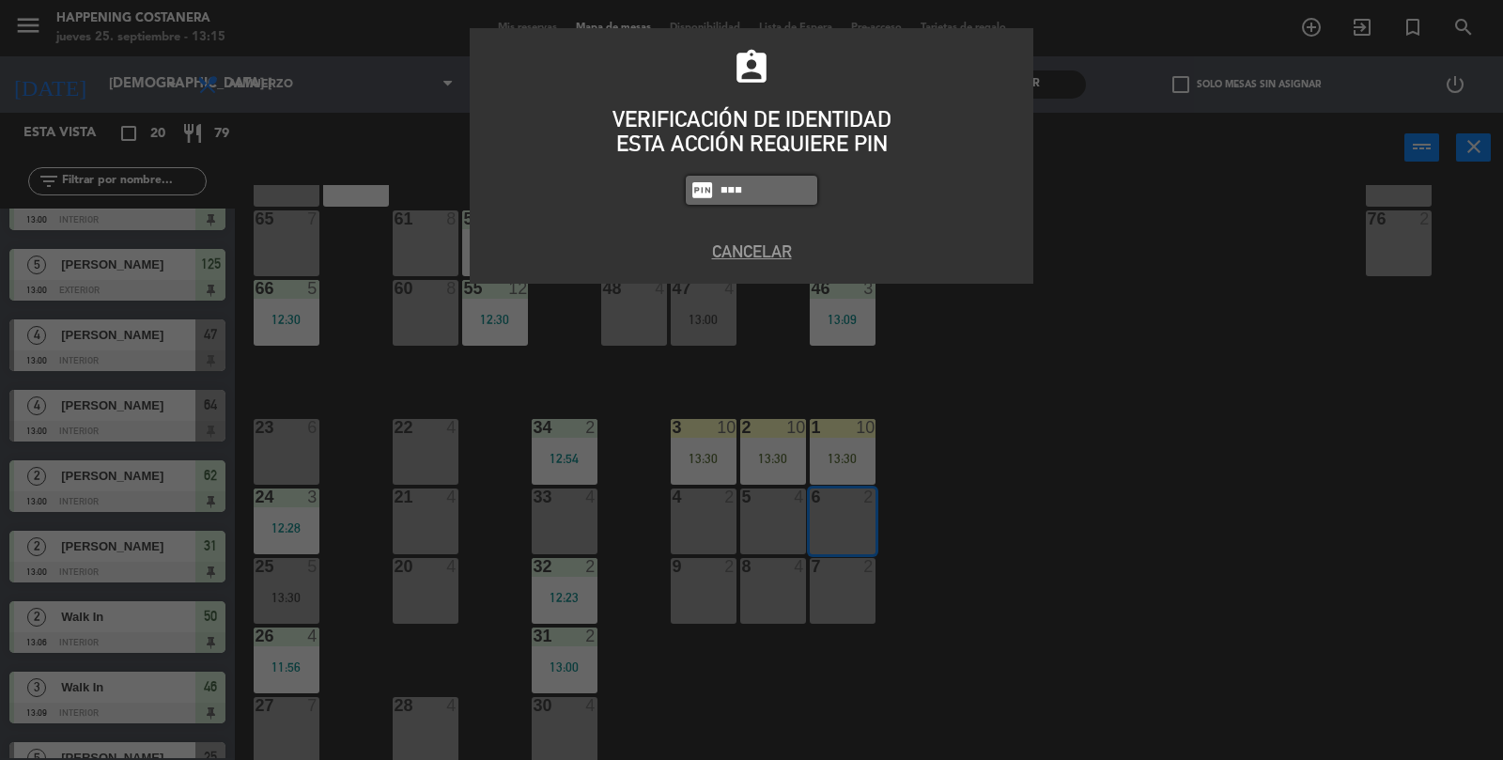
type input "8116"
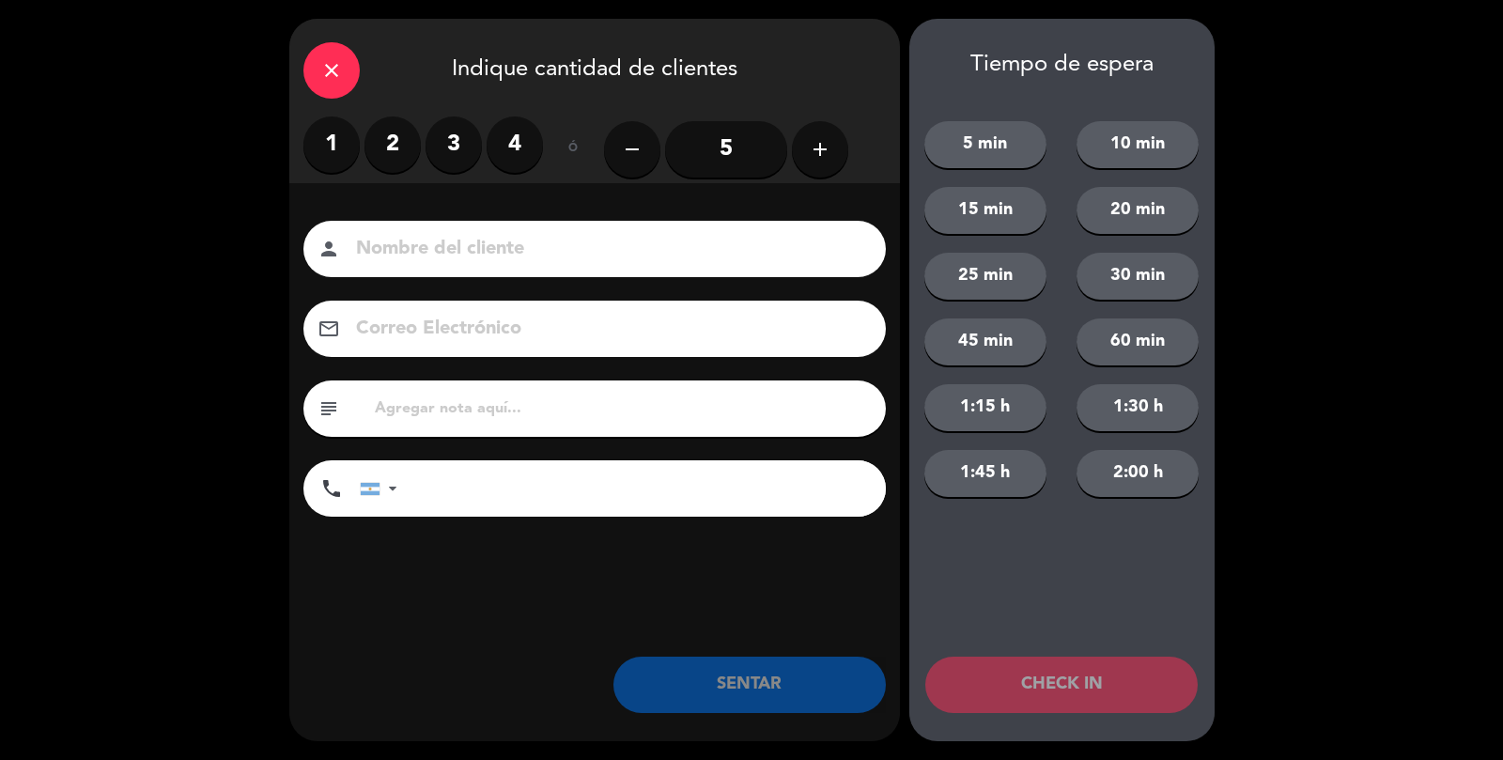
click at [399, 137] on label "2" at bounding box center [393, 144] width 56 height 56
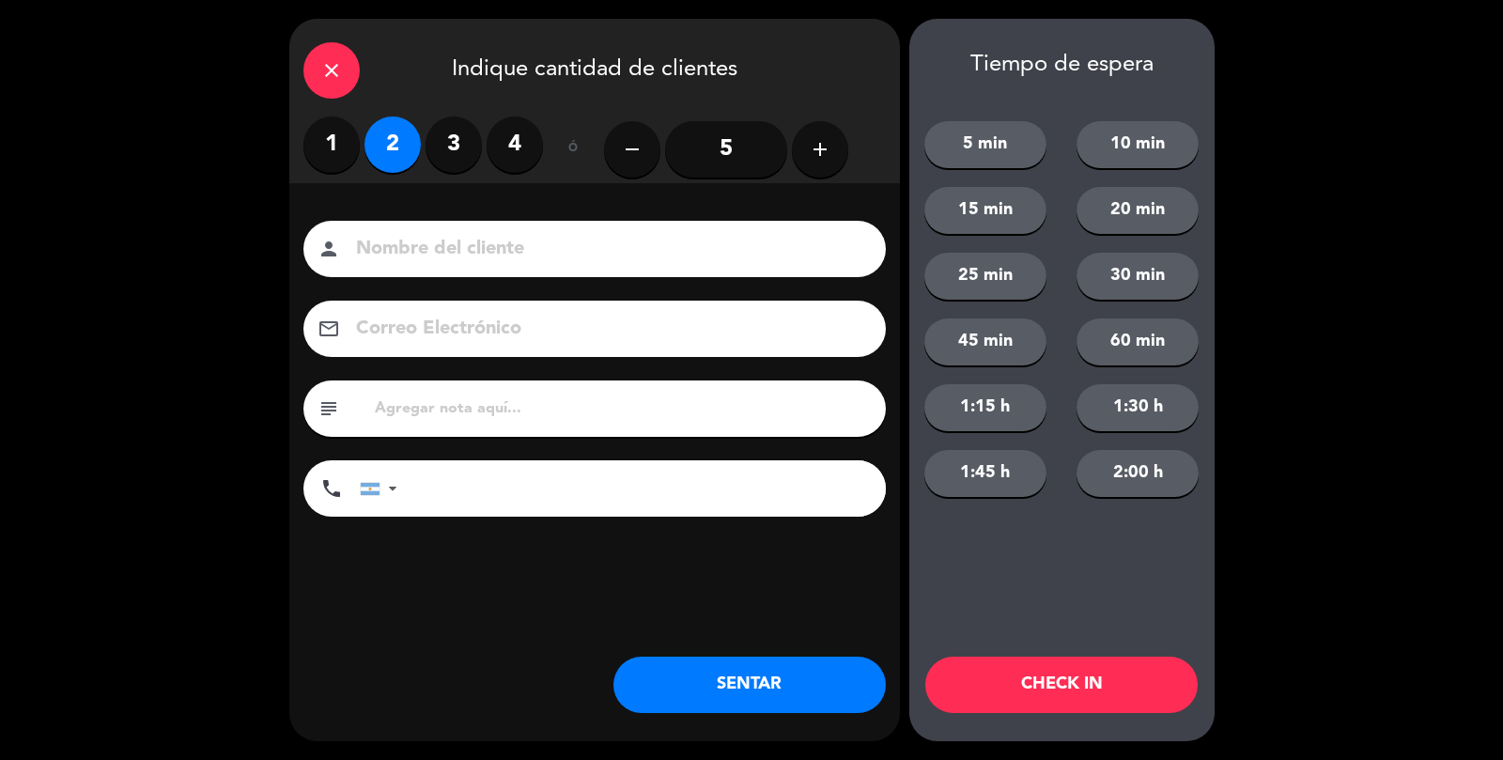
click at [398, 259] on input at bounding box center [607, 249] width 507 height 33
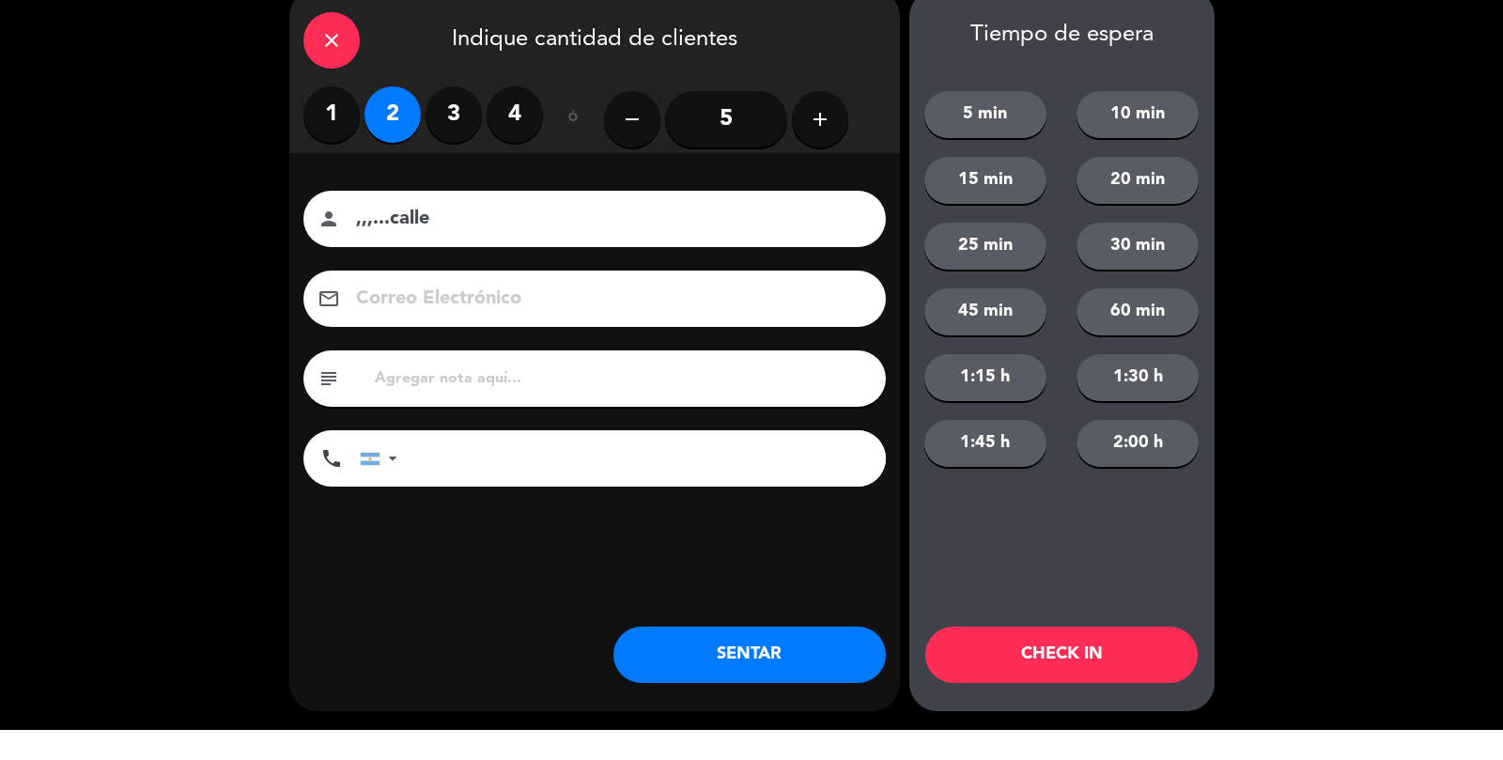
type input ",,,...calle"
click at [765, 692] on button "SENTAR" at bounding box center [750, 685] width 272 height 56
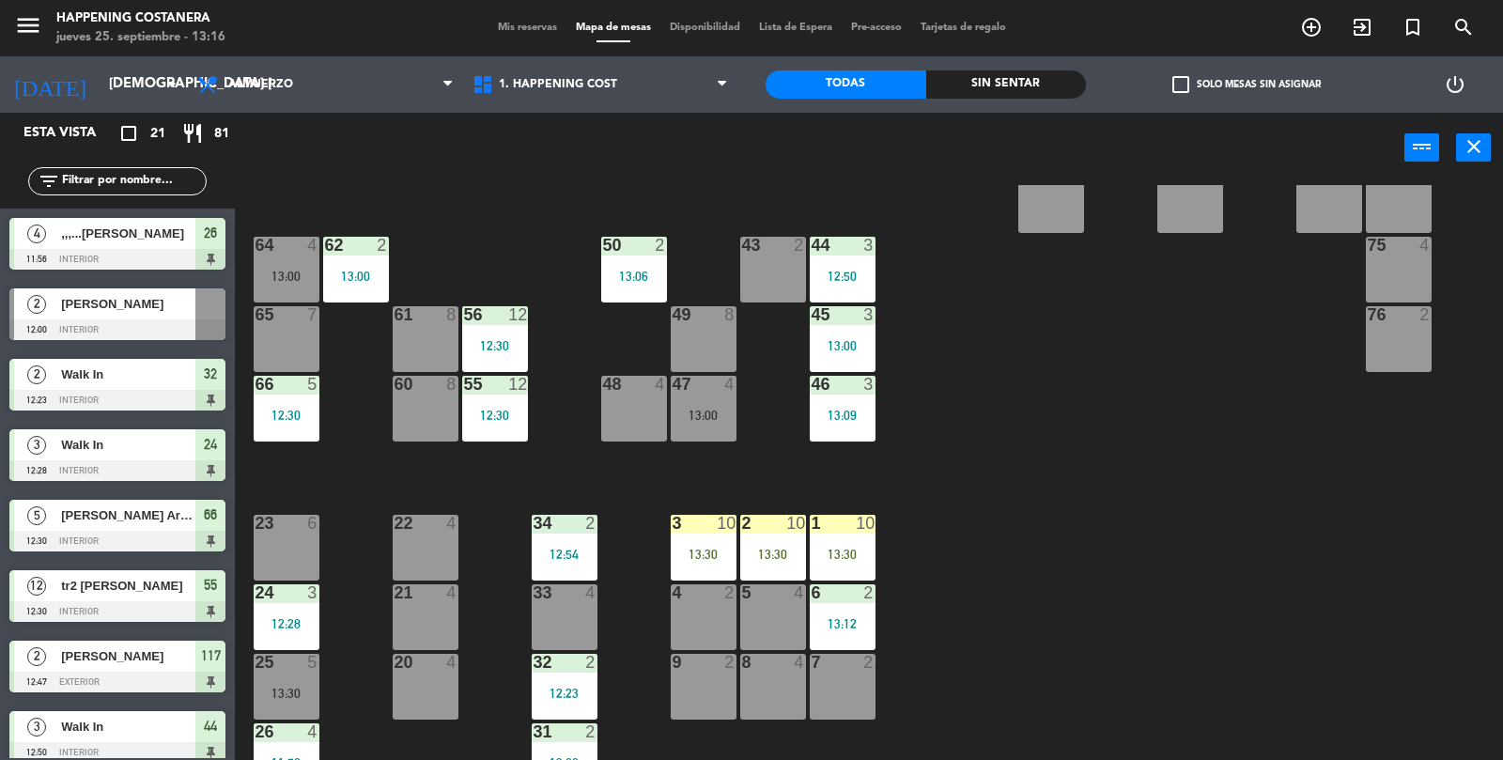
scroll to position [400, 0]
click at [772, 272] on div "43 2" at bounding box center [773, 269] width 66 height 66
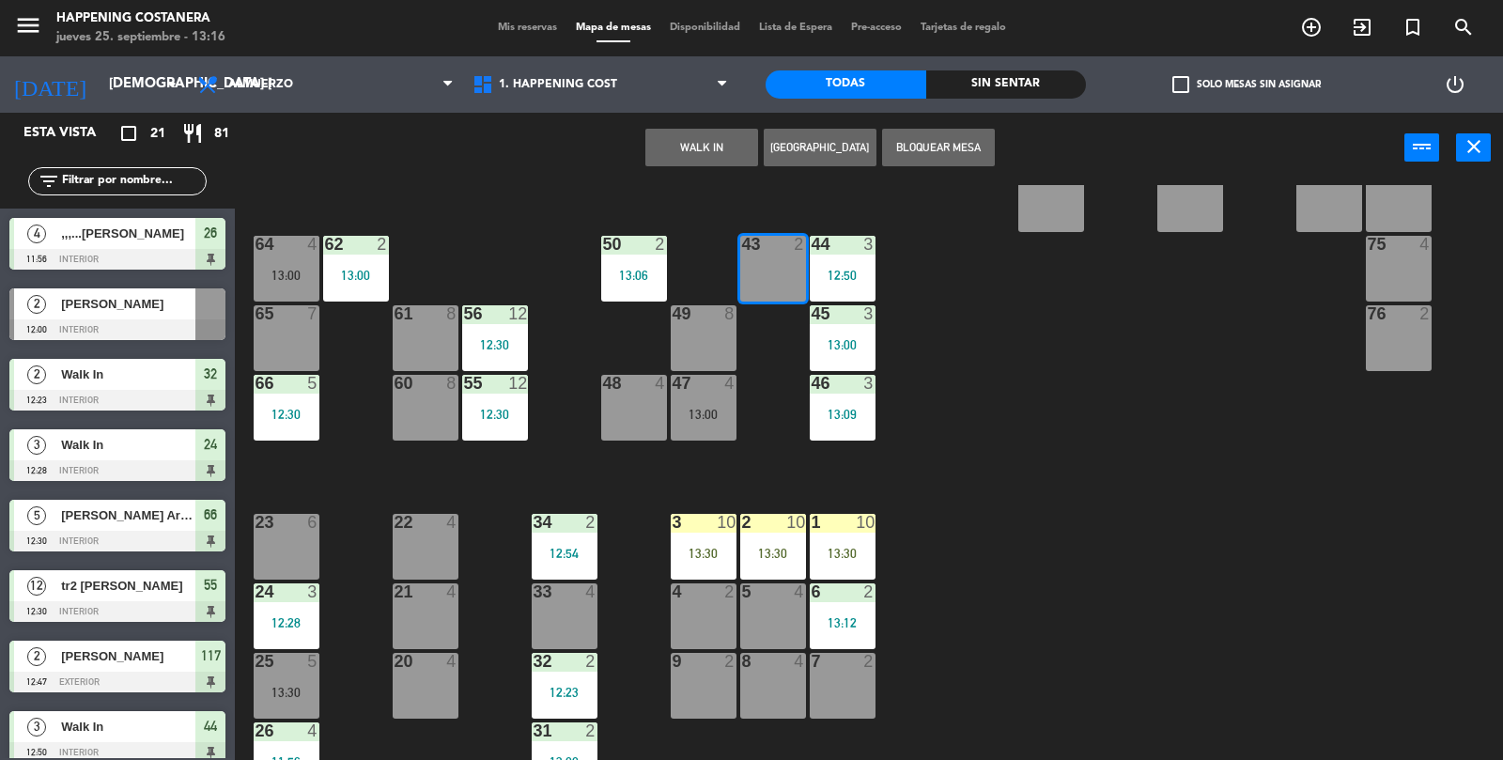
click at [701, 148] on button "WALK IN" at bounding box center [701, 148] width 113 height 38
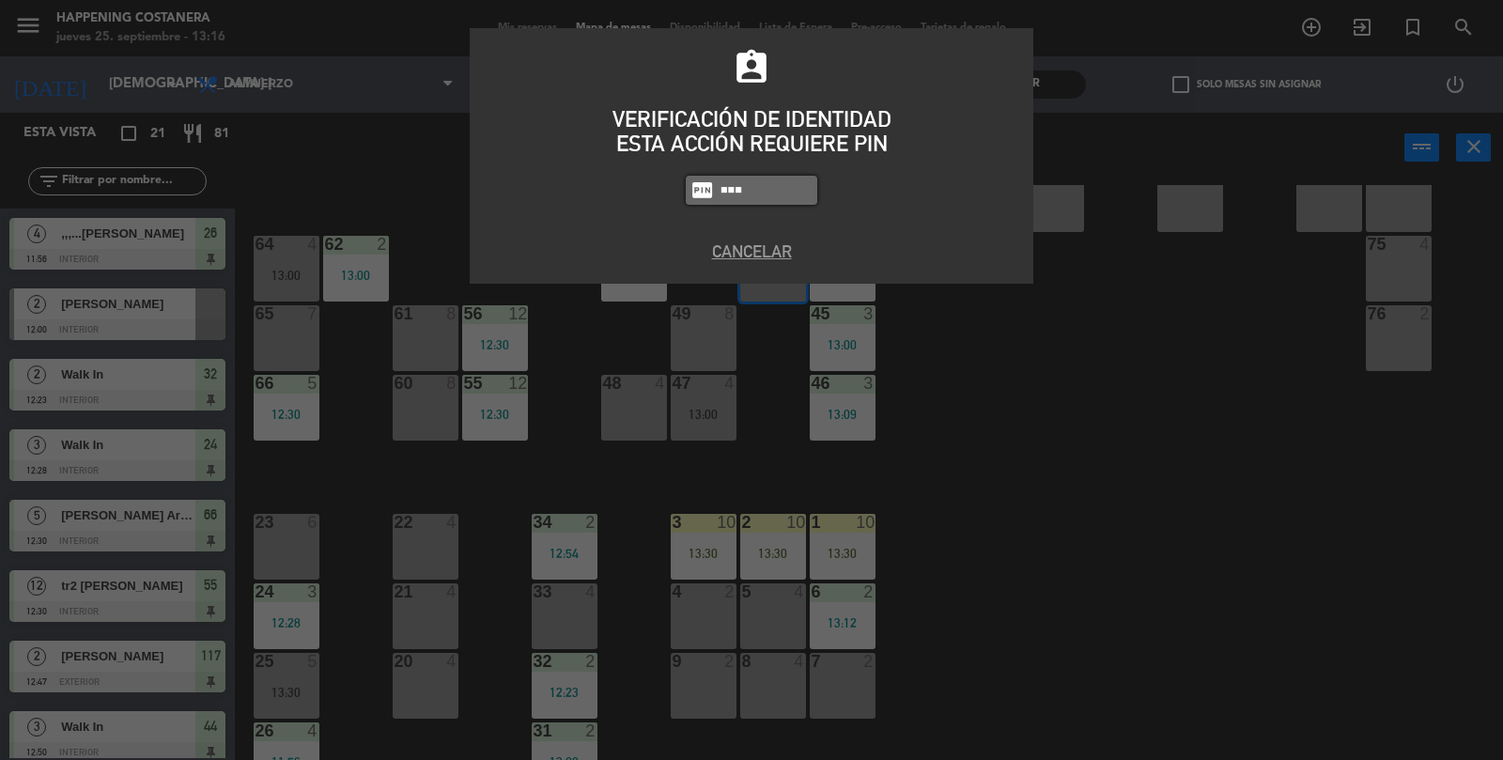
type input "9660"
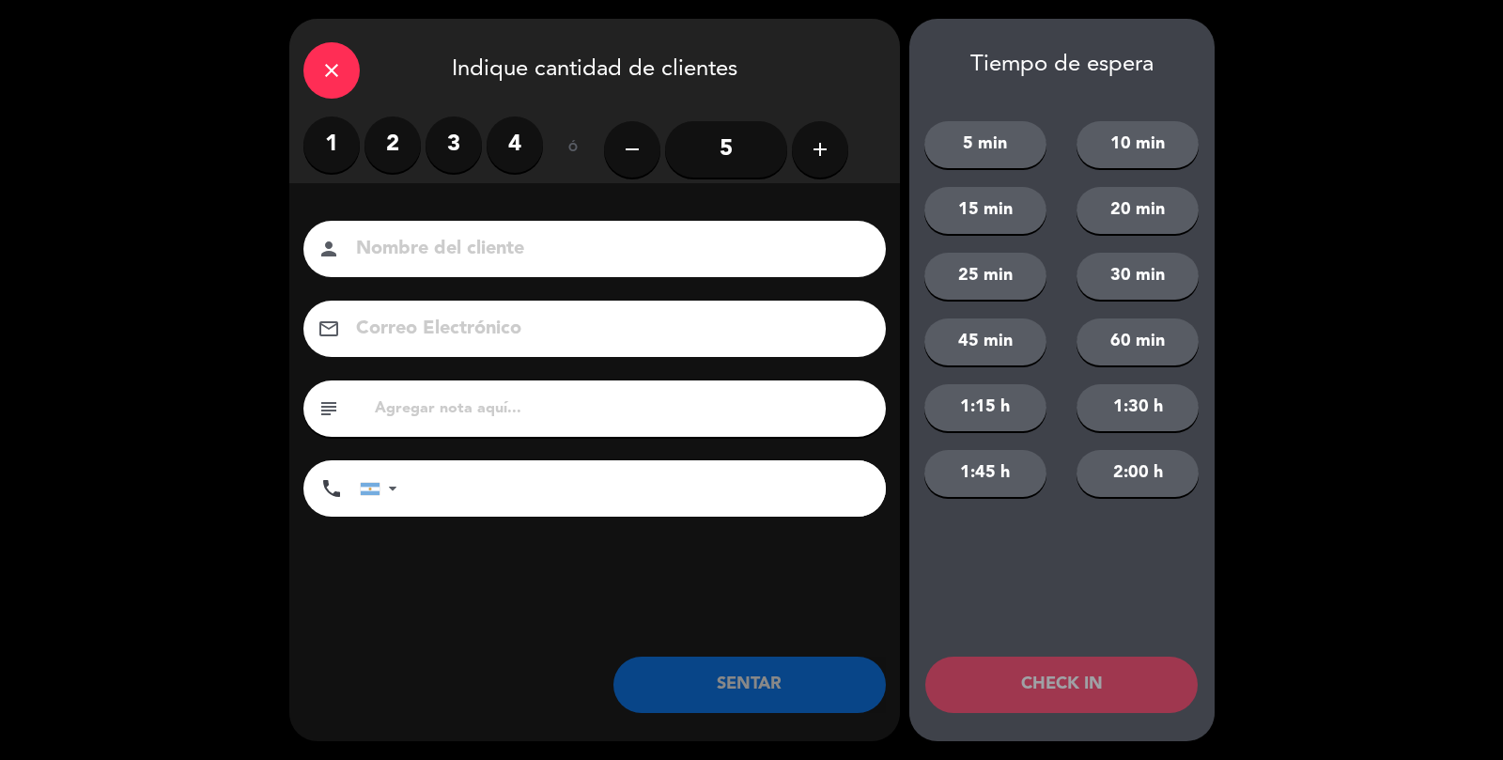
click at [355, 166] on div "1 2 3 4" at bounding box center [423, 144] width 240 height 56
click at [395, 158] on label "2" at bounding box center [393, 144] width 56 height 56
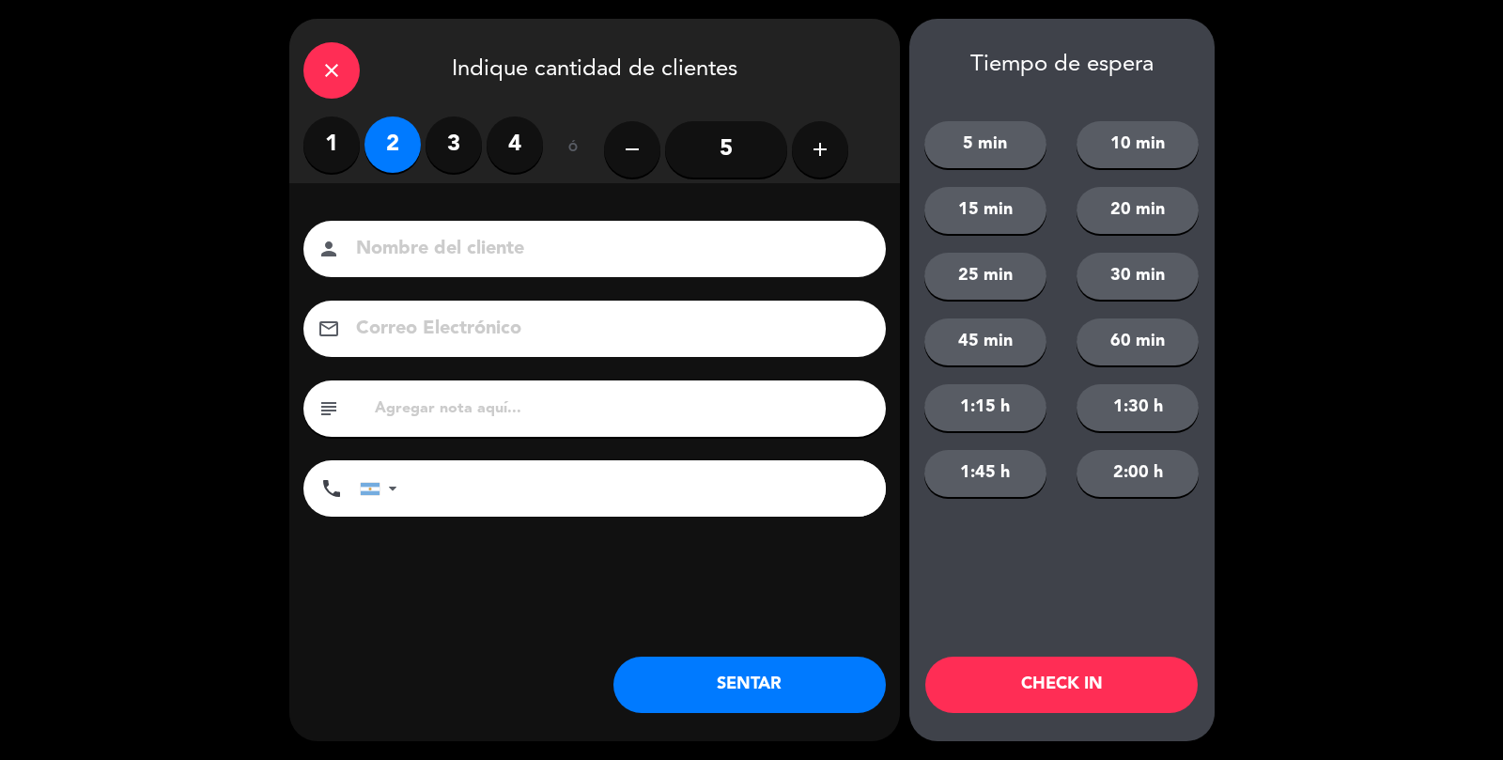
click at [414, 260] on input at bounding box center [607, 249] width 507 height 33
type input "[PERSON_NAME]"
click at [772, 684] on button "SENTAR" at bounding box center [750, 685] width 272 height 56
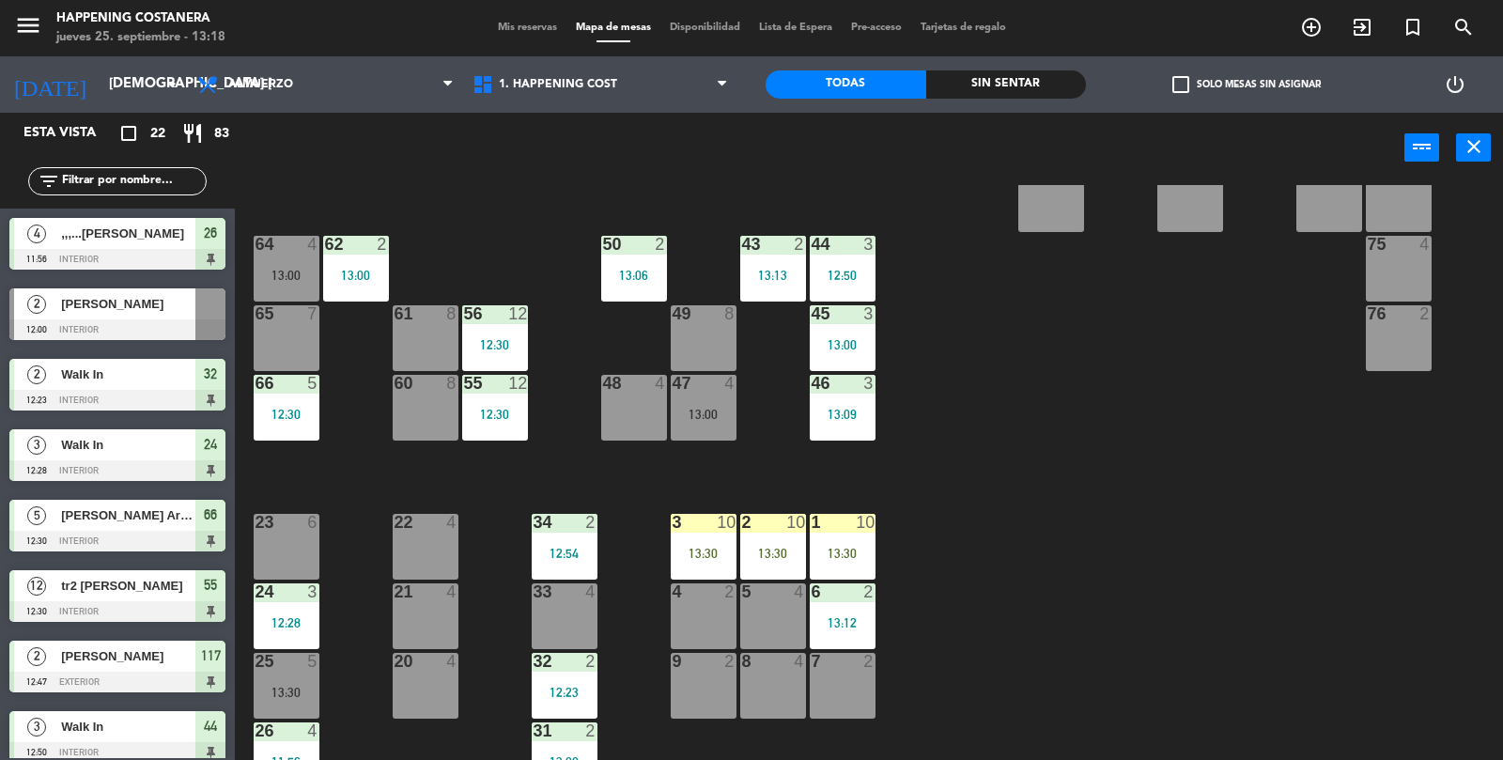
click at [159, 211] on div "4 ,,,...[PERSON_NAME] 11:56 INTERIOR 26" at bounding box center [117, 244] width 235 height 70
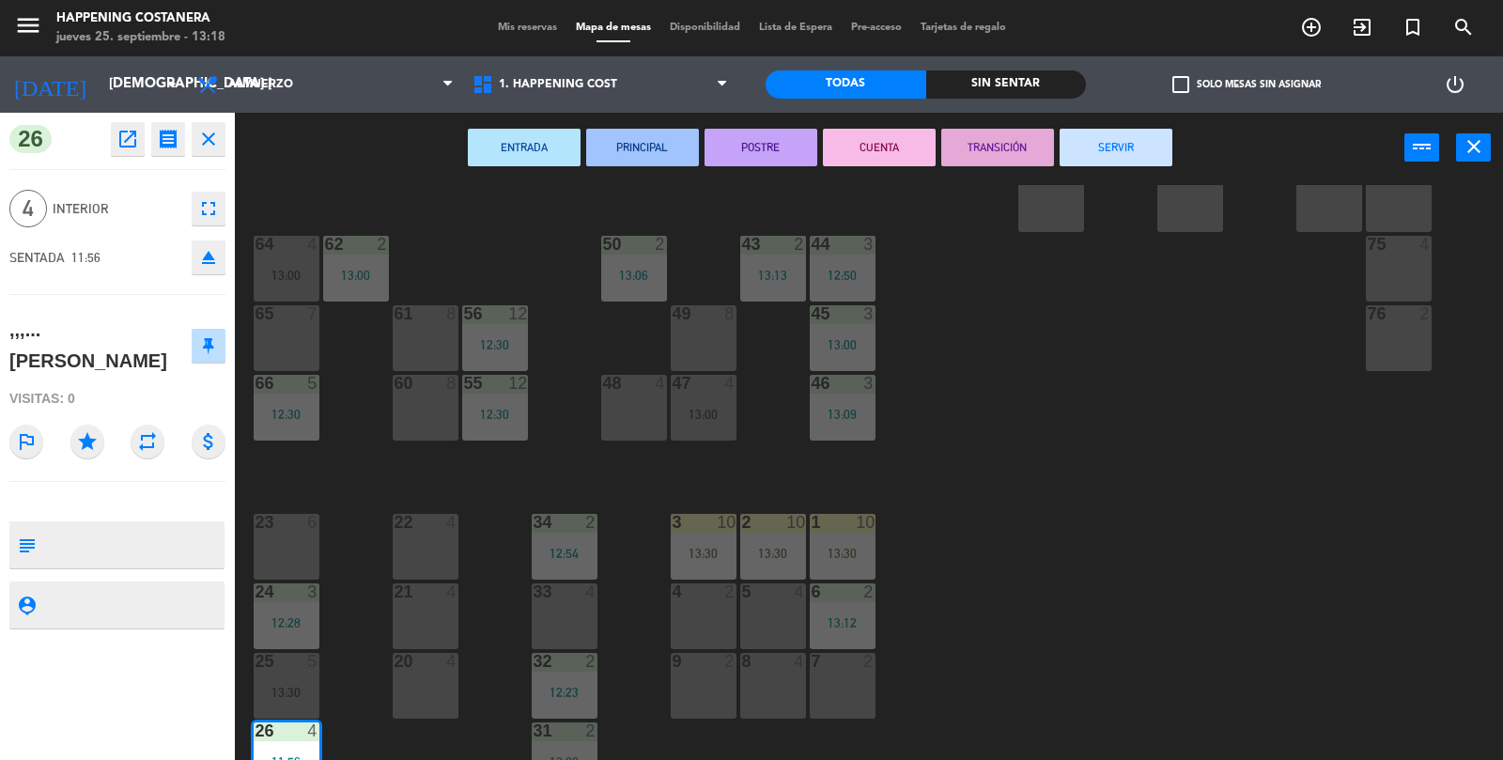
click at [1064, 485] on div "69 2 122 6 121 6 120 4 13:30 14 4 CAVA 22 101 4 94 2 70 2 123 6 131 2 134 2 132…" at bounding box center [876, 473] width 1253 height 577
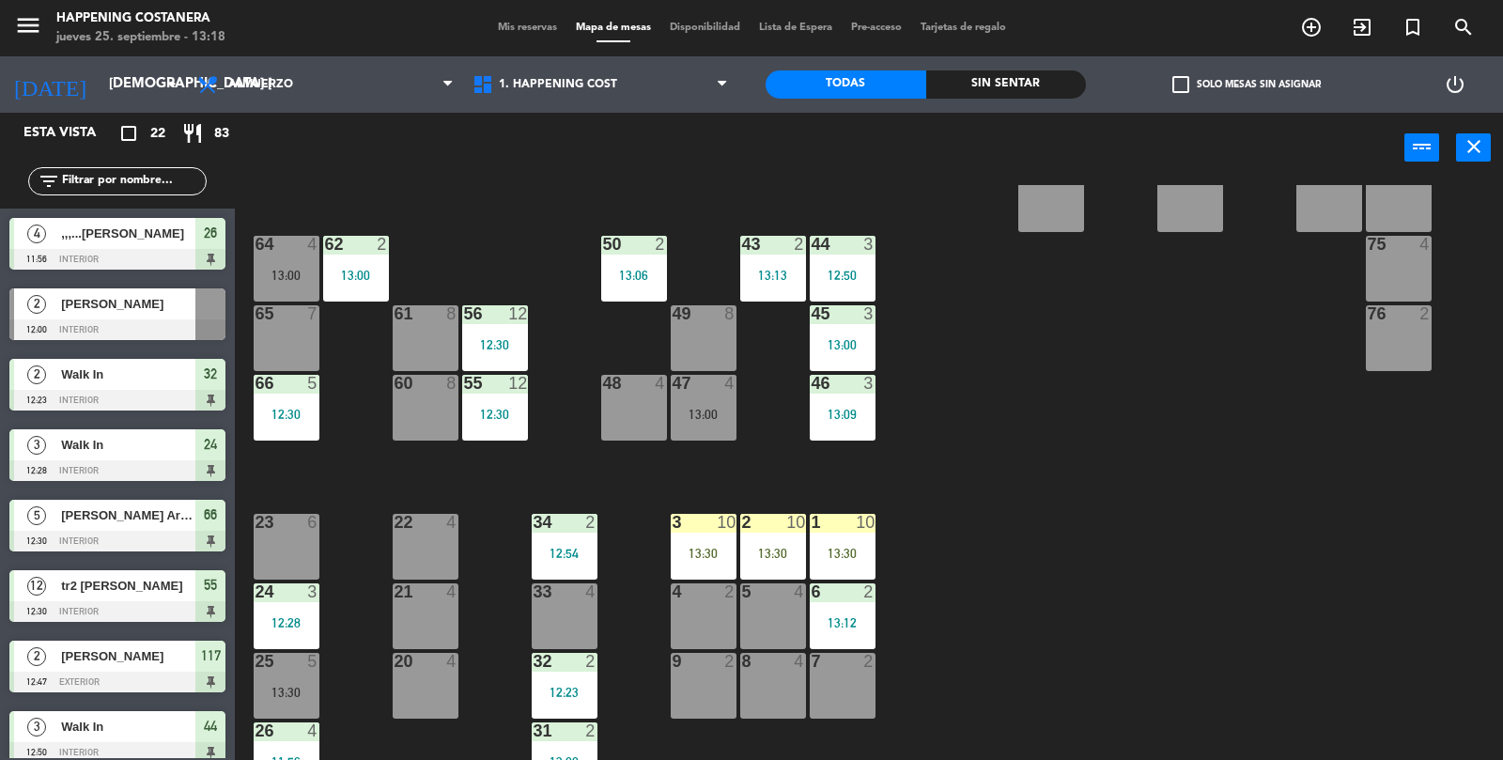
click at [128, 209] on div "4 ,,,...[PERSON_NAME] 11:56 INTERIOR 26" at bounding box center [117, 244] width 235 height 70
click at [132, 185] on input "text" at bounding box center [133, 181] width 146 height 21
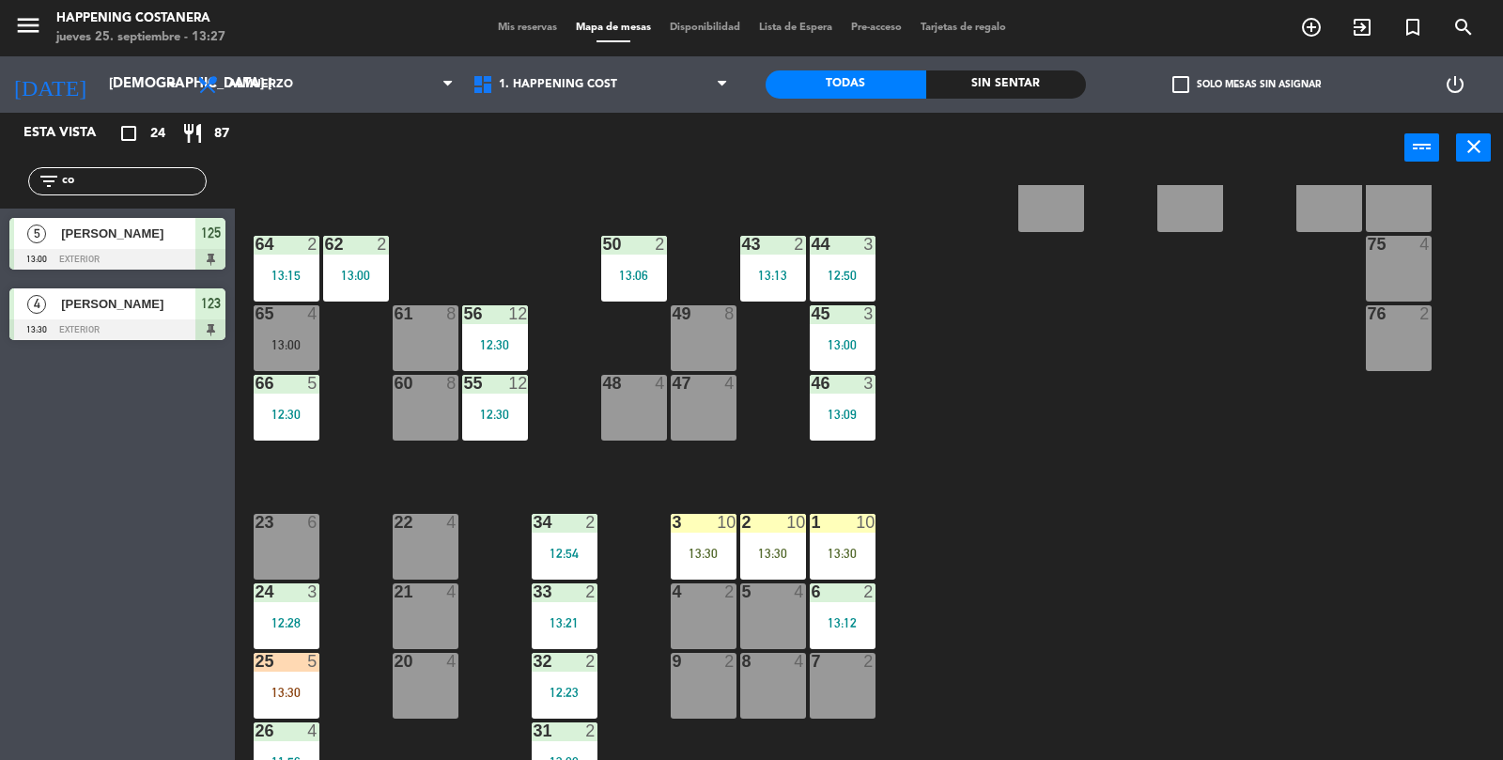
type input "c"
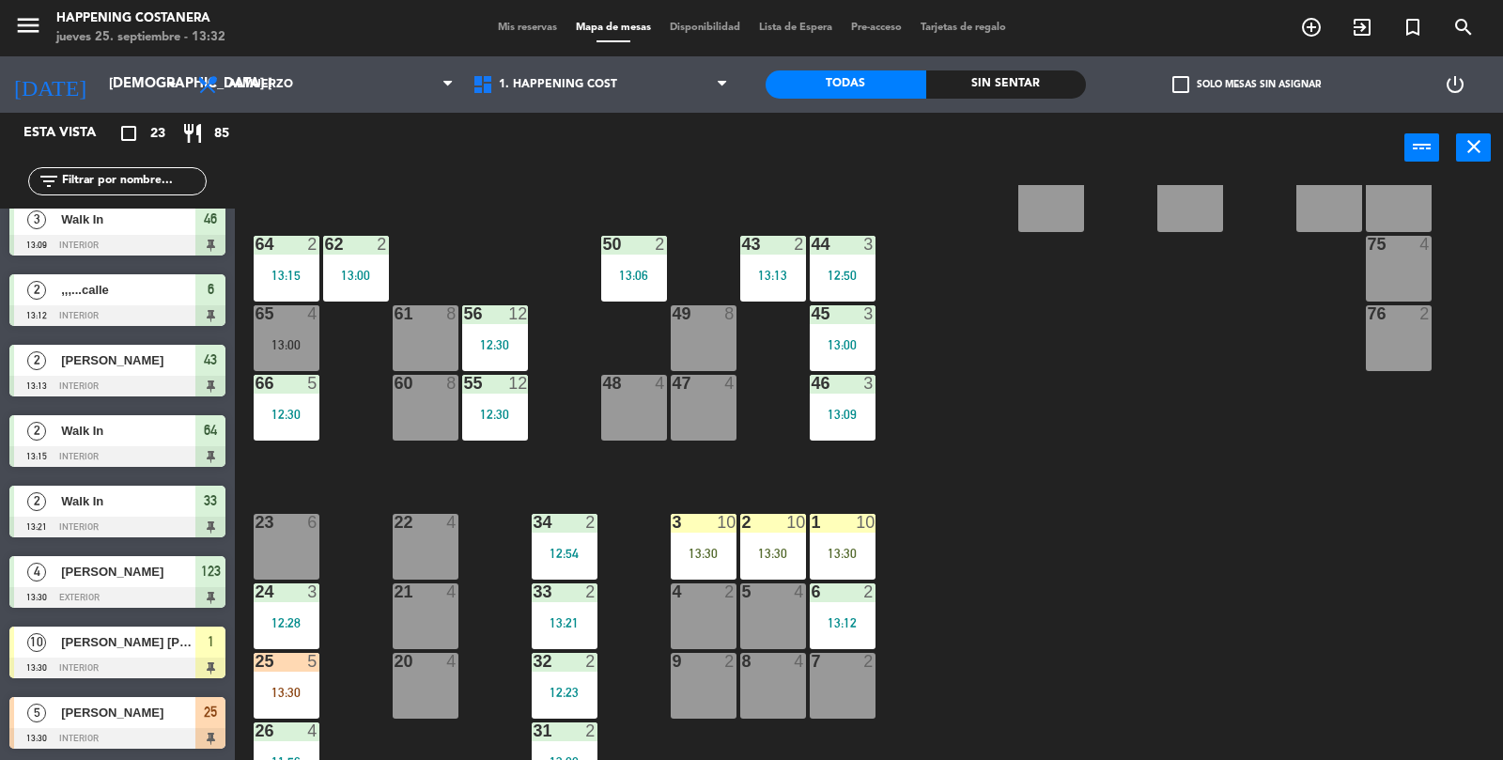
scroll to position [1071, 0]
click at [104, 187] on input "text" at bounding box center [133, 181] width 146 height 21
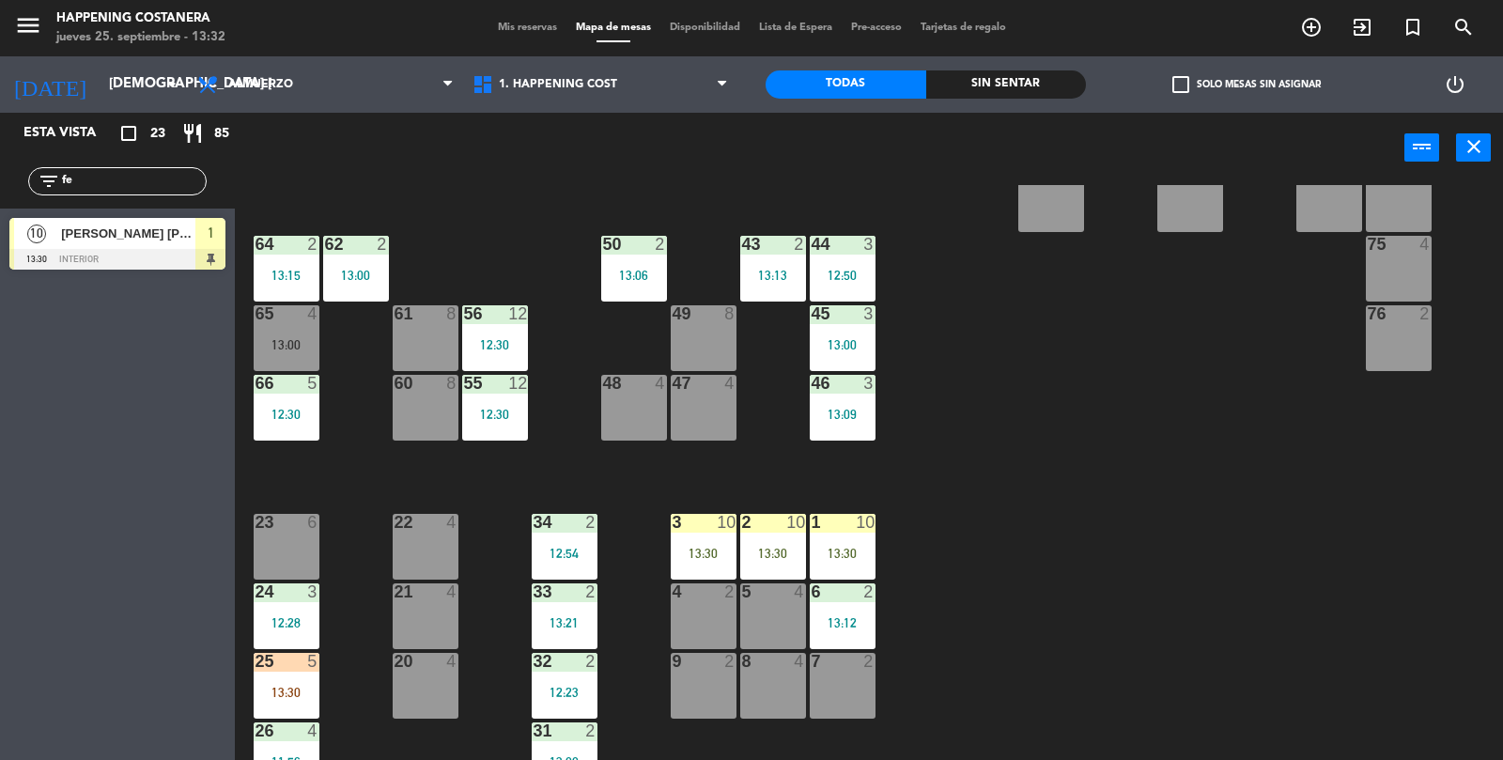
type input "f"
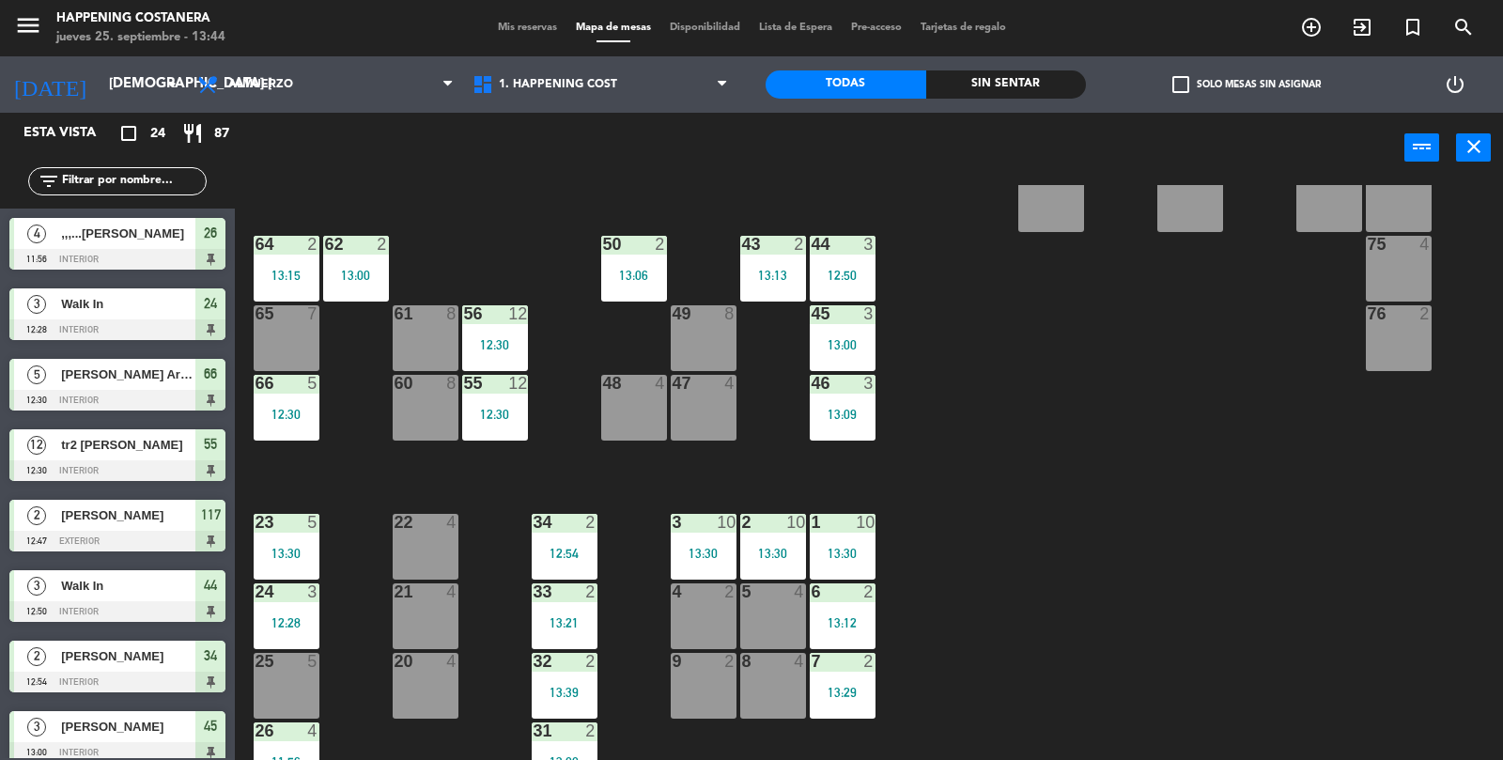
scroll to position [495, 0]
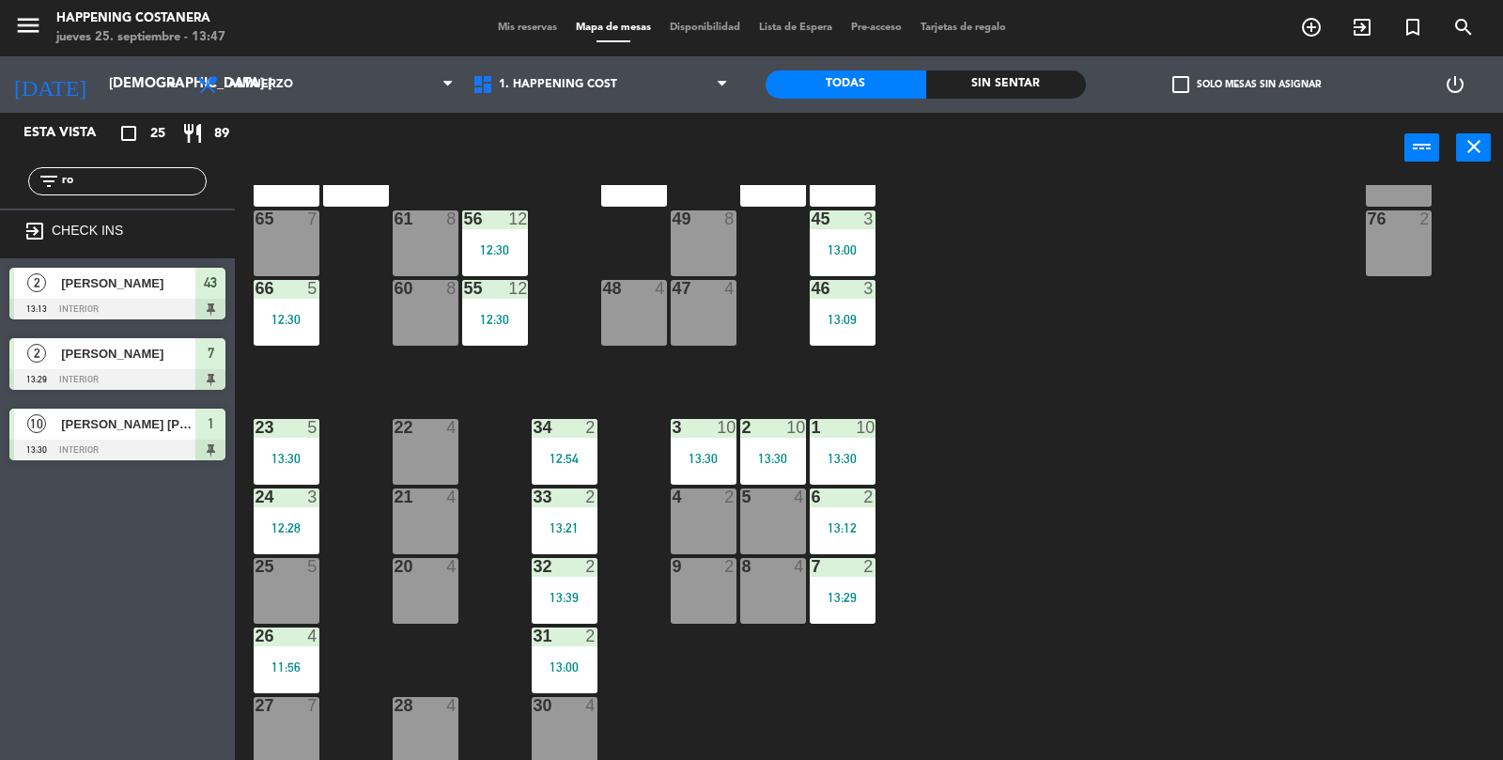
type input "r"
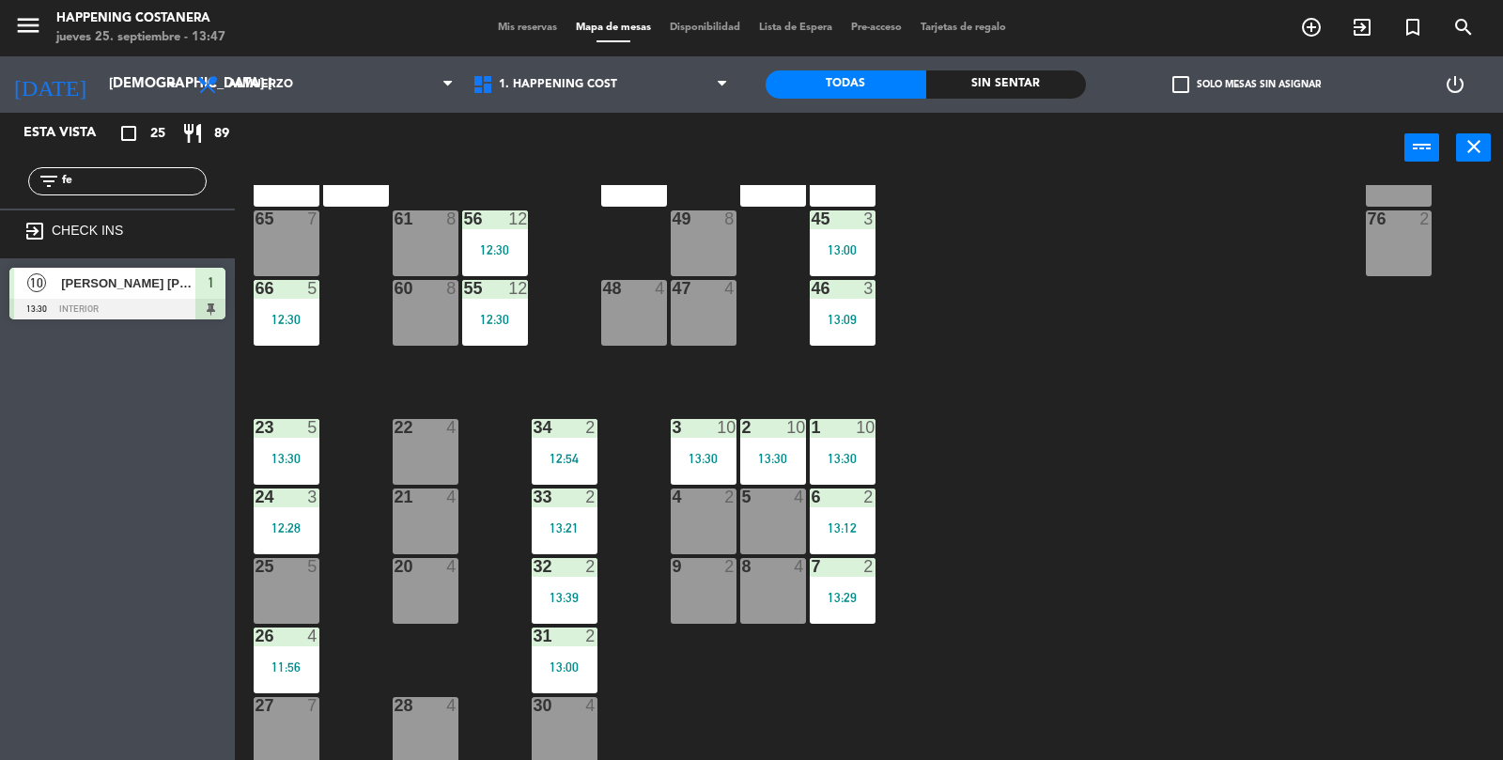
type input "f"
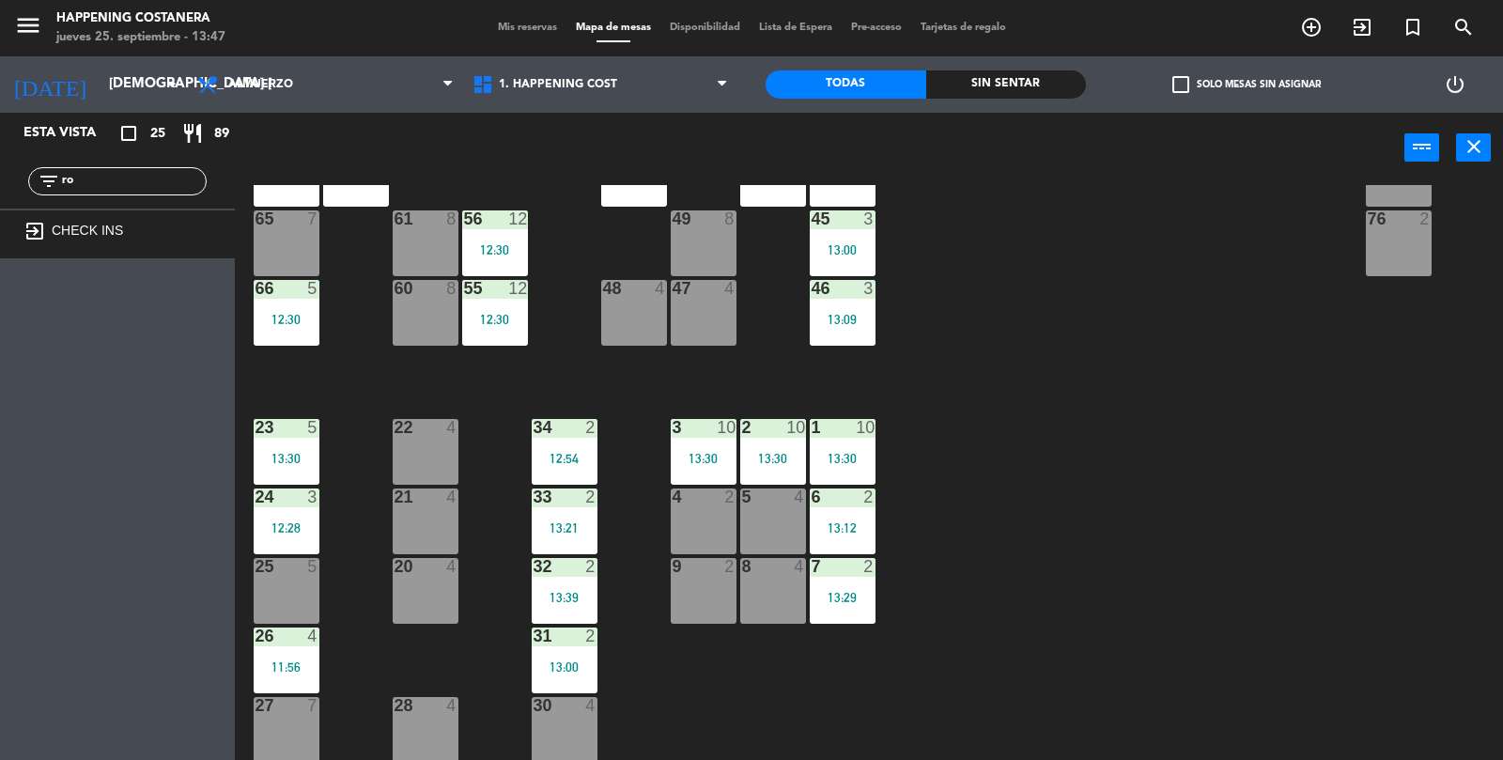
type input "r"
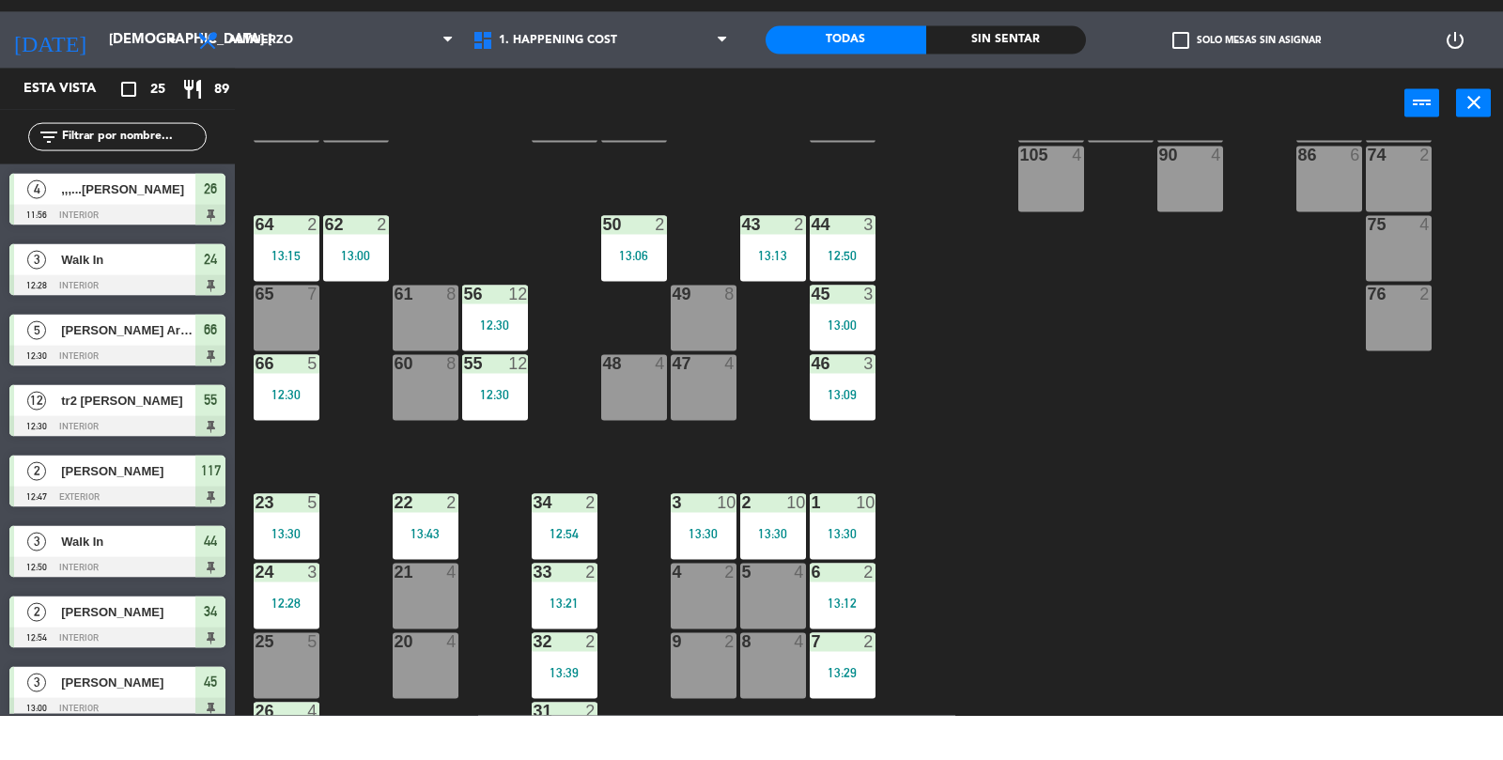
scroll to position [360, 0]
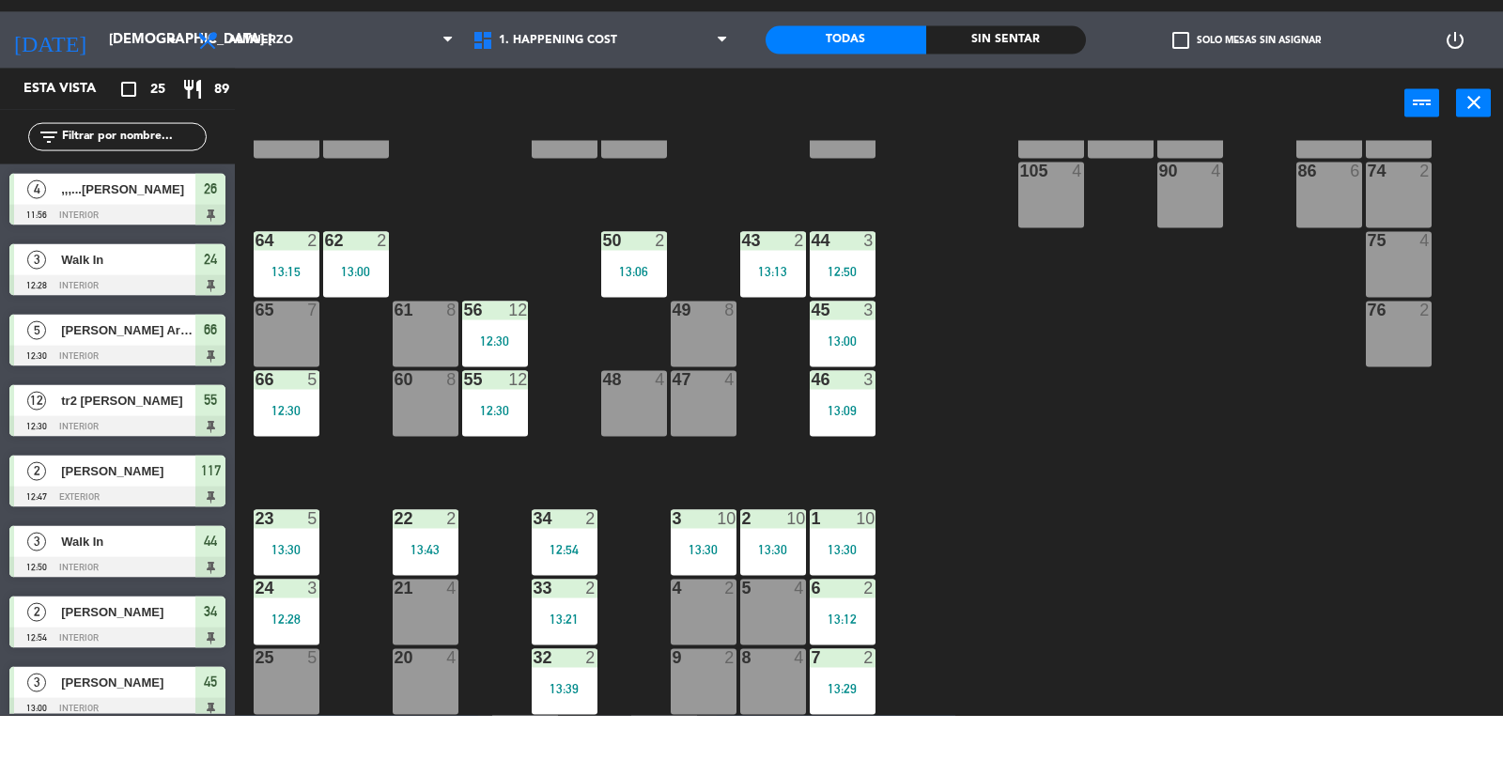
click at [783, 598] on div "13:30" at bounding box center [773, 593] width 66 height 13
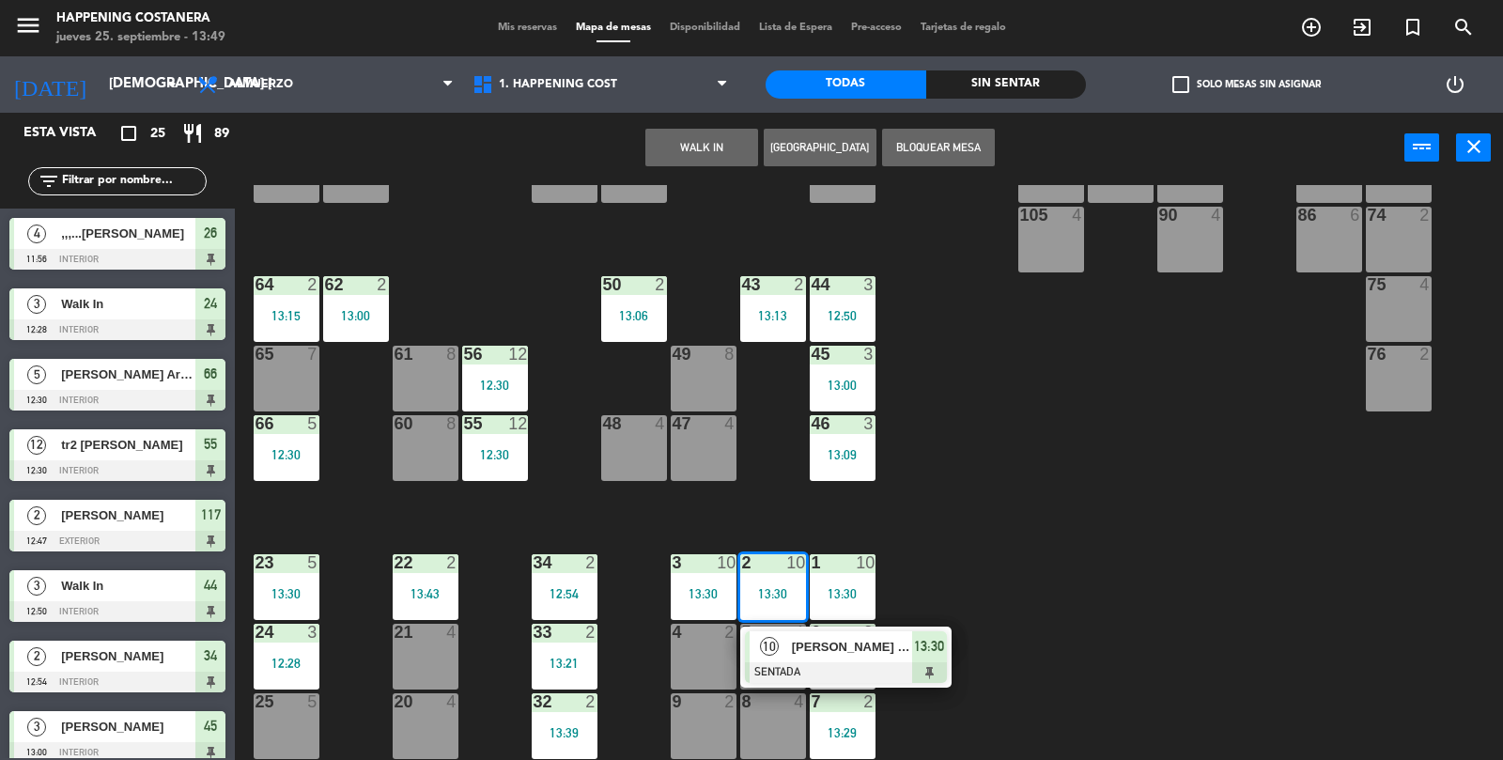
click at [1075, 583] on div "69 2 122 6 121 6 120 6 14 4 CAVA 22 101 4 94 2 70 2 123 4 13:30 131 2 134 2 132…" at bounding box center [876, 473] width 1253 height 577
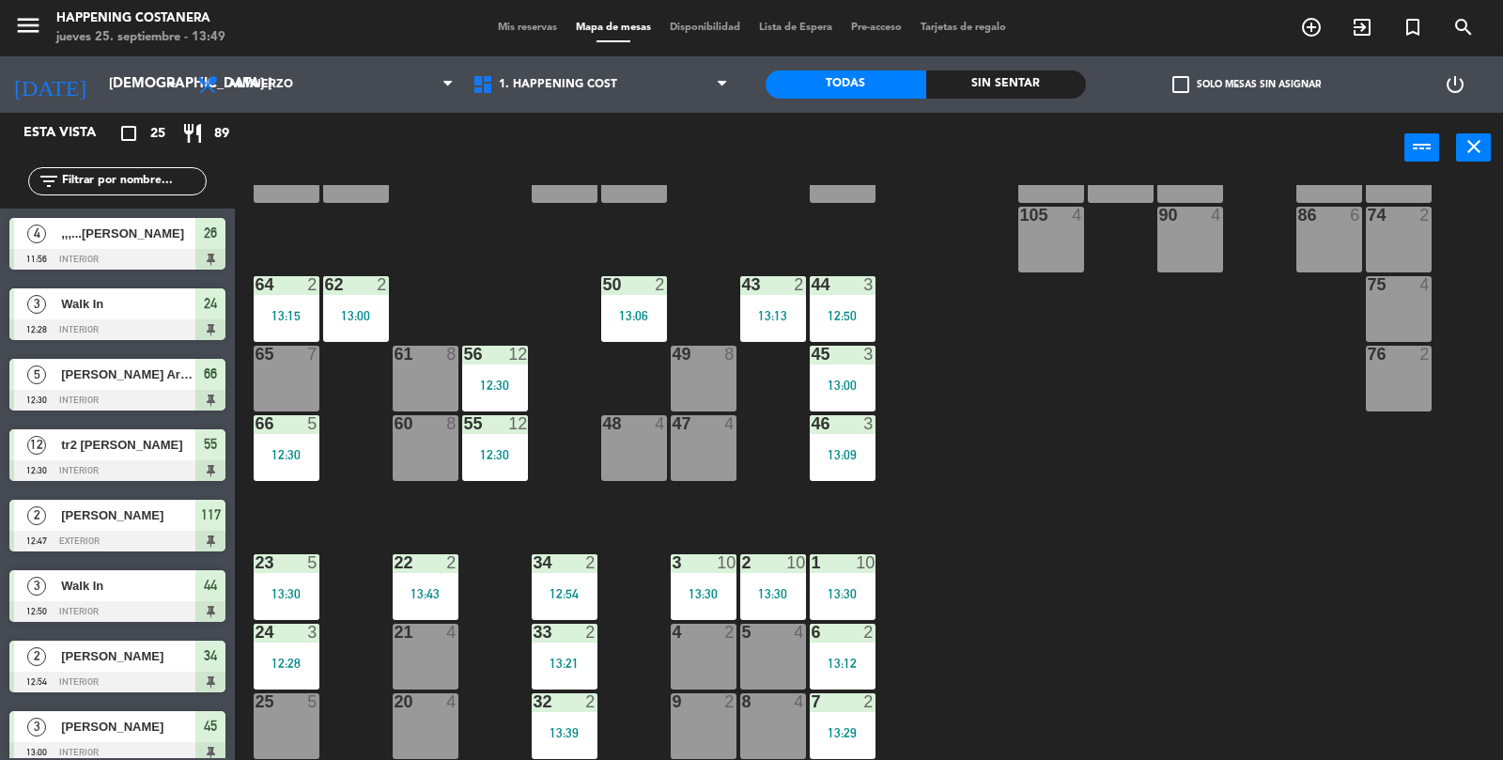
click at [141, 225] on span ",,,...[PERSON_NAME]" at bounding box center [128, 234] width 134 height 20
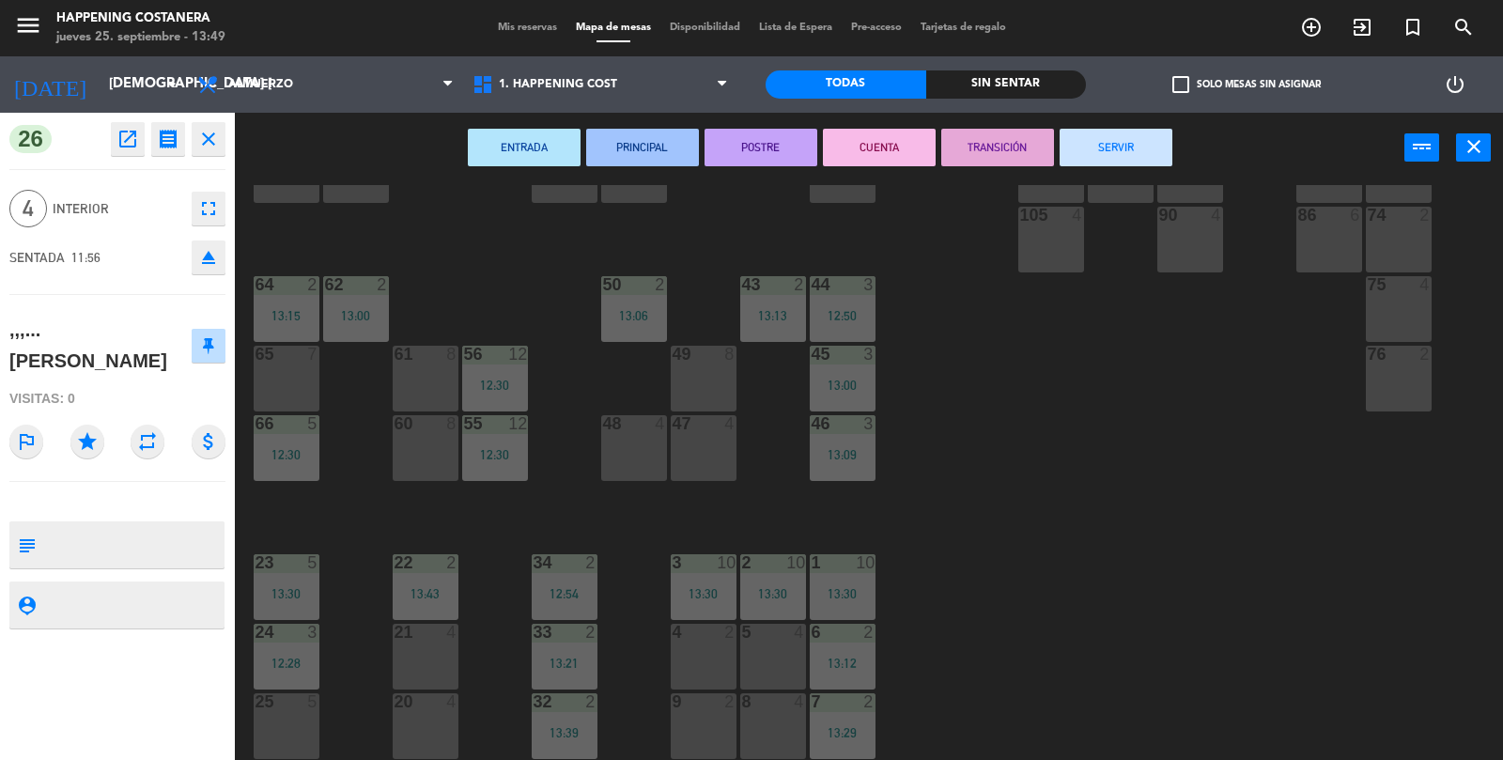
click at [210, 142] on icon "close" at bounding box center [208, 139] width 23 height 23
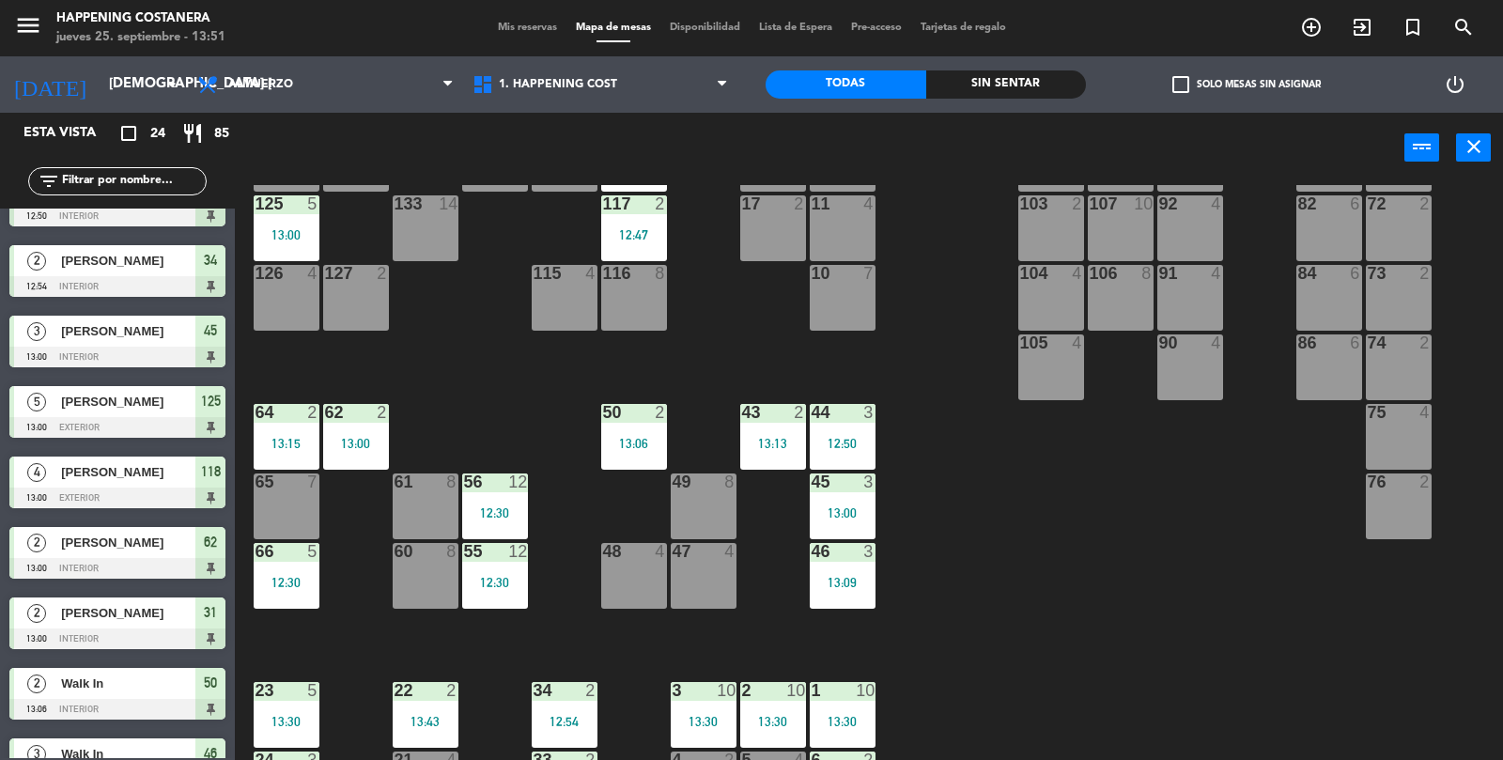
scroll to position [0, 0]
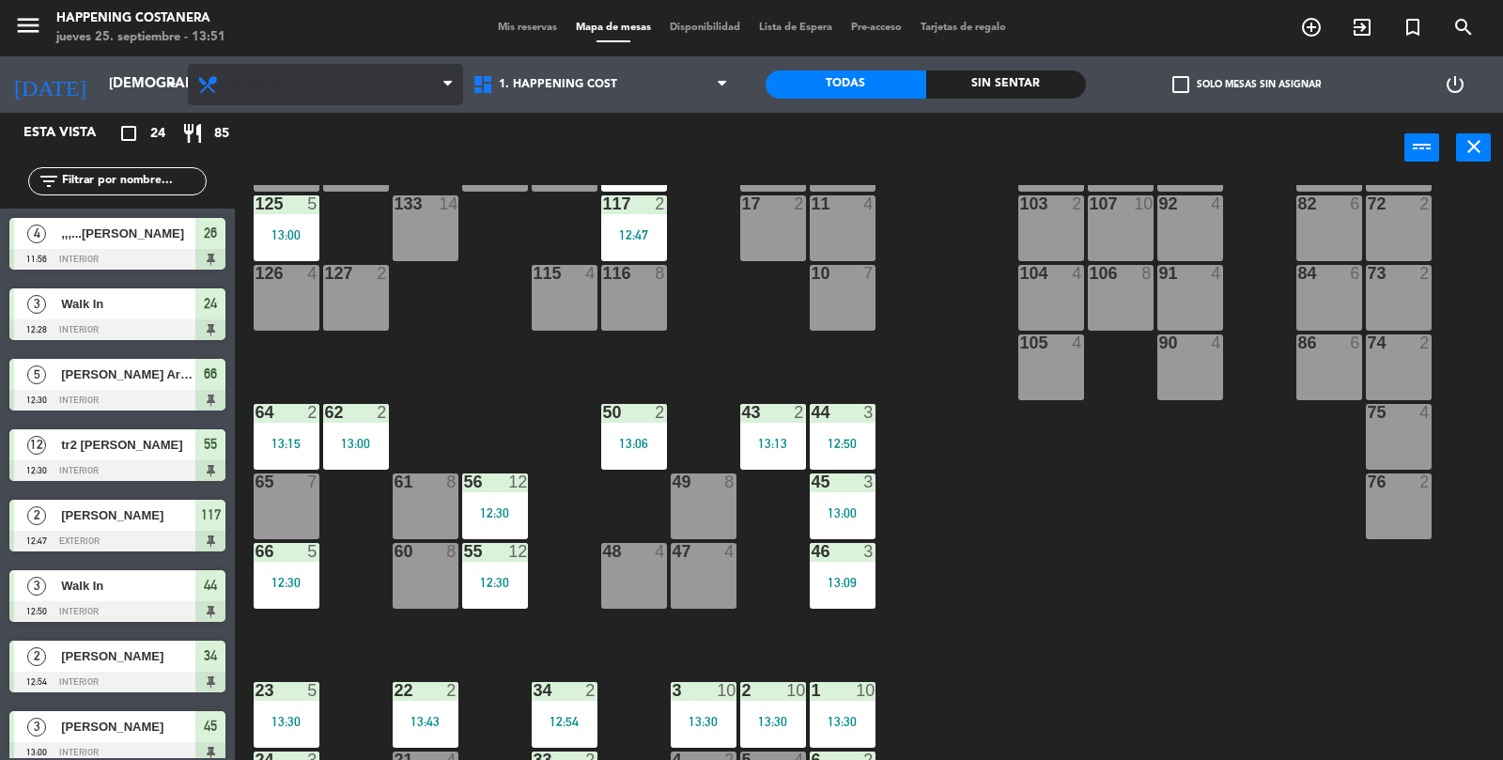
click at [304, 75] on span "Almuerzo" at bounding box center [325, 84] width 275 height 41
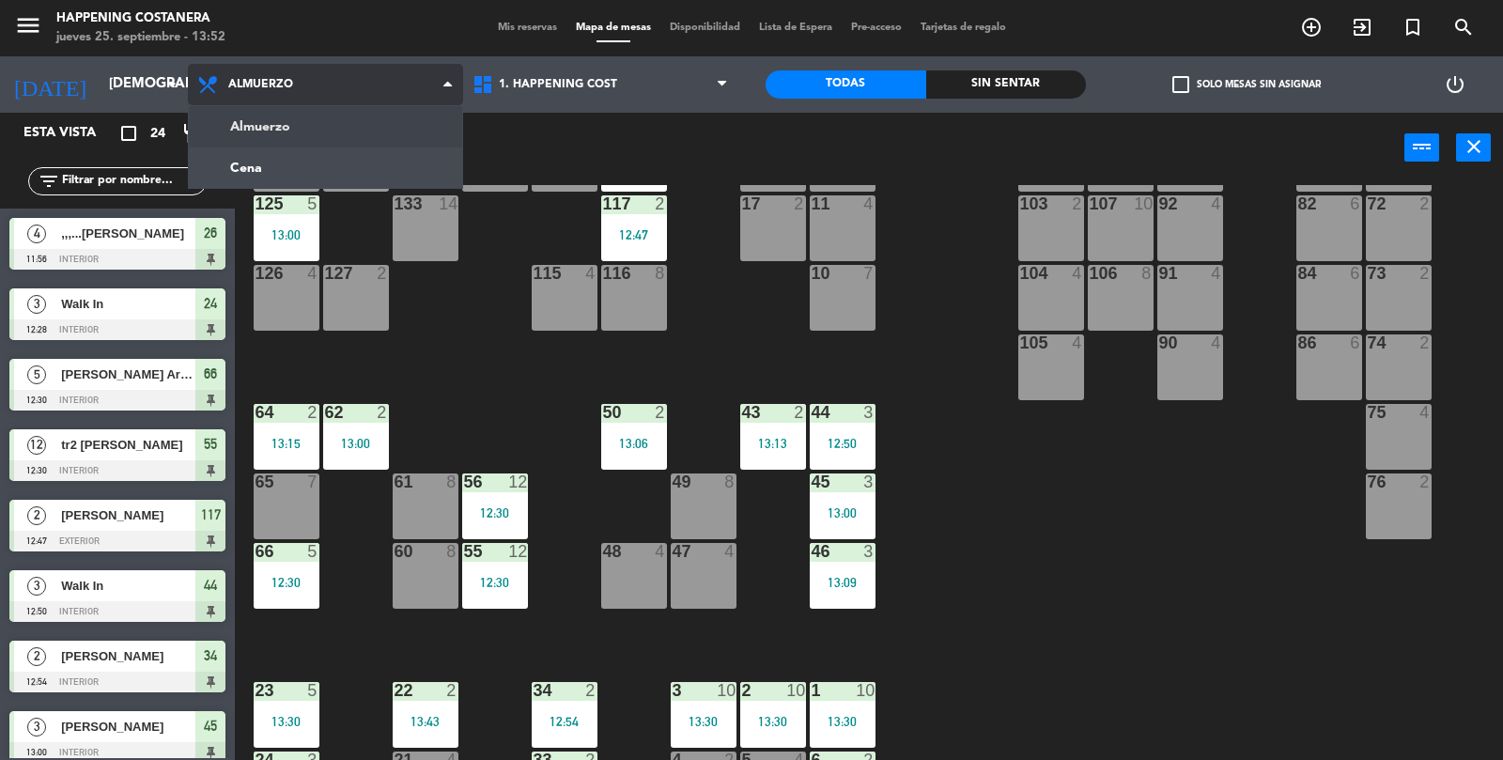
click at [266, 165] on ng-component "menu Happening Costanera jueves 25. septiembre - 13:52 Mis reservas Mapa de mes…" at bounding box center [751, 381] width 1503 height 762
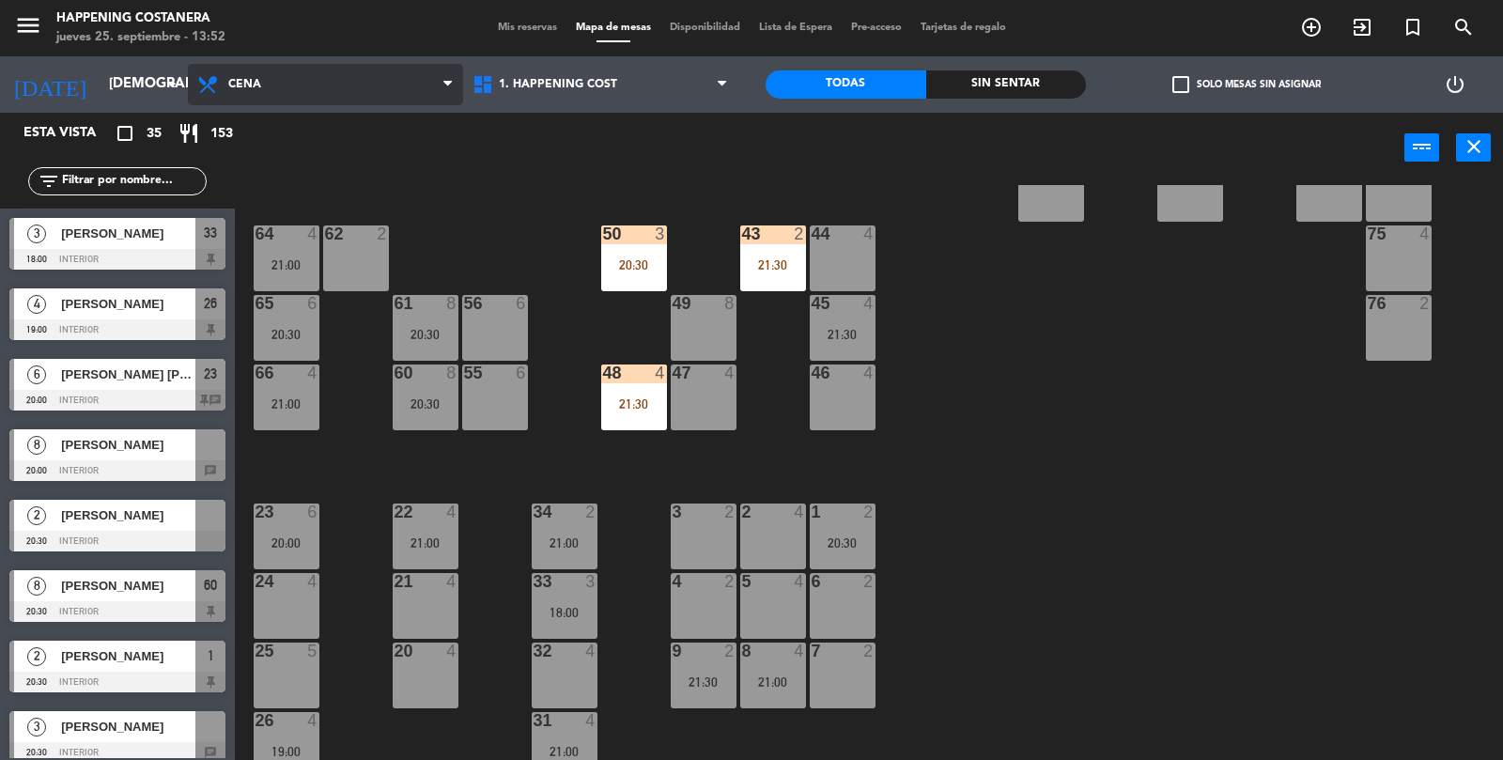
scroll to position [495, 0]
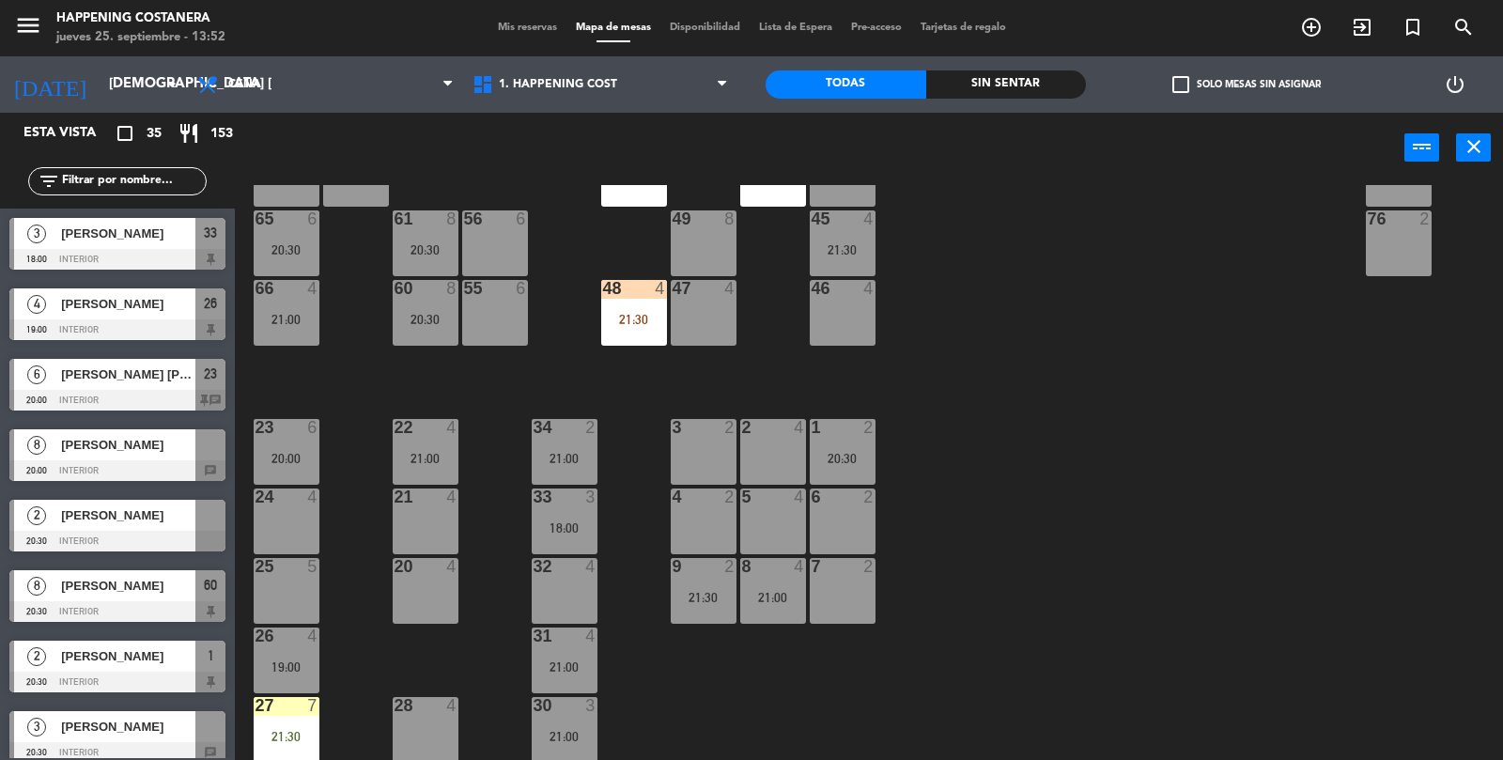
click at [287, 714] on div "27 7" at bounding box center [287, 706] width 66 height 19
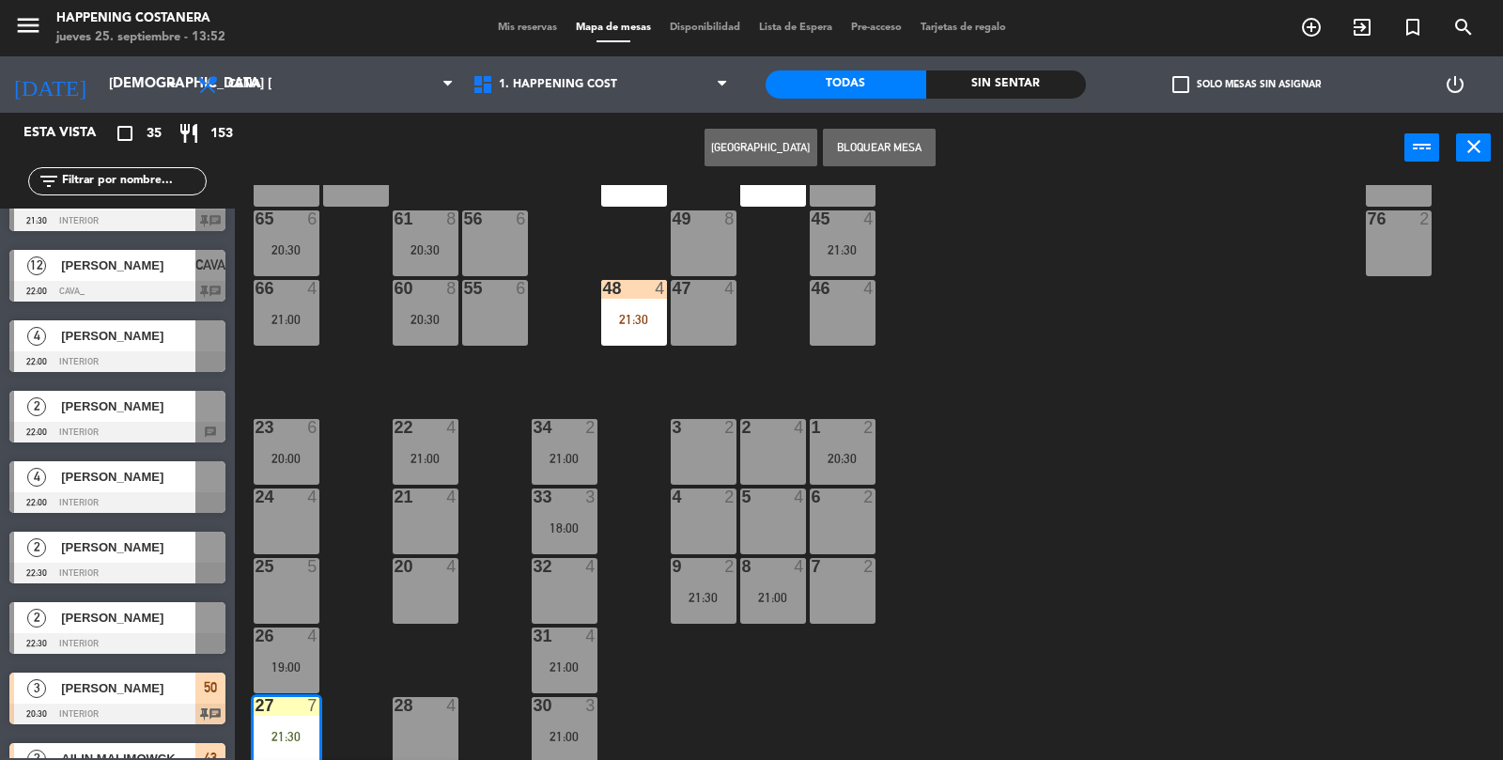
scroll to position [1757, 0]
